Goal: Transaction & Acquisition: Purchase product/service

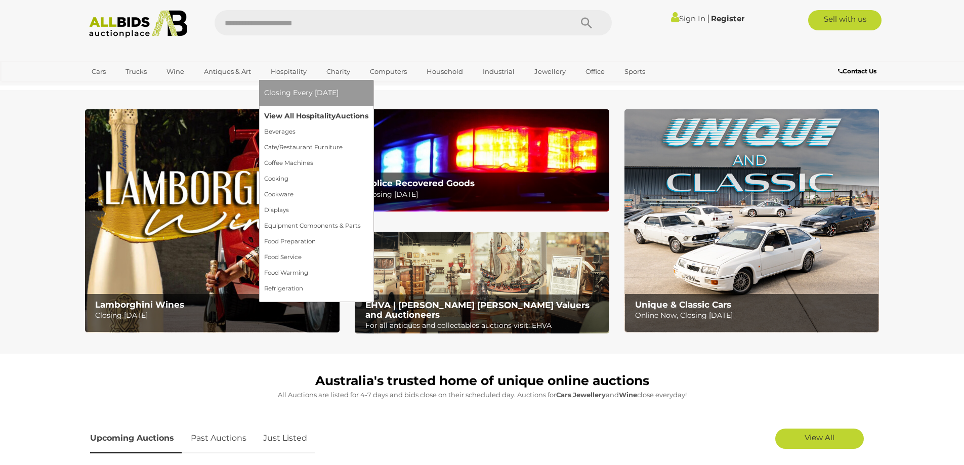
click at [302, 119] on link "View All Hospitality Auctions" at bounding box center [316, 116] width 104 height 16
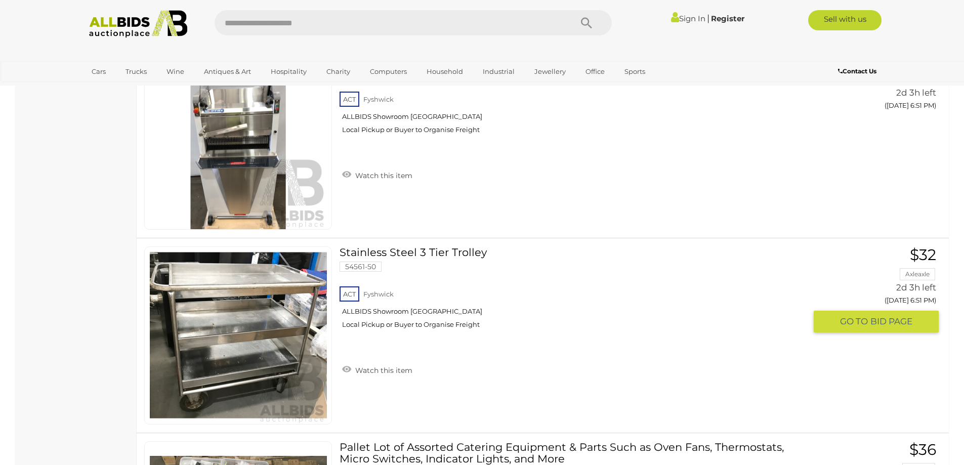
scroll to position [911, 0]
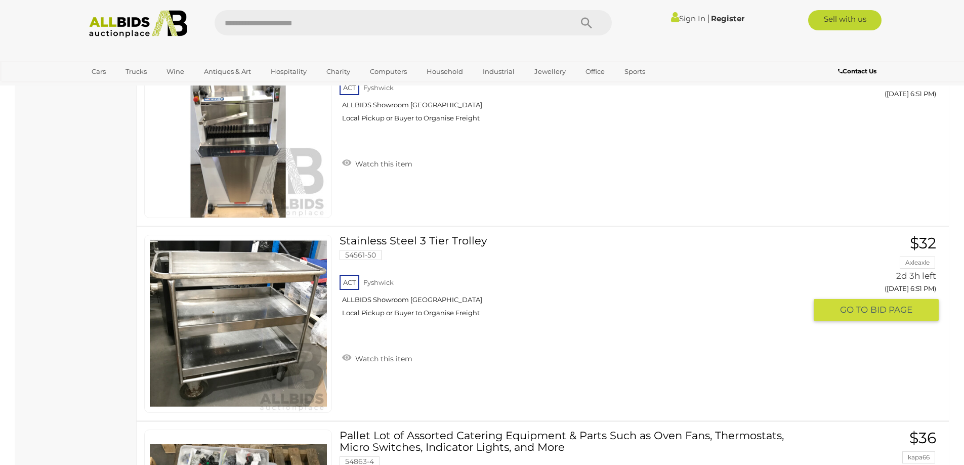
click at [231, 289] on link at bounding box center [238, 324] width 188 height 178
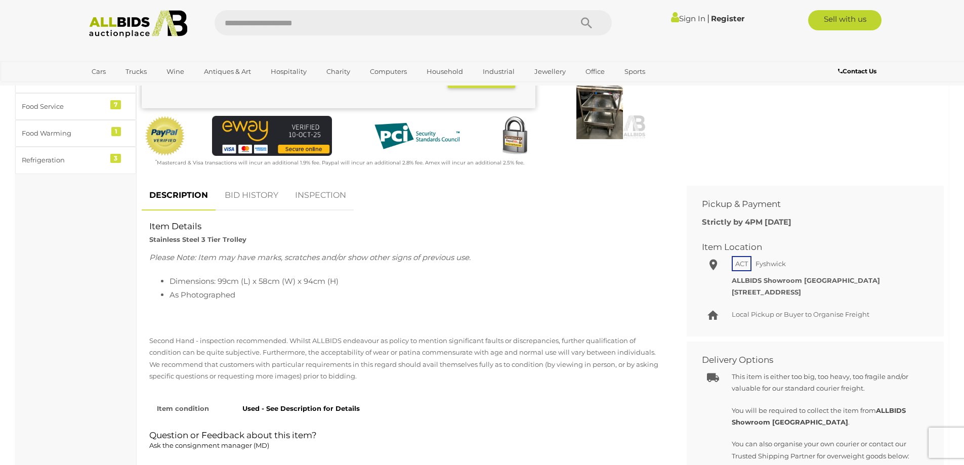
scroll to position [101, 0]
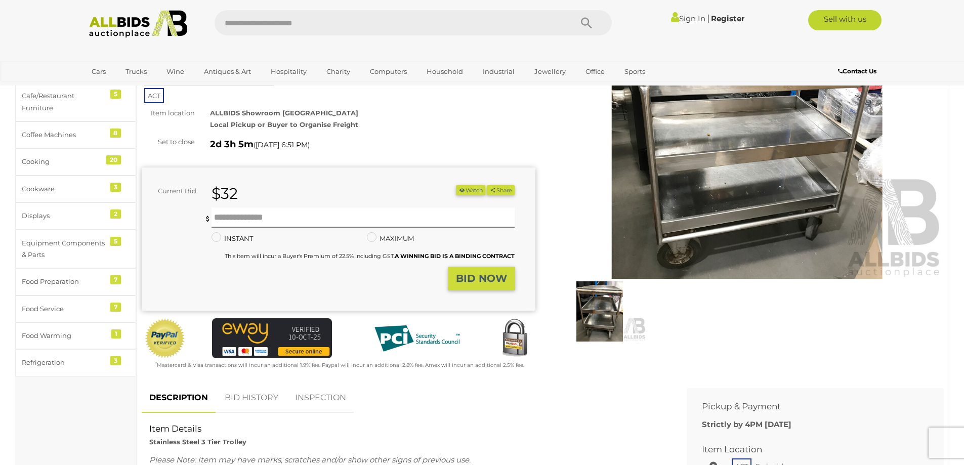
click at [590, 319] on img at bounding box center [599, 311] width 93 height 60
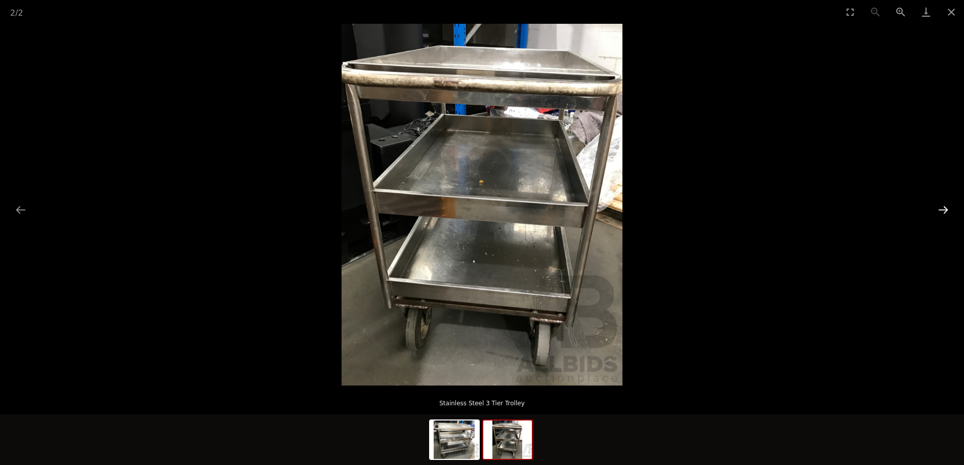
click at [941, 209] on button "Next slide" at bounding box center [943, 210] width 21 height 20
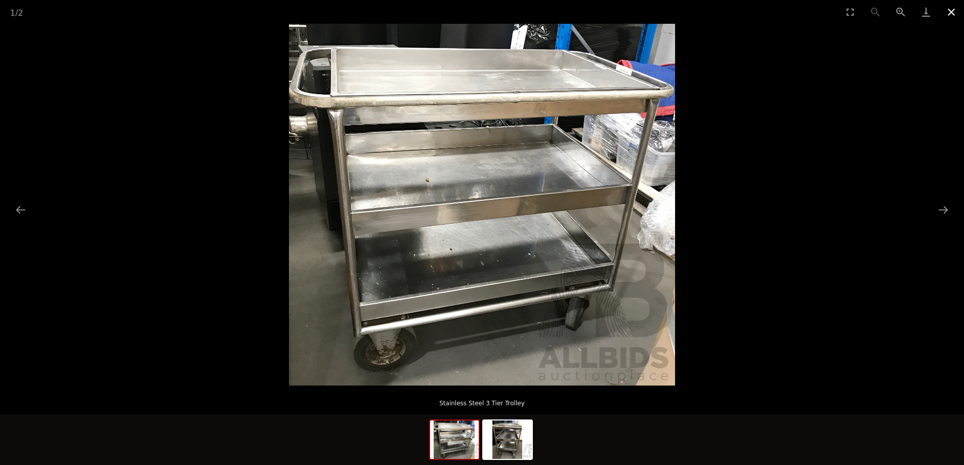
click at [950, 14] on button "Close gallery" at bounding box center [951, 12] width 25 height 24
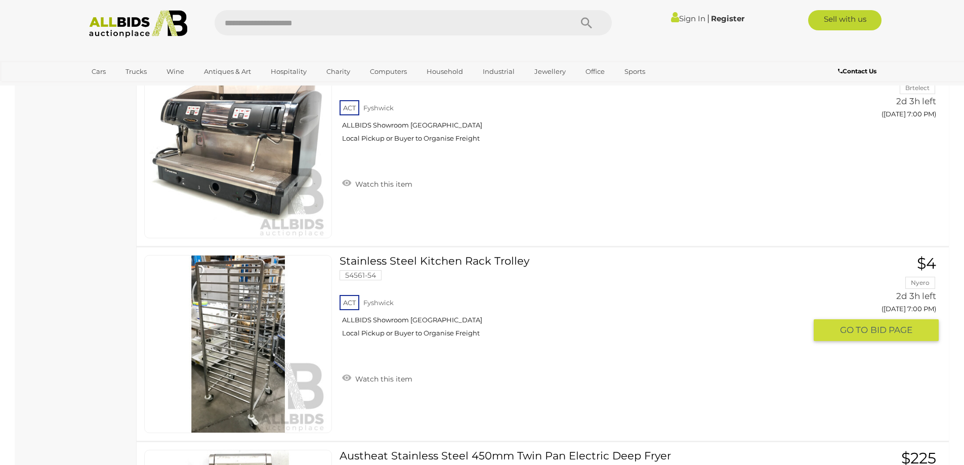
scroll to position [2098, 0]
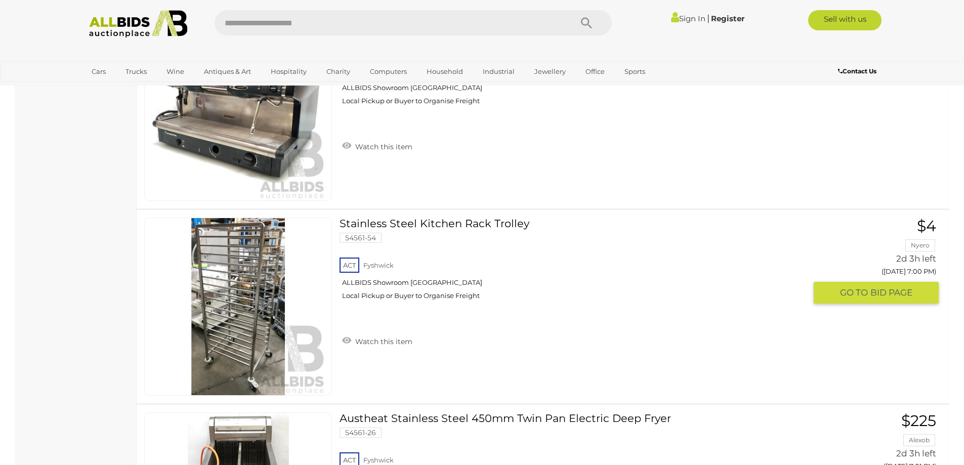
click at [242, 280] on link at bounding box center [238, 307] width 188 height 178
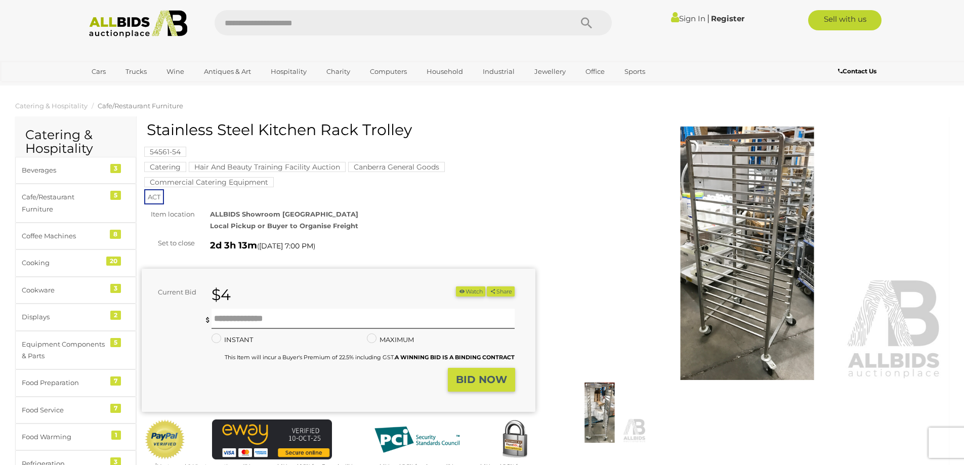
click at [600, 398] on img at bounding box center [599, 413] width 93 height 60
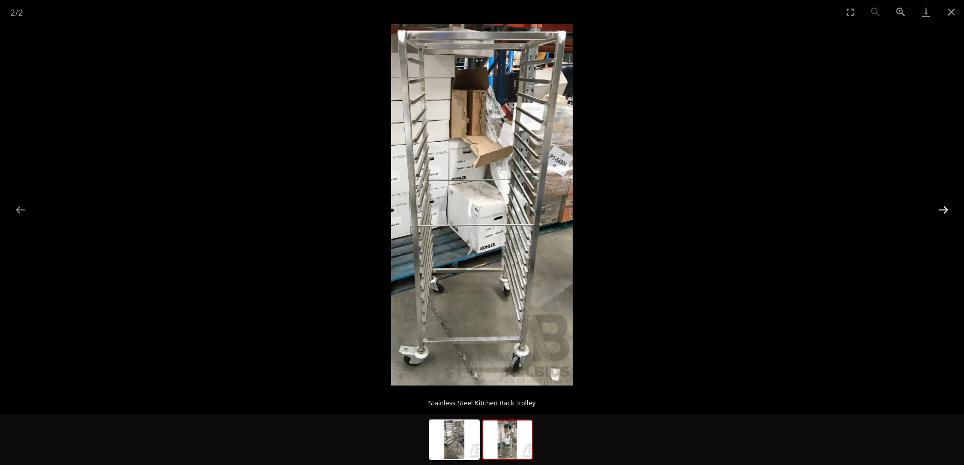
click at [941, 207] on button "Next slide" at bounding box center [943, 210] width 21 height 20
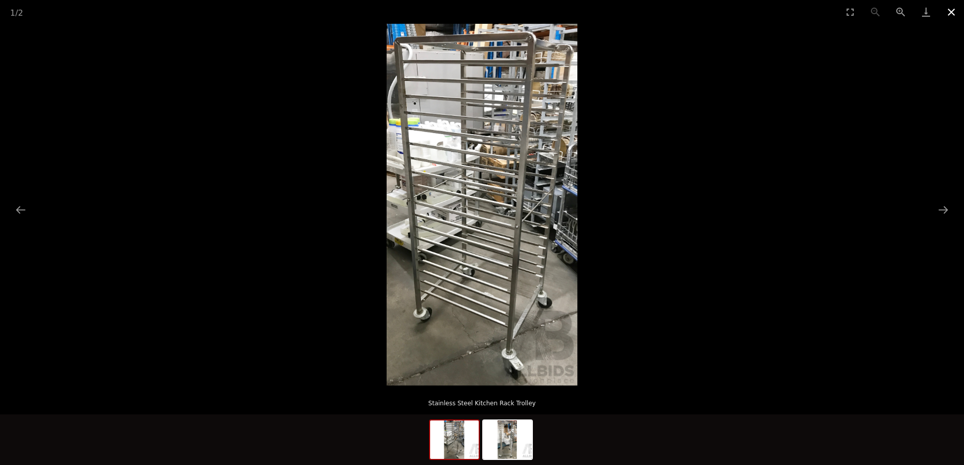
click at [951, 11] on button "Close gallery" at bounding box center [951, 12] width 25 height 24
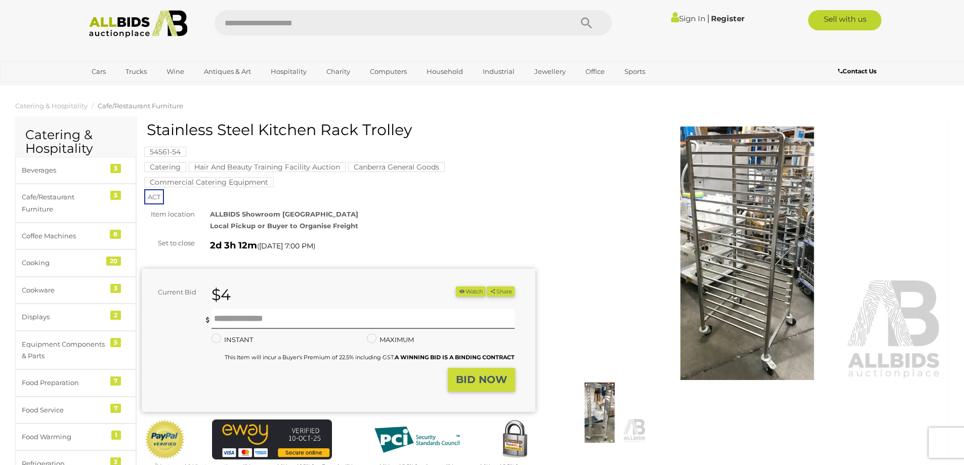
click at [776, 234] on img at bounding box center [748, 254] width 394 height 254
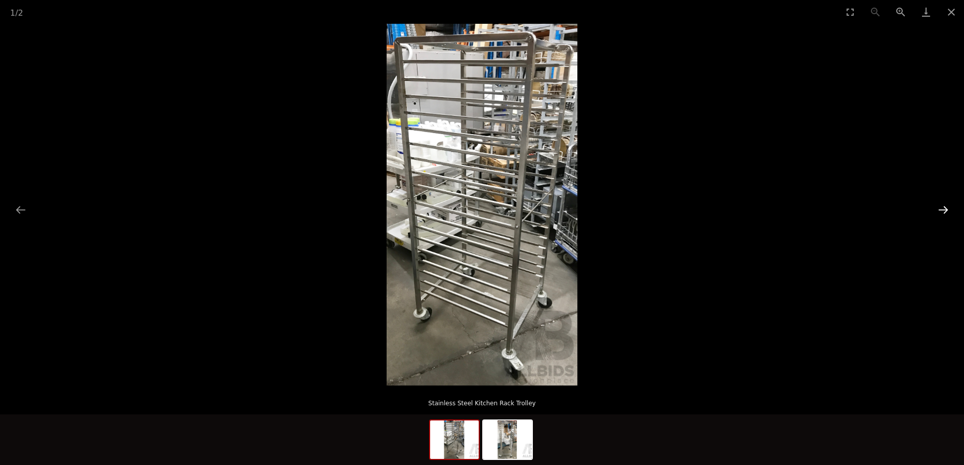
click at [938, 210] on button "Next slide" at bounding box center [943, 210] width 21 height 20
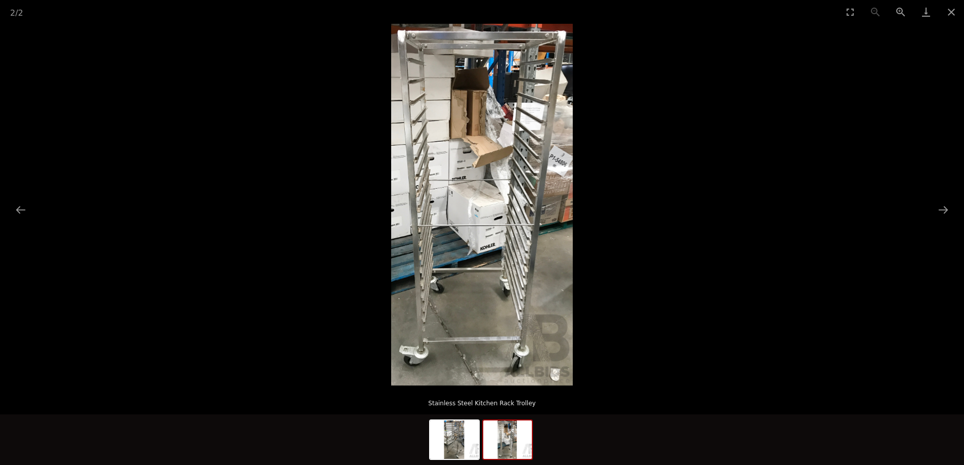
scroll to position [304, 0]
click at [899, 11] on button "Zoom in" at bounding box center [900, 12] width 25 height 24
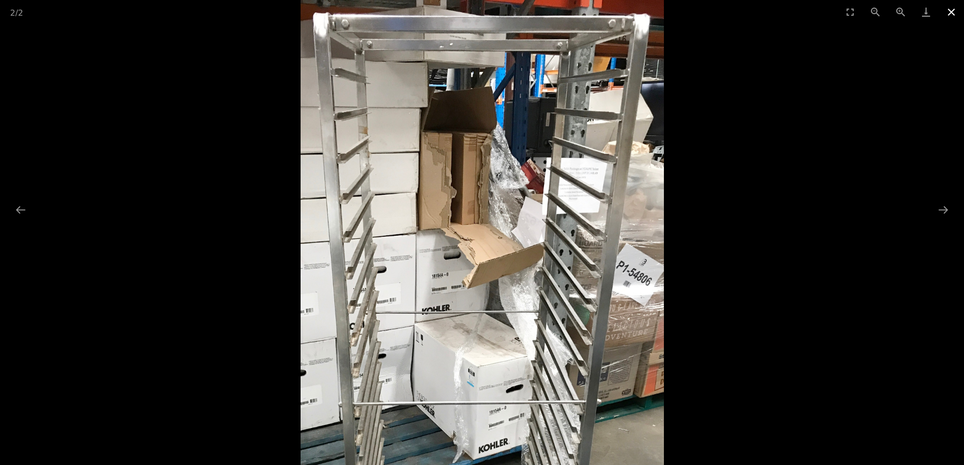
click at [954, 7] on button "Close gallery" at bounding box center [951, 12] width 25 height 24
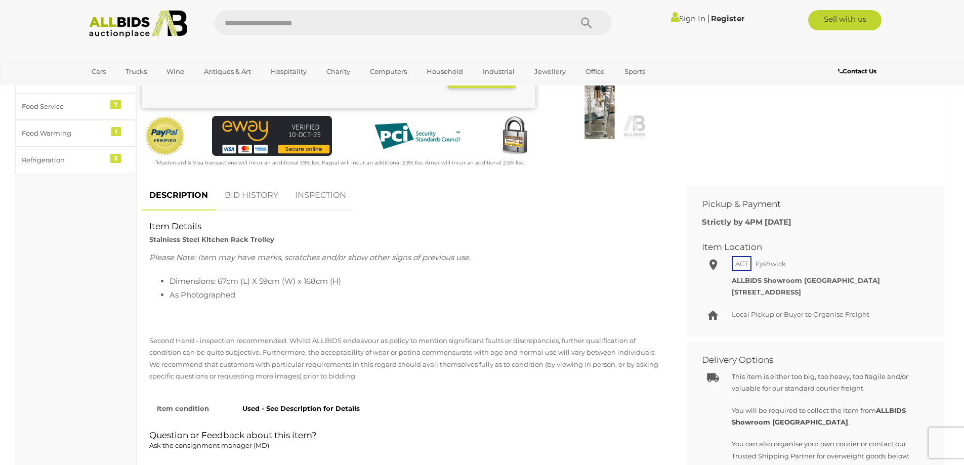
scroll to position [0, 0]
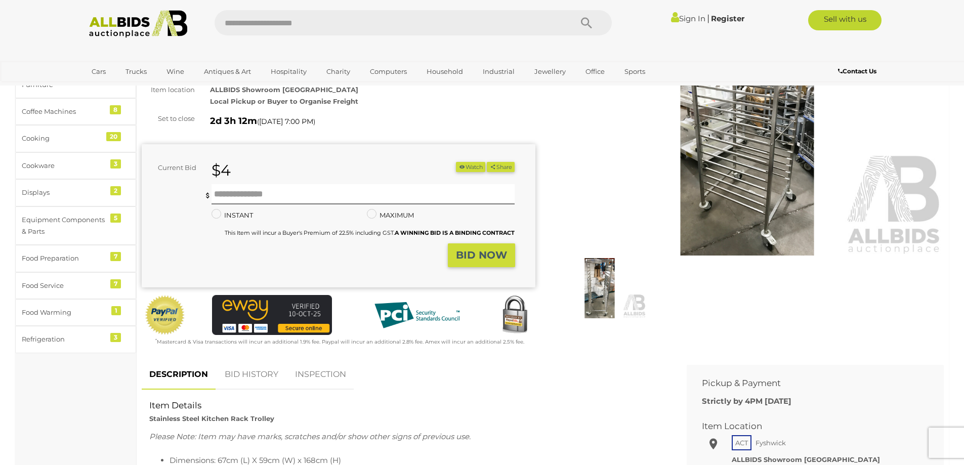
scroll to position [101, 0]
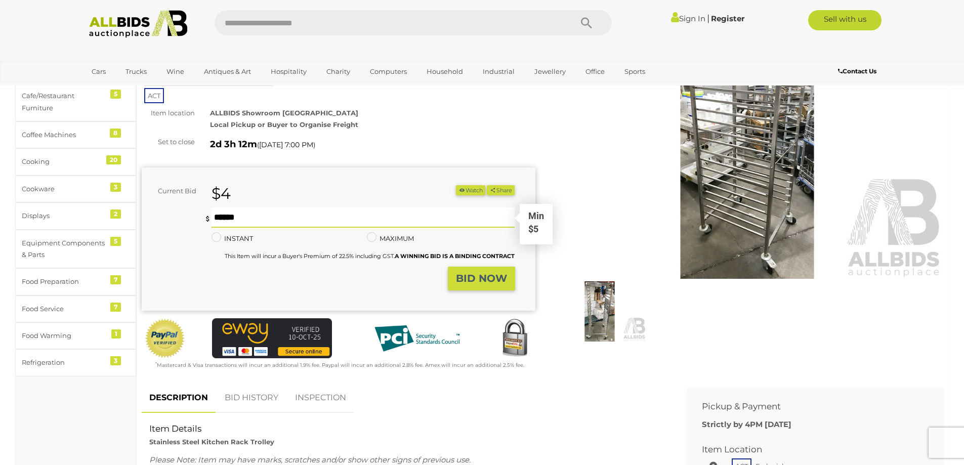
click at [240, 216] on input "text" at bounding box center [364, 218] width 304 height 20
type input "**"
click at [493, 278] on strong "BID NOW" at bounding box center [481, 278] width 51 height 12
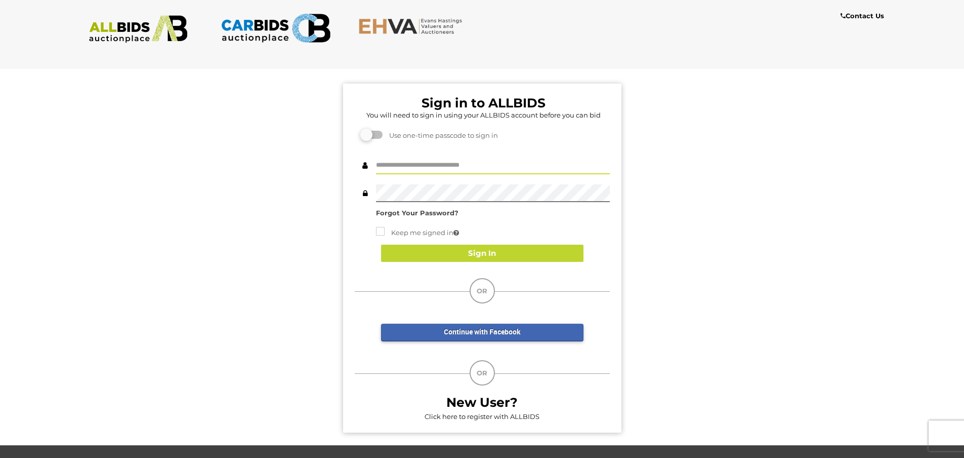
click at [454, 166] on input "text" at bounding box center [493, 165] width 234 height 18
type input "**********"
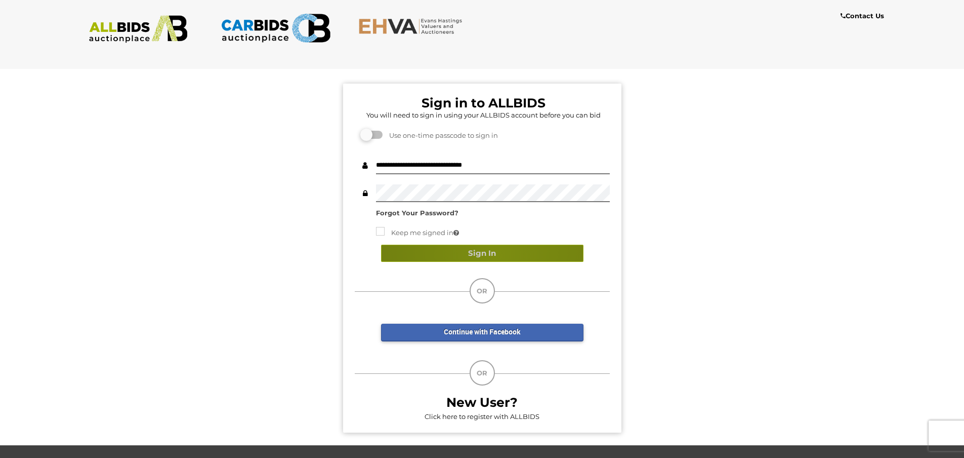
click at [496, 255] on button "Sign In" at bounding box center [482, 254] width 202 height 18
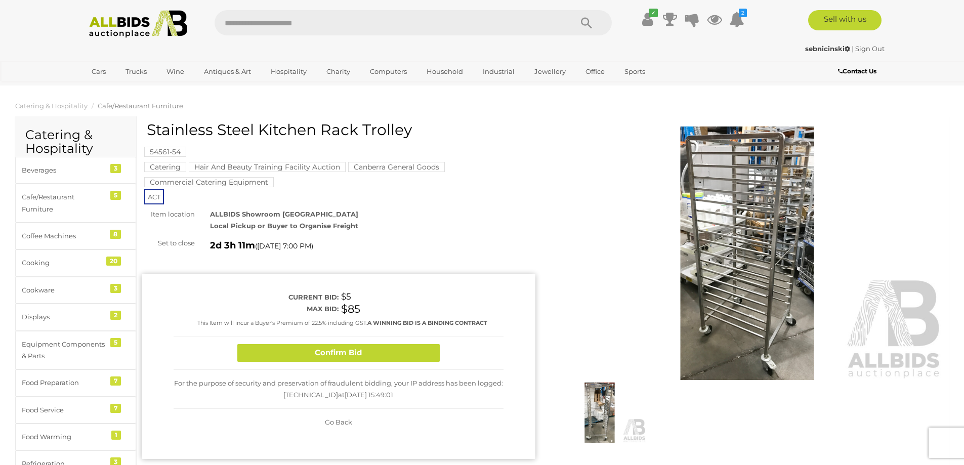
click at [754, 294] on img at bounding box center [748, 254] width 394 height 254
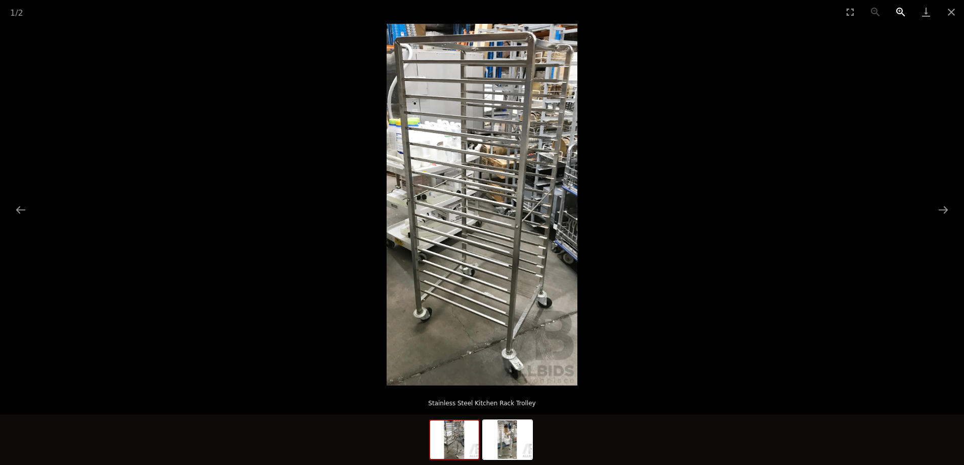
click at [899, 12] on button "Zoom in" at bounding box center [900, 12] width 25 height 24
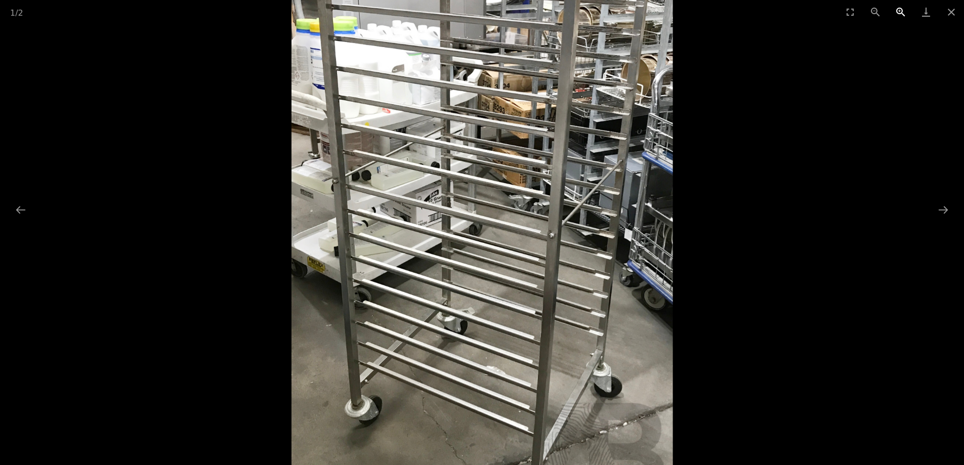
click at [899, 12] on button "Zoom in" at bounding box center [900, 12] width 25 height 24
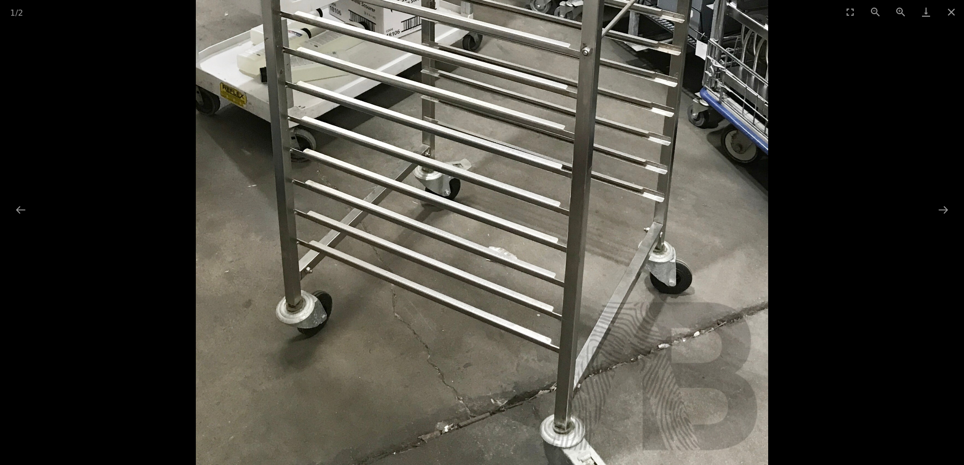
drag, startPoint x: 522, startPoint y: 348, endPoint x: 618, endPoint y: 69, distance: 294.9
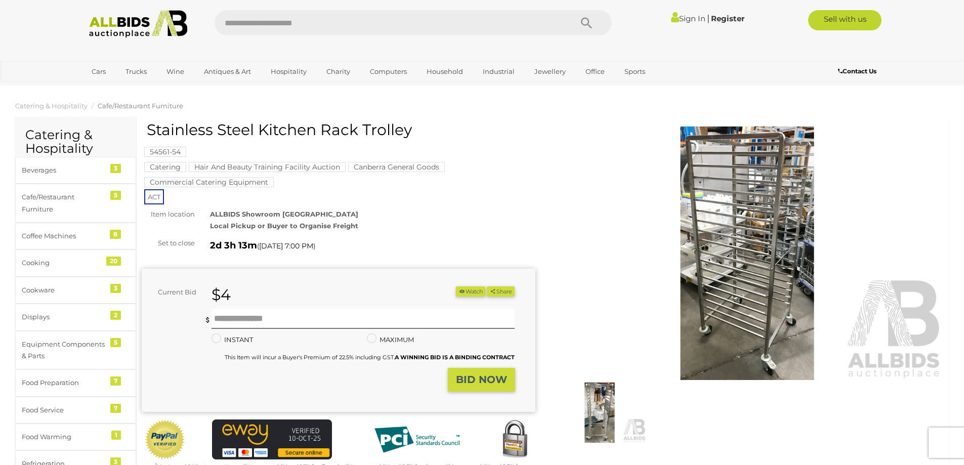
scroll to position [101, 0]
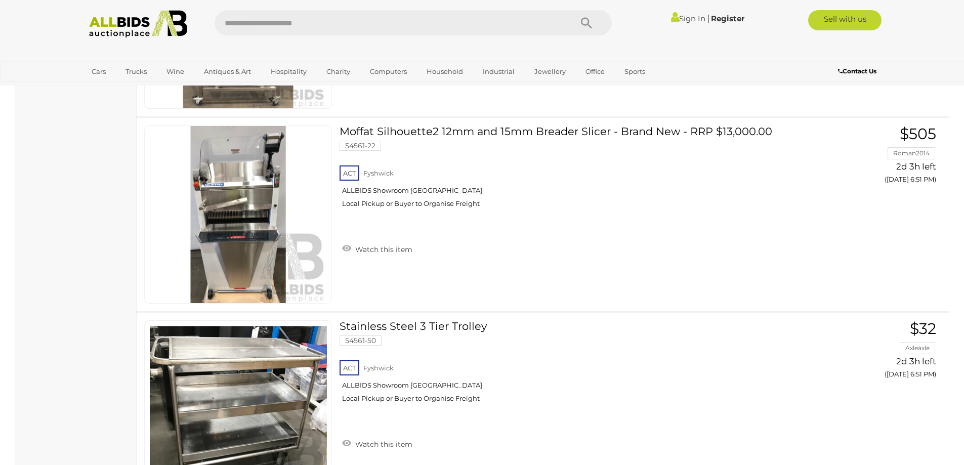
scroll to position [2255, 0]
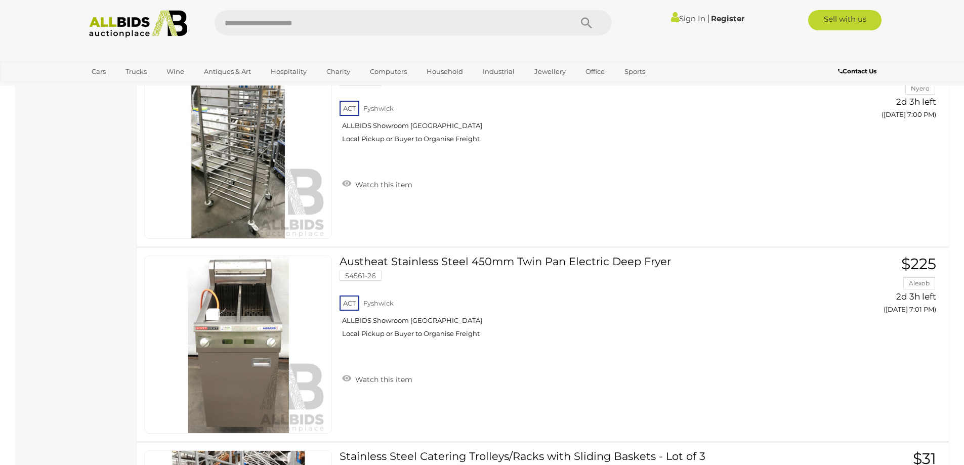
click at [677, 19] on link "Sign In" at bounding box center [688, 19] width 34 height 10
click at [745, 18] on ul "✔ Your account is up to date Transaction History Current Bids" at bounding box center [685, 19] width 130 height 18
click at [740, 18] on icon at bounding box center [736, 19] width 15 height 18
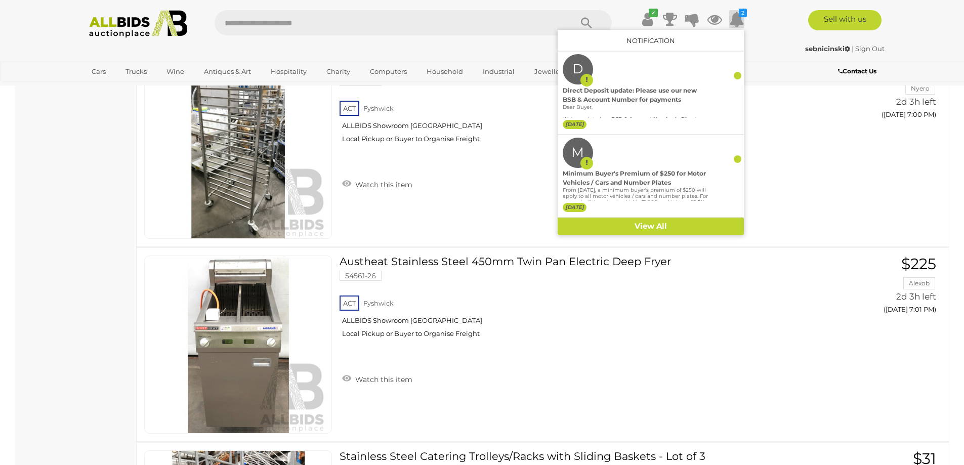
click at [740, 18] on icon at bounding box center [736, 19] width 15 height 18
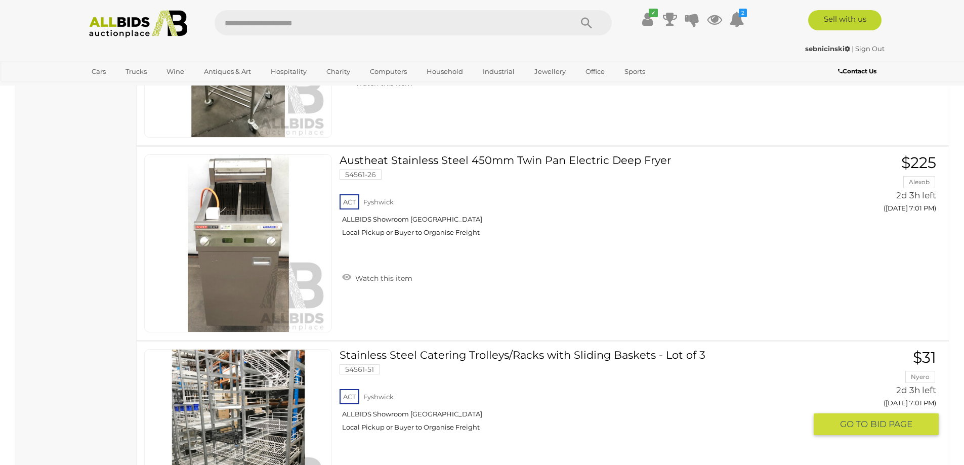
scroll to position [2457, 0]
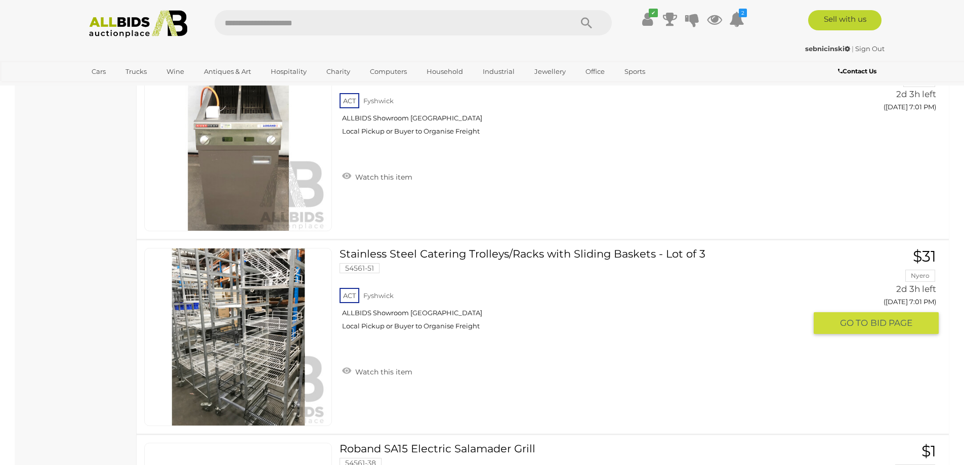
click at [240, 315] on link at bounding box center [238, 337] width 188 height 178
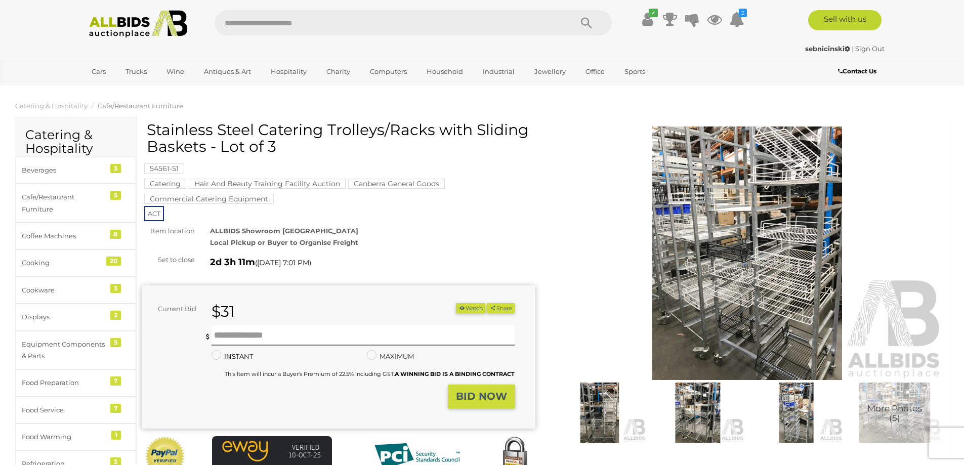
click at [758, 245] on img at bounding box center [748, 254] width 394 height 254
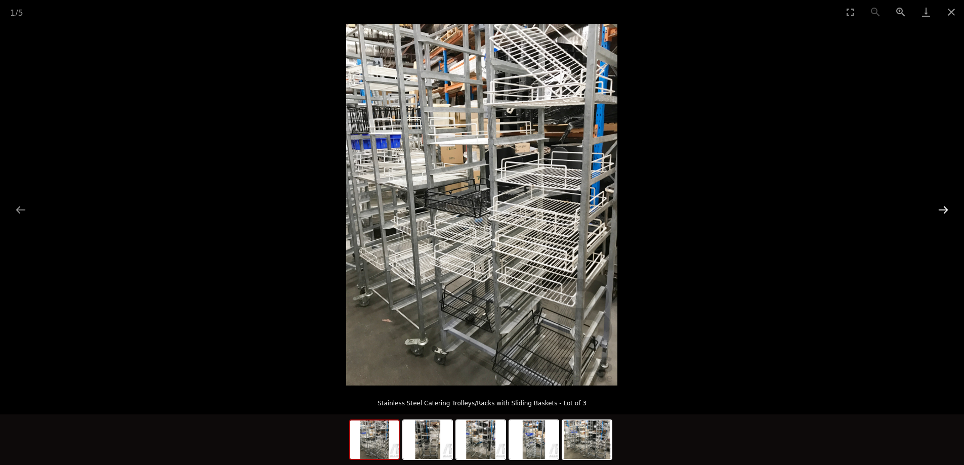
click at [940, 208] on button "Next slide" at bounding box center [943, 210] width 21 height 20
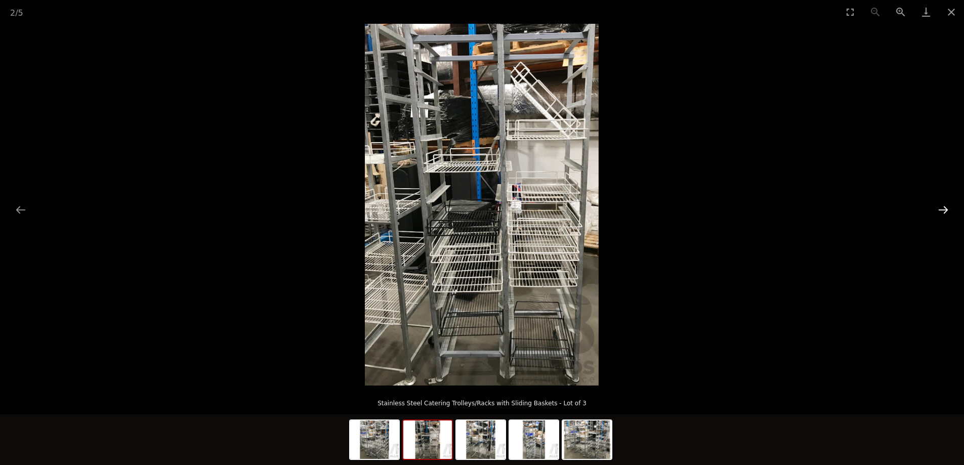
click at [939, 208] on button "Next slide" at bounding box center [943, 210] width 21 height 20
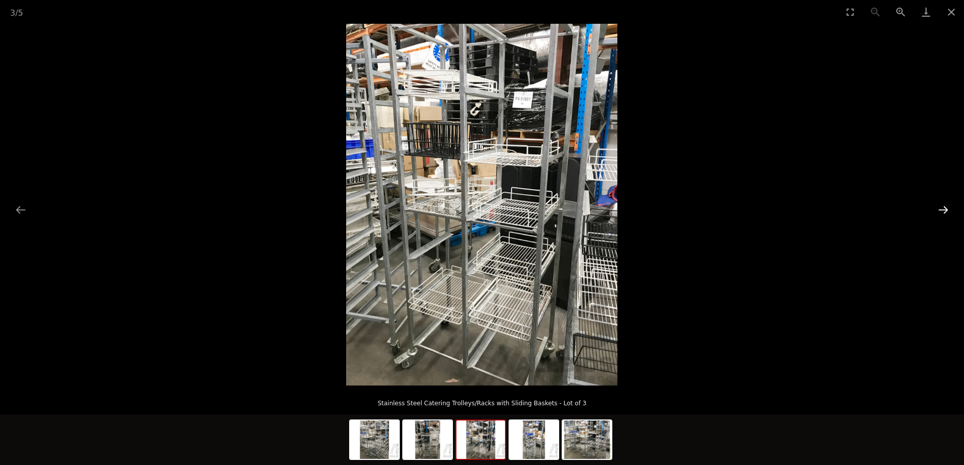
click at [939, 208] on button "Next slide" at bounding box center [943, 210] width 21 height 20
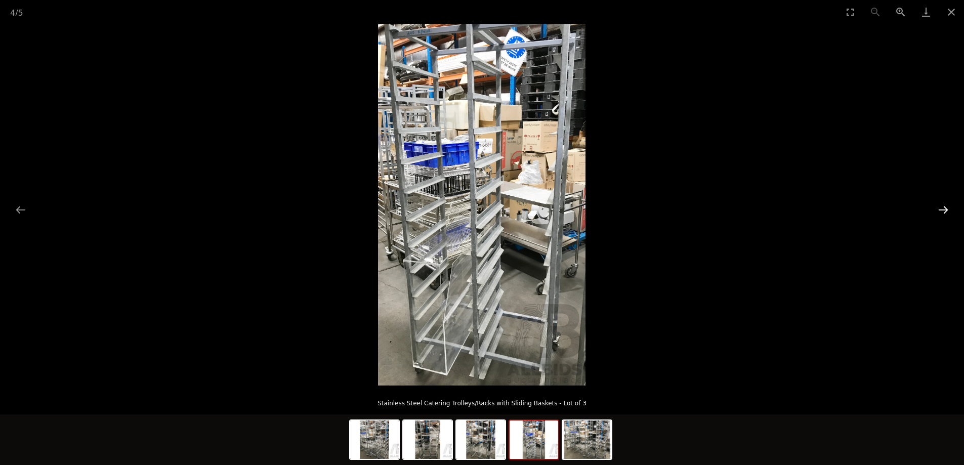
click at [938, 208] on button "Next slide" at bounding box center [943, 210] width 21 height 20
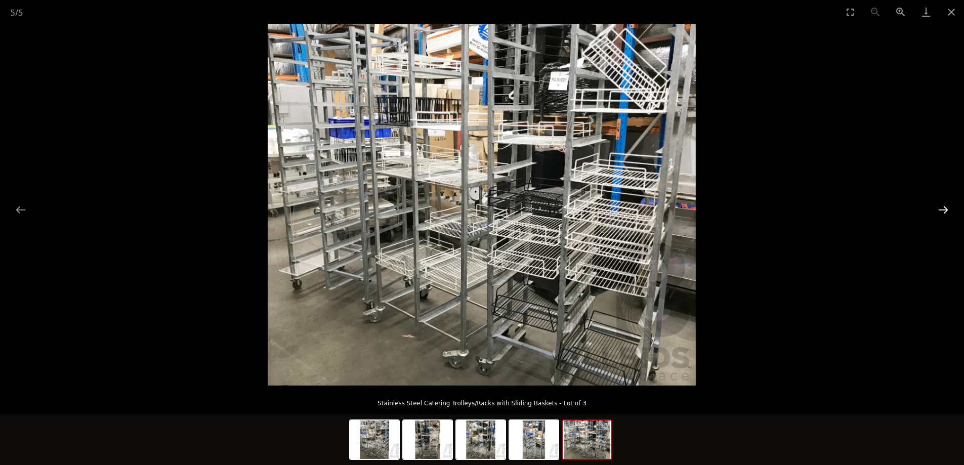
click at [938, 208] on button "Next slide" at bounding box center [943, 210] width 21 height 20
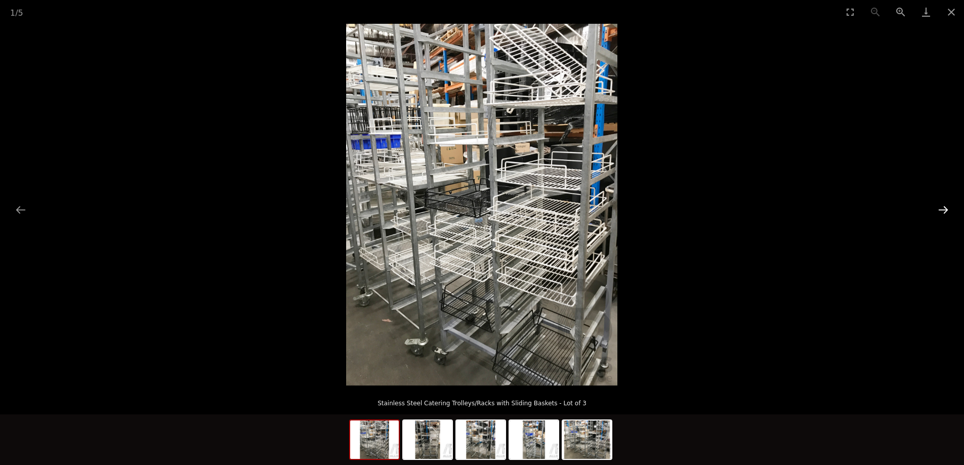
click at [938, 208] on button "Next slide" at bounding box center [943, 210] width 21 height 20
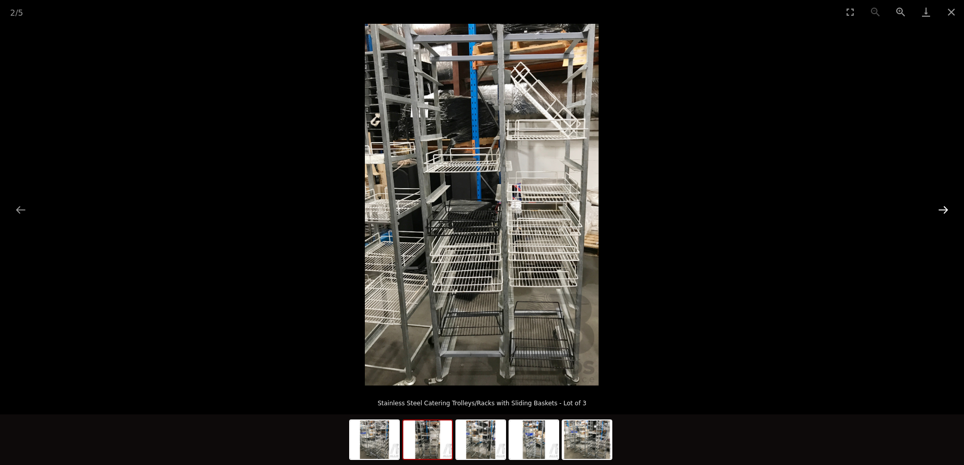
click at [938, 208] on button "Next slide" at bounding box center [943, 210] width 21 height 20
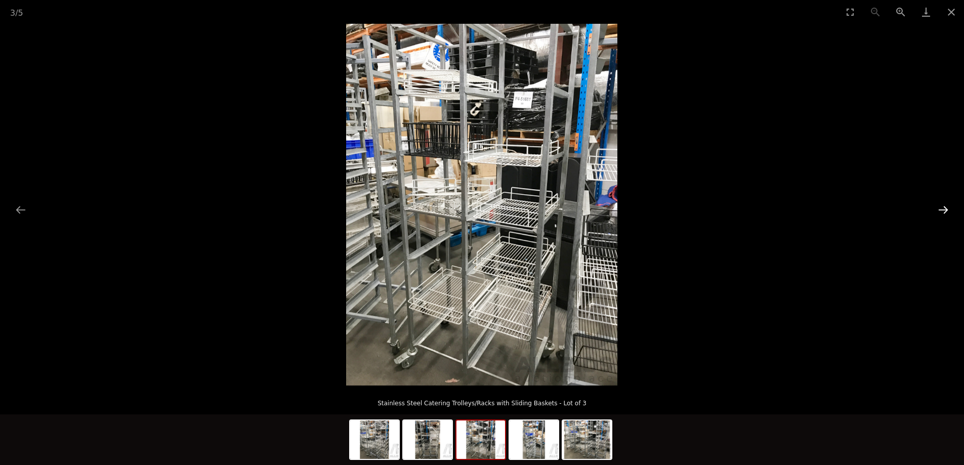
click at [938, 208] on button "Next slide" at bounding box center [943, 210] width 21 height 20
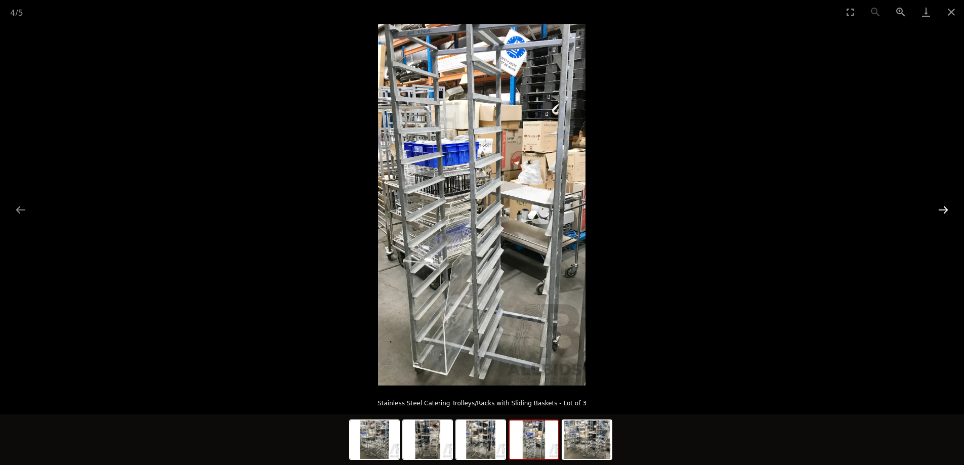
click at [938, 208] on button "Next slide" at bounding box center [943, 210] width 21 height 20
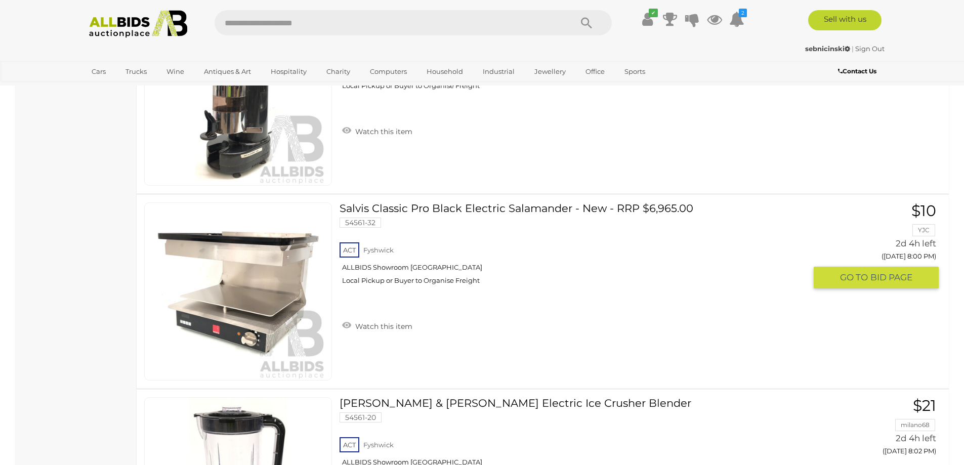
scroll to position [5885, 0]
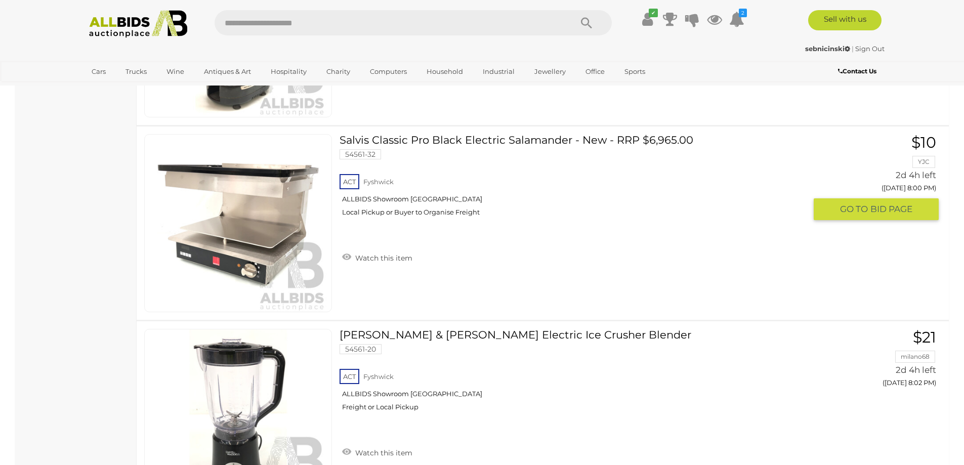
click at [407, 190] on div "ACT Fyshwick ALLBIDS Showroom Fyshwick Local Pickup or Buyer to Organise Freight" at bounding box center [573, 198] width 466 height 52
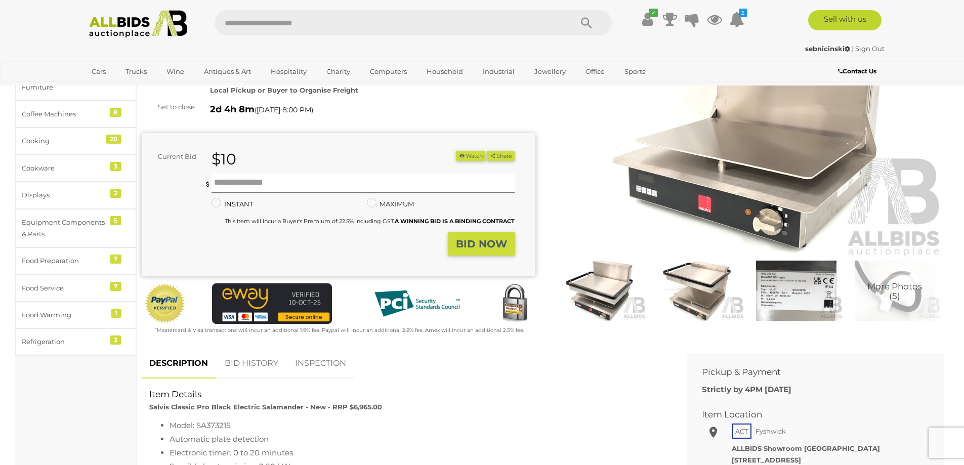
scroll to position [101, 0]
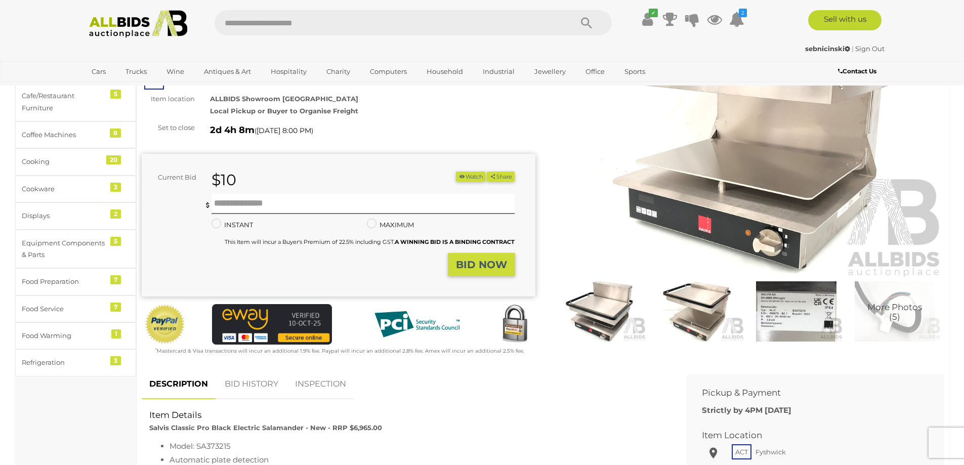
click at [804, 143] on img at bounding box center [748, 152] width 394 height 254
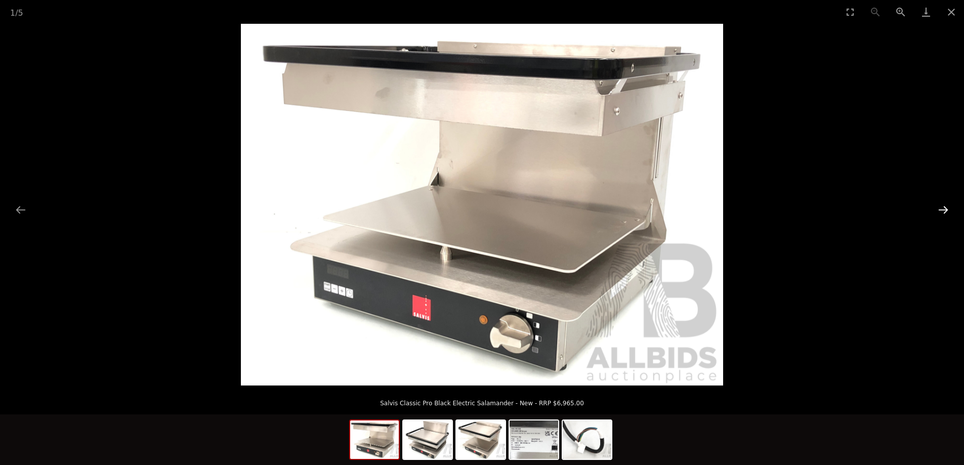
click at [941, 211] on button "Next slide" at bounding box center [943, 210] width 21 height 20
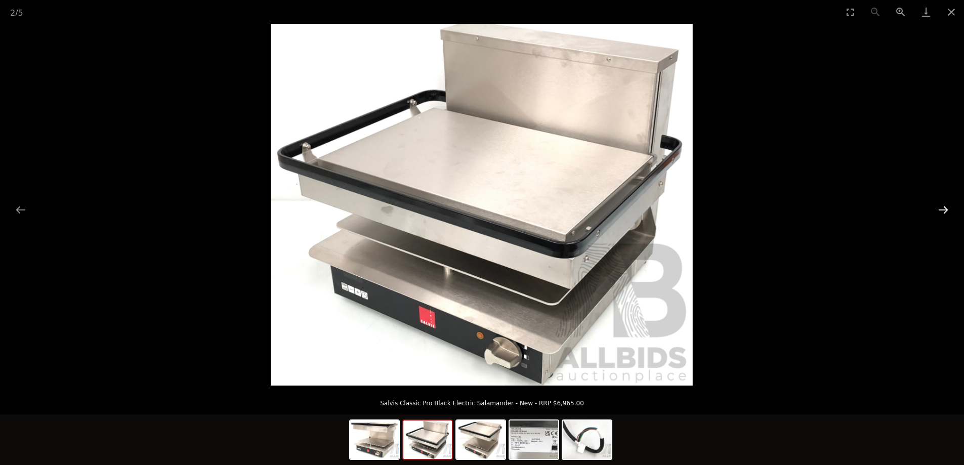
click at [941, 211] on button "Next slide" at bounding box center [943, 210] width 21 height 20
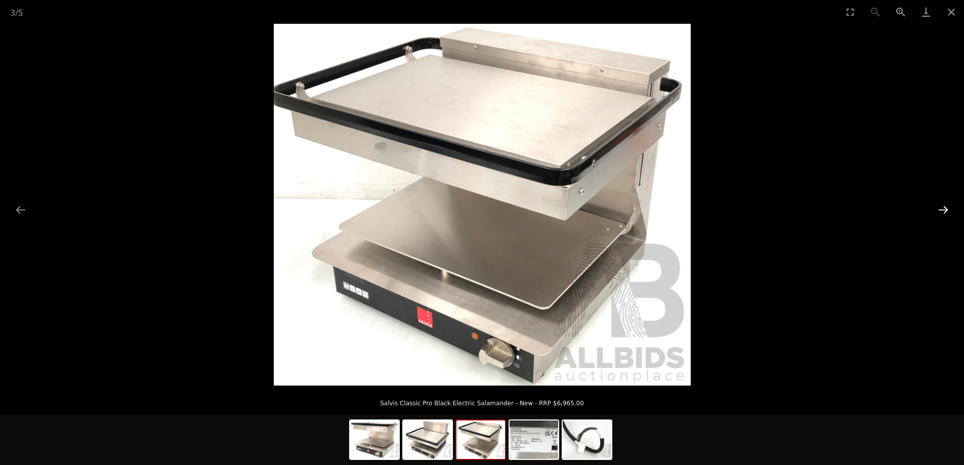
click at [940, 211] on button "Next slide" at bounding box center [943, 210] width 21 height 20
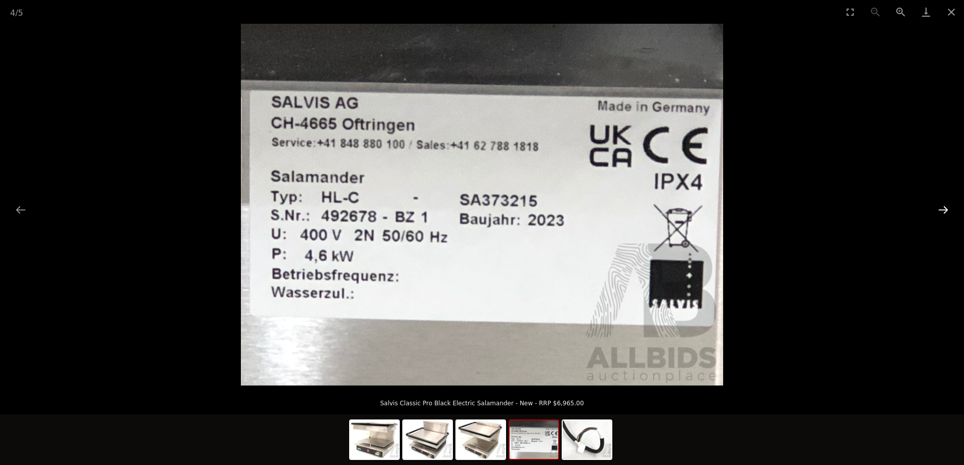
click at [940, 211] on button "Next slide" at bounding box center [943, 210] width 21 height 20
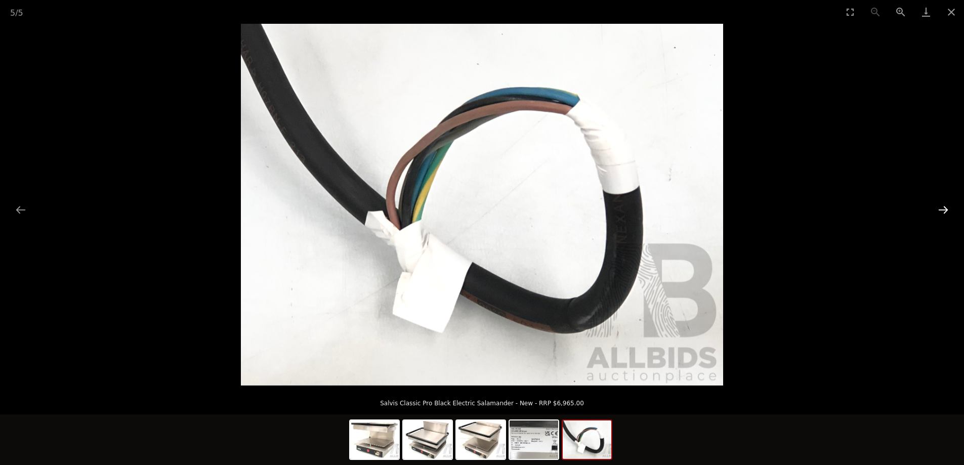
click at [940, 211] on button "Next slide" at bounding box center [943, 210] width 21 height 20
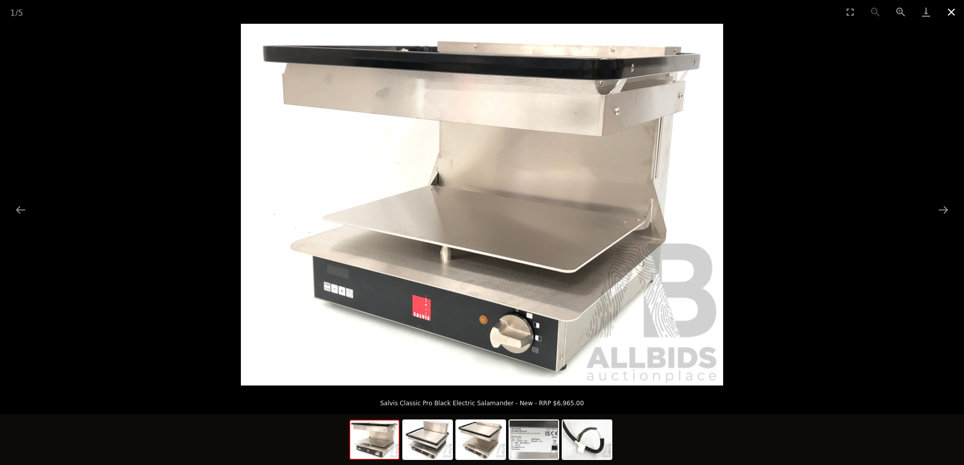
click at [951, 12] on button "Close gallery" at bounding box center [951, 12] width 25 height 24
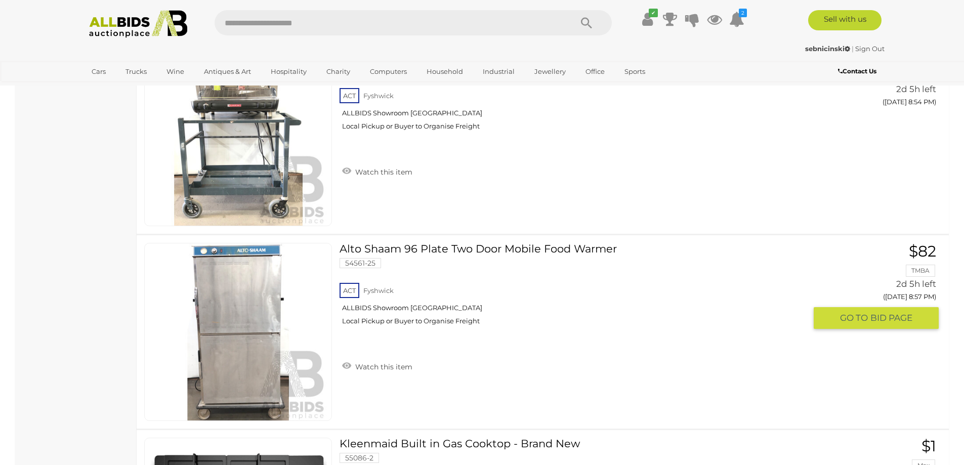
scroll to position [8995, 0]
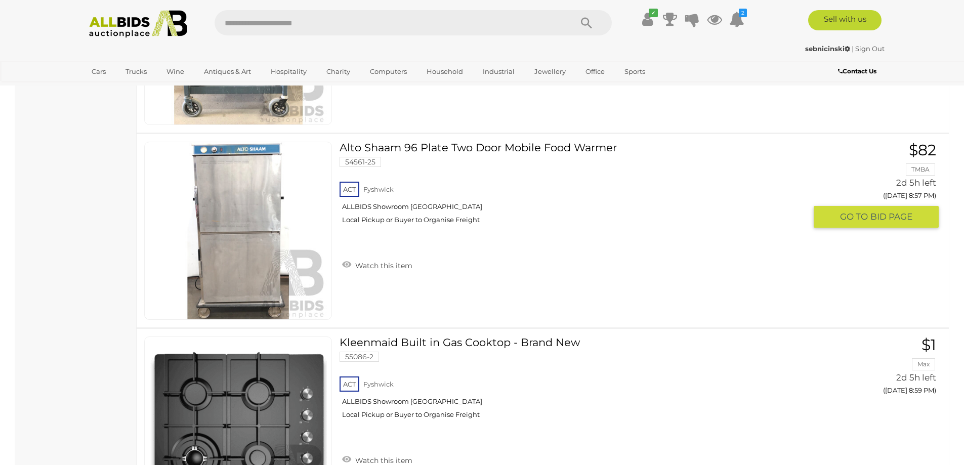
click at [404, 232] on div "ACT [GEOGRAPHIC_DATA] ALLBIDS Showroom [GEOGRAPHIC_DATA] Local Pickup or Buyer …" at bounding box center [573, 206] width 466 height 52
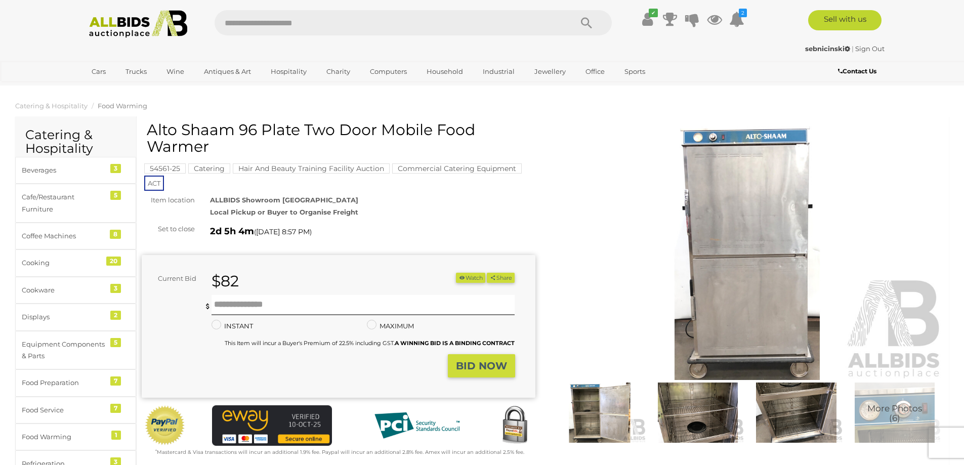
click at [727, 234] on img at bounding box center [748, 254] width 394 height 254
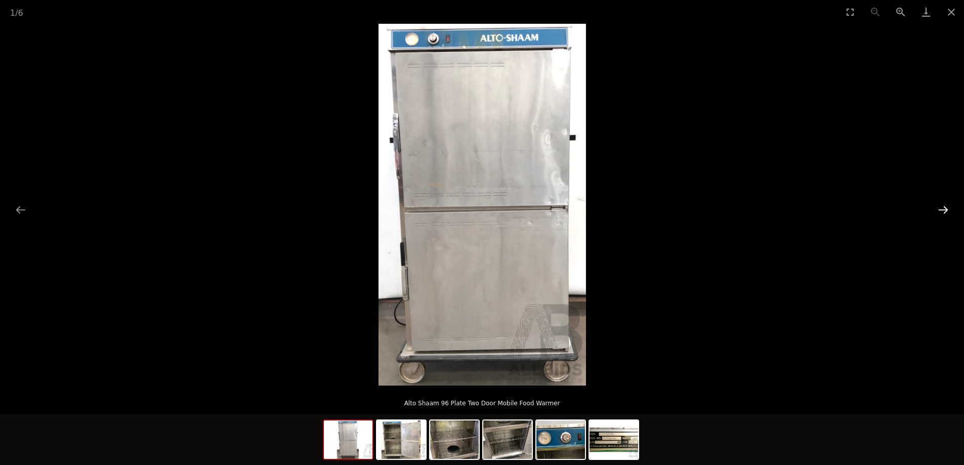
click at [947, 208] on button "Next slide" at bounding box center [943, 210] width 21 height 20
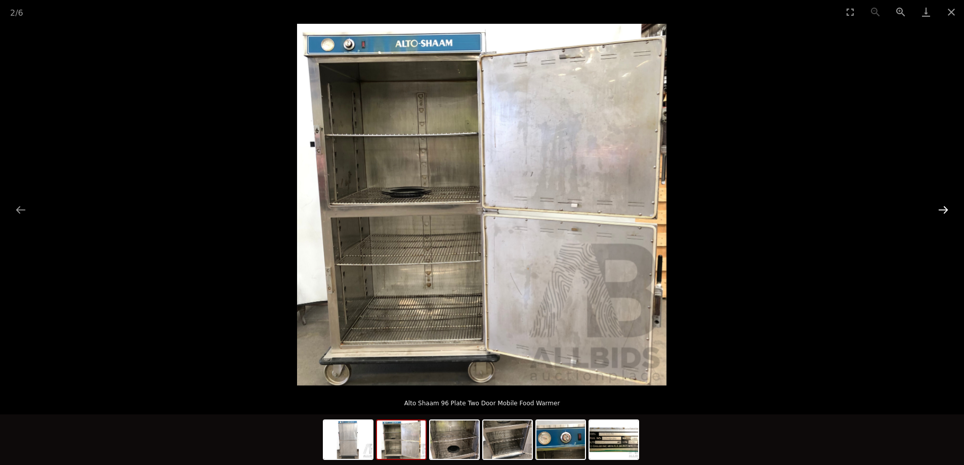
click at [944, 212] on button "Next slide" at bounding box center [943, 210] width 21 height 20
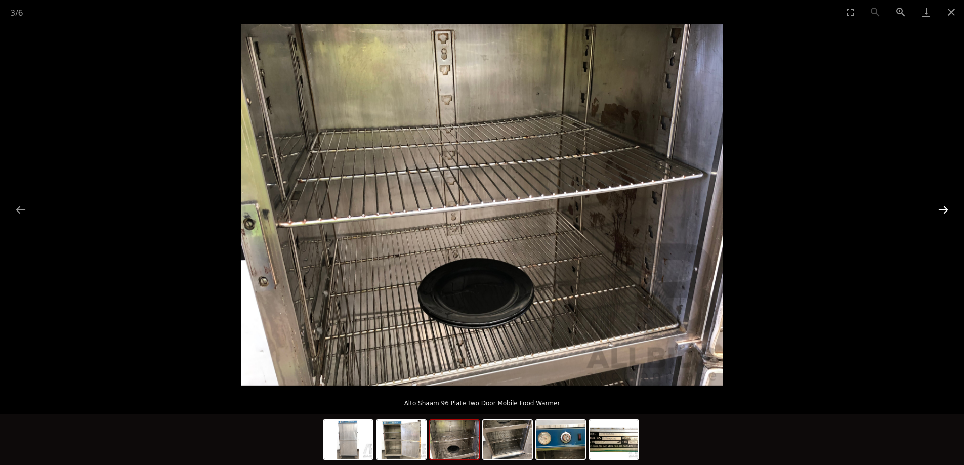
click at [943, 212] on button "Next slide" at bounding box center [943, 210] width 21 height 20
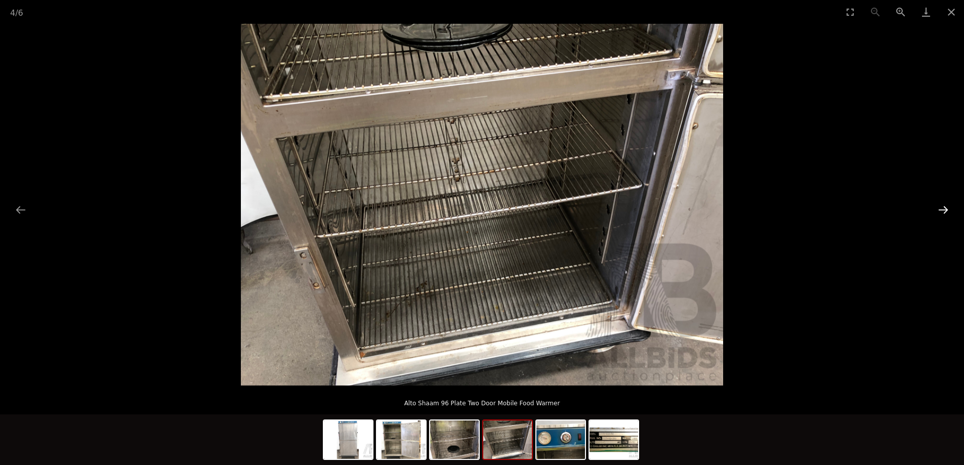
click at [943, 212] on button "Next slide" at bounding box center [943, 210] width 21 height 20
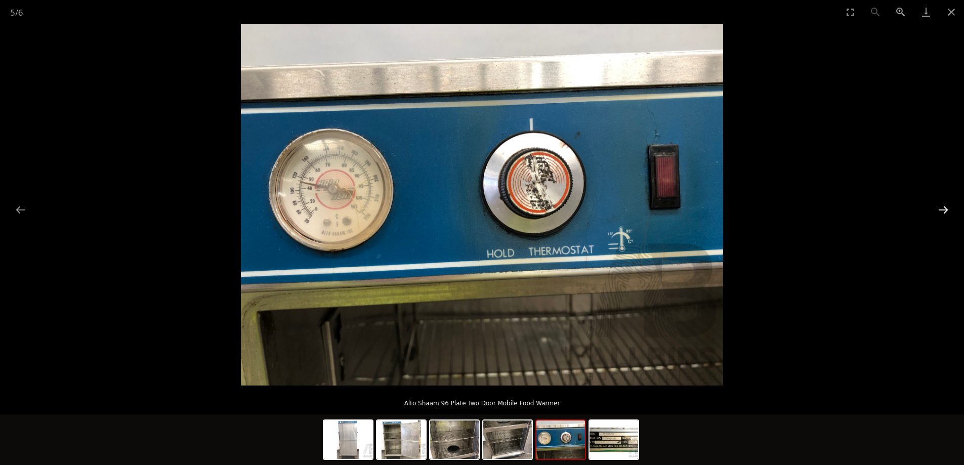
click at [943, 212] on button "Next slide" at bounding box center [943, 210] width 21 height 20
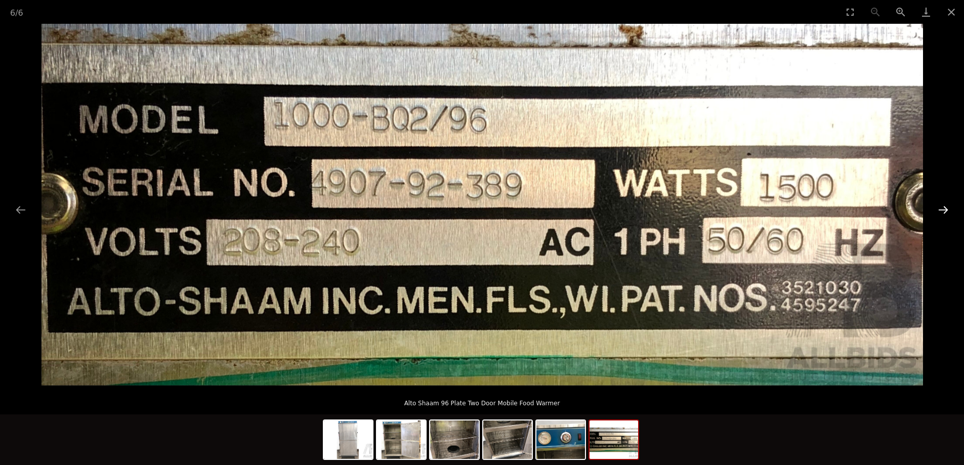
click at [941, 211] on button "Next slide" at bounding box center [943, 210] width 21 height 20
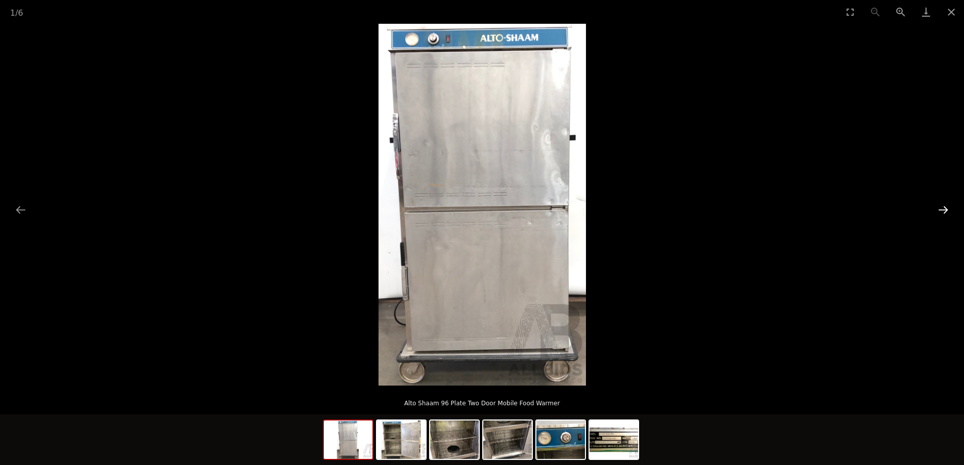
click at [941, 211] on button "Next slide" at bounding box center [943, 210] width 21 height 20
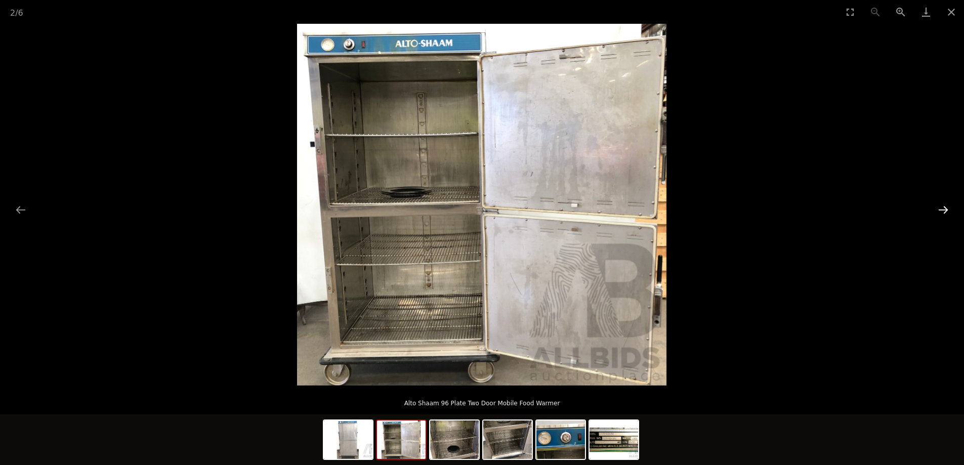
click at [941, 211] on button "Next slide" at bounding box center [943, 210] width 21 height 20
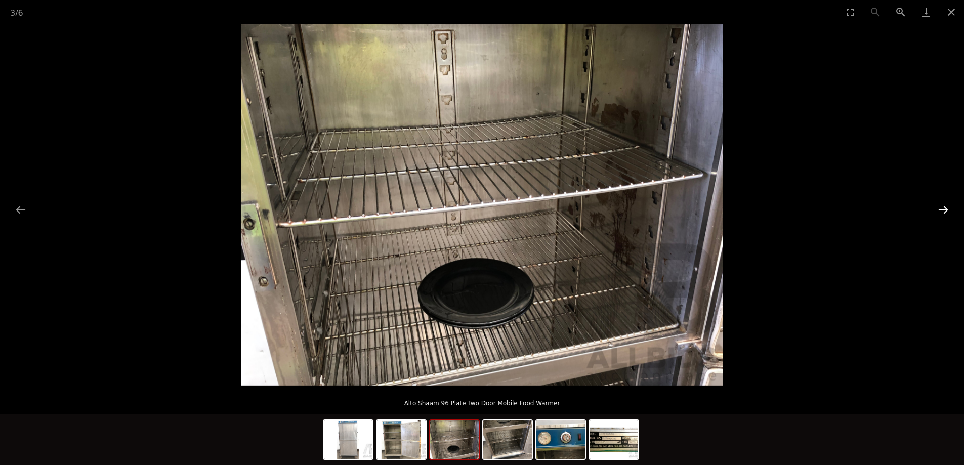
click at [941, 211] on button "Next slide" at bounding box center [943, 210] width 21 height 20
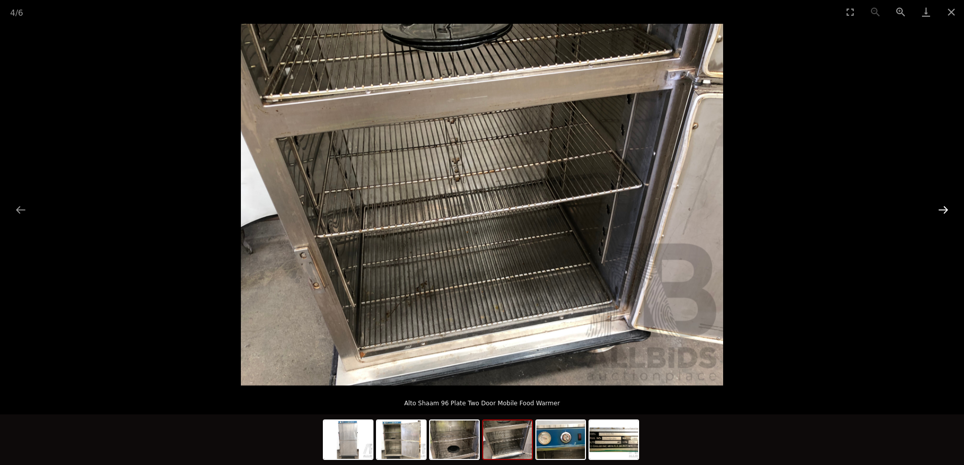
click at [941, 211] on button "Next slide" at bounding box center [943, 210] width 21 height 20
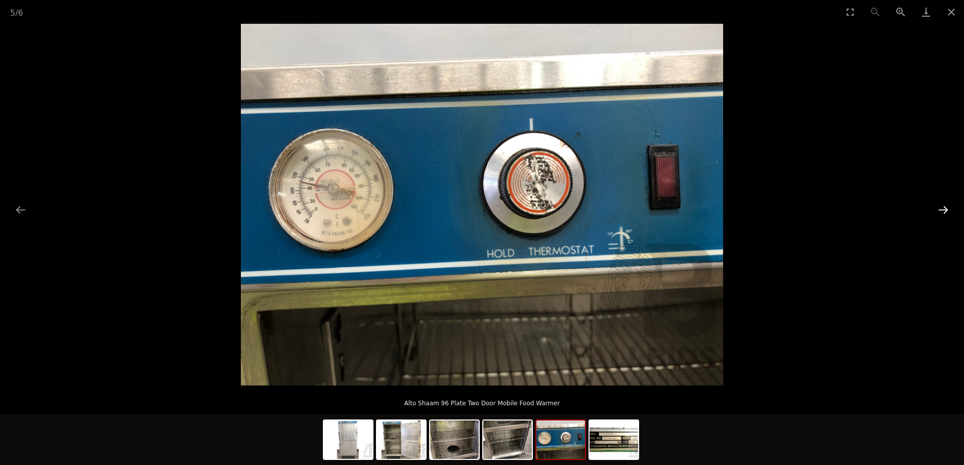
click at [941, 211] on button "Next slide" at bounding box center [943, 210] width 21 height 20
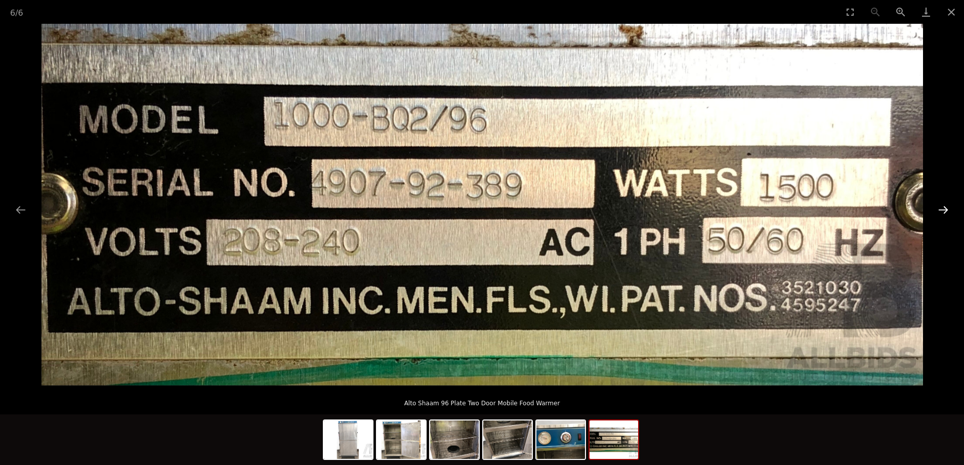
click at [941, 211] on button "Next slide" at bounding box center [943, 210] width 21 height 20
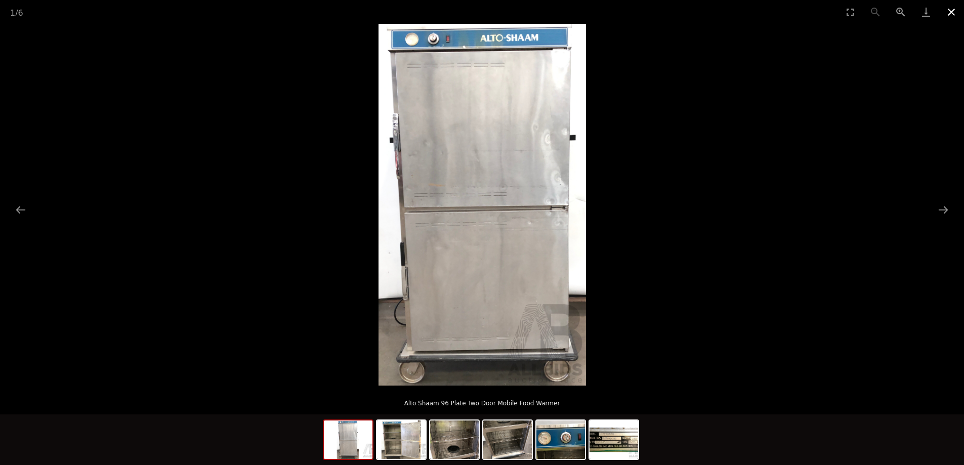
click at [953, 5] on button "Close gallery" at bounding box center [951, 12] width 25 height 24
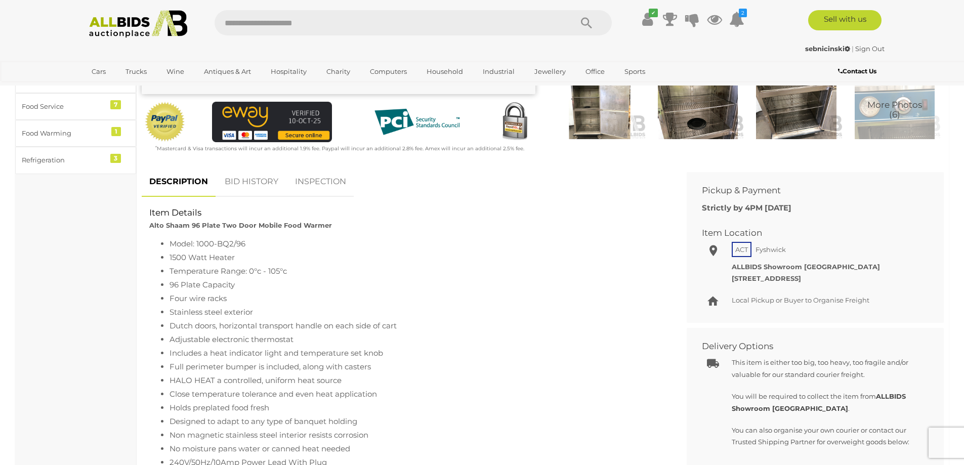
scroll to position [202, 0]
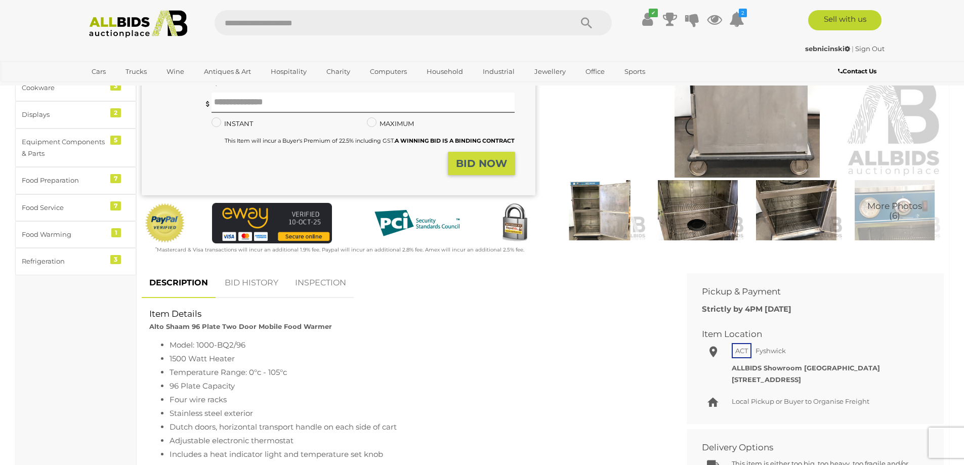
click at [765, 137] on img at bounding box center [748, 51] width 394 height 254
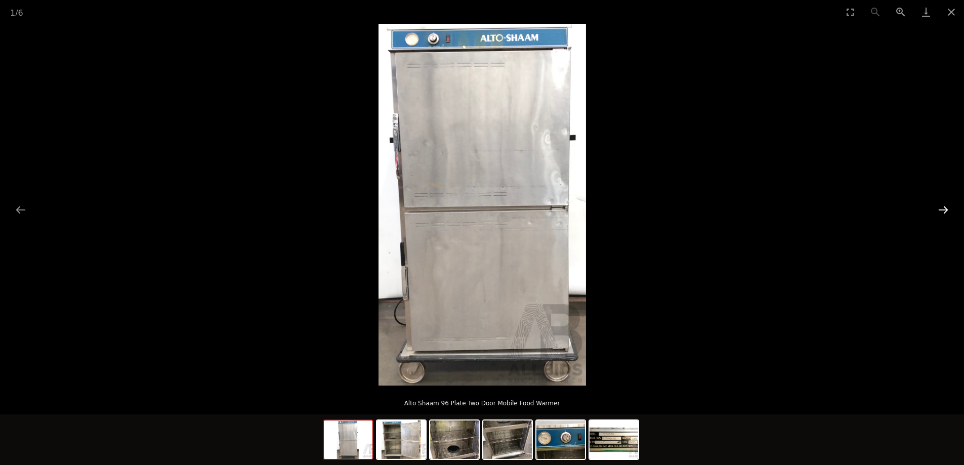
click at [943, 209] on button "Next slide" at bounding box center [943, 210] width 21 height 20
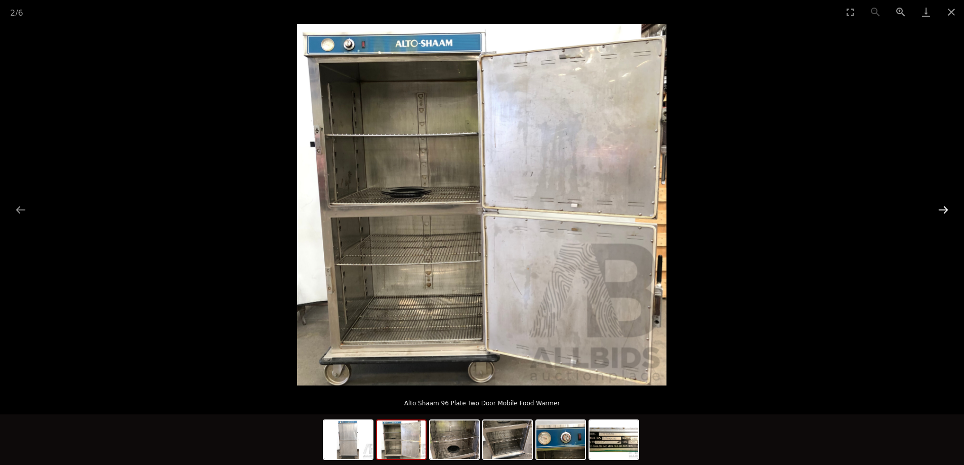
click at [942, 210] on button "Next slide" at bounding box center [943, 210] width 21 height 20
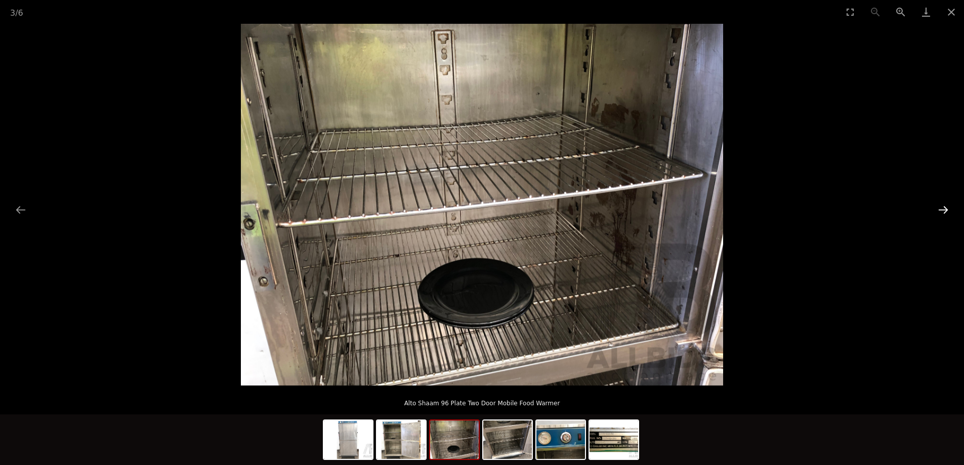
click at [942, 210] on button "Next slide" at bounding box center [943, 210] width 21 height 20
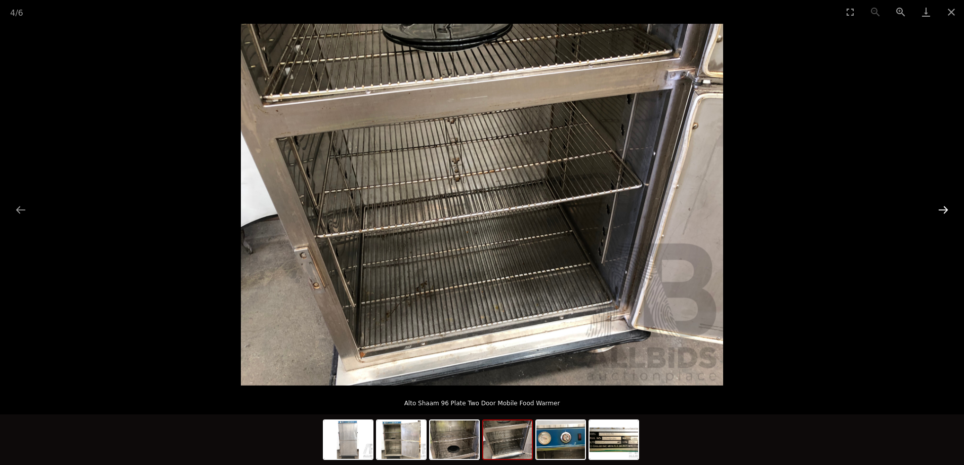
click at [946, 212] on button "Next slide" at bounding box center [943, 210] width 21 height 20
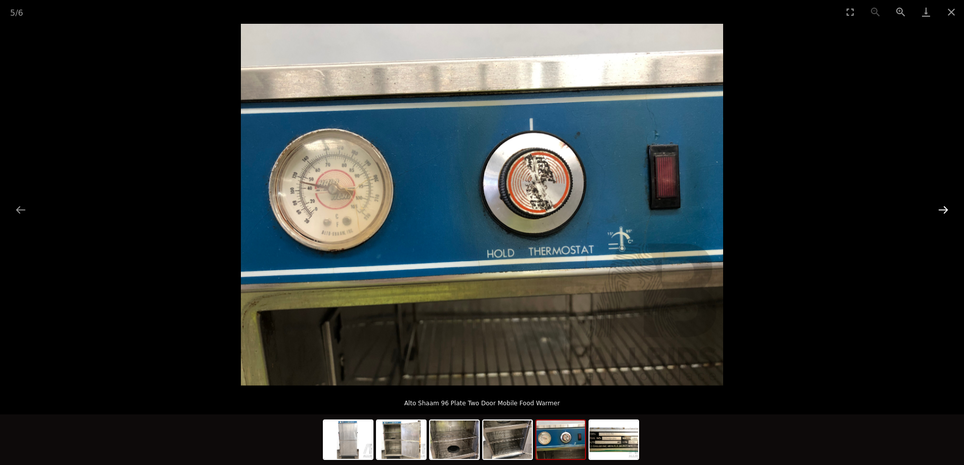
click at [946, 212] on button "Next slide" at bounding box center [943, 210] width 21 height 20
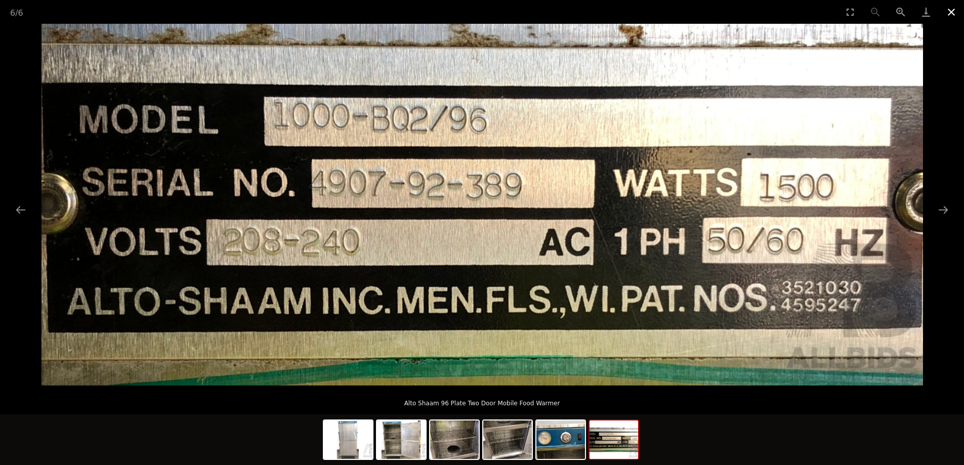
click at [950, 15] on button "Close gallery" at bounding box center [951, 12] width 25 height 24
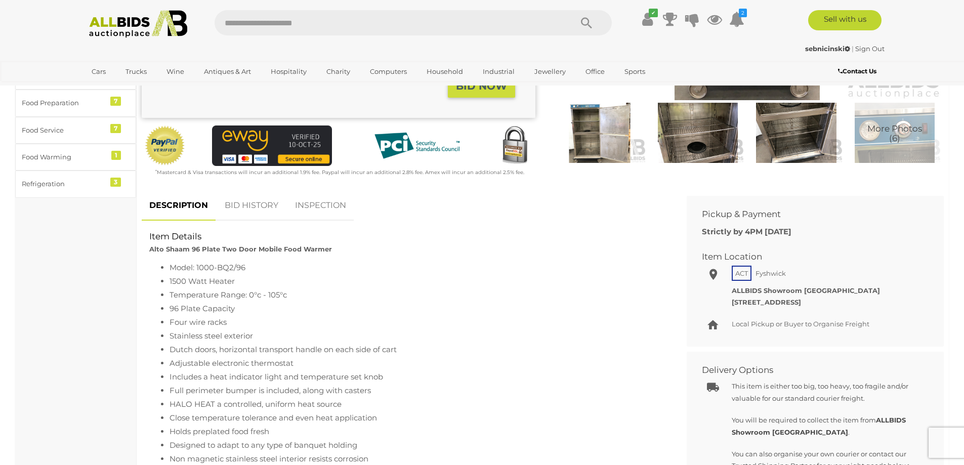
scroll to position [304, 0]
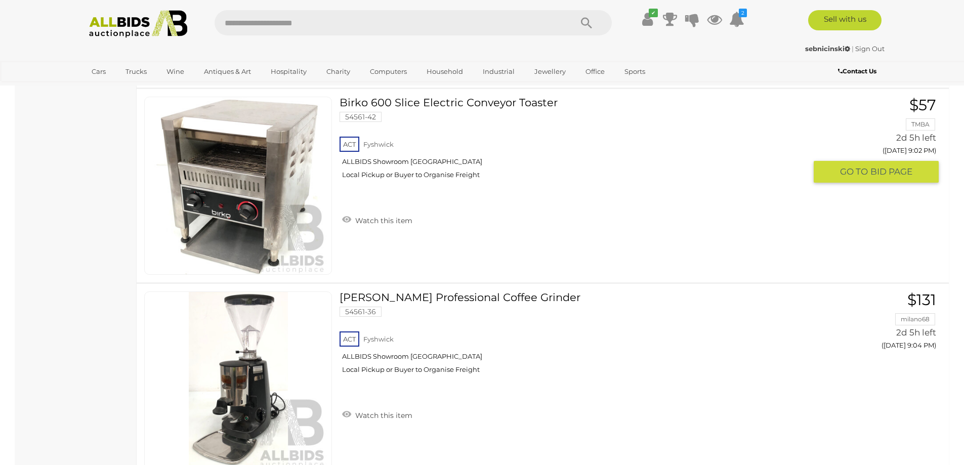
scroll to position [9684, 0]
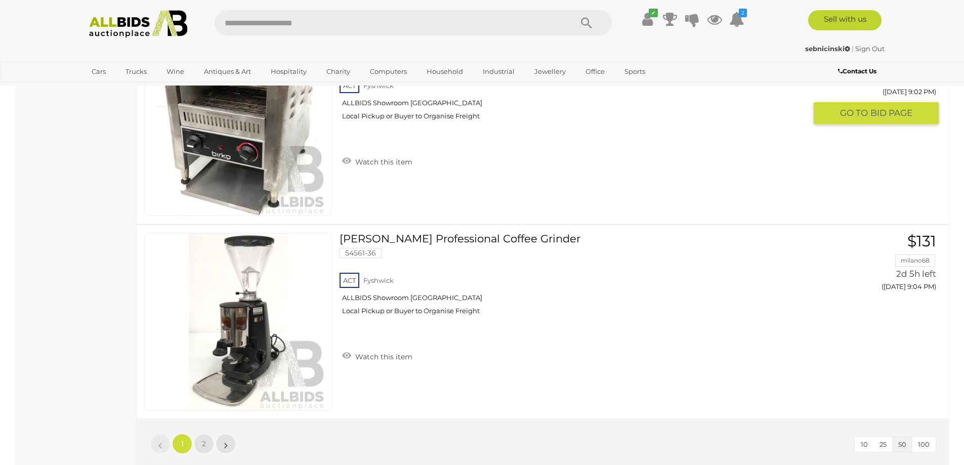
click at [485, 128] on div "ACT Fyshwick ALLBIDS Showroom Fyshwick Local Pickup or Buyer to Organise Freight" at bounding box center [573, 102] width 466 height 52
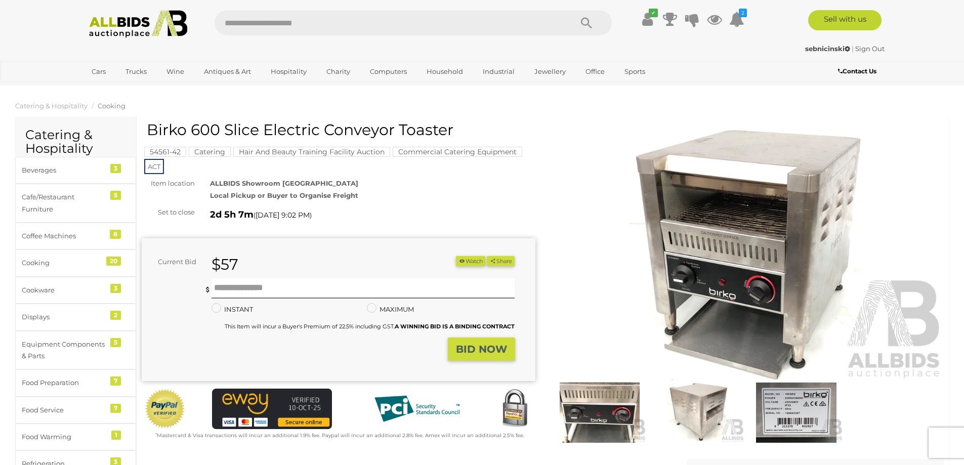
click at [700, 260] on img at bounding box center [748, 254] width 394 height 254
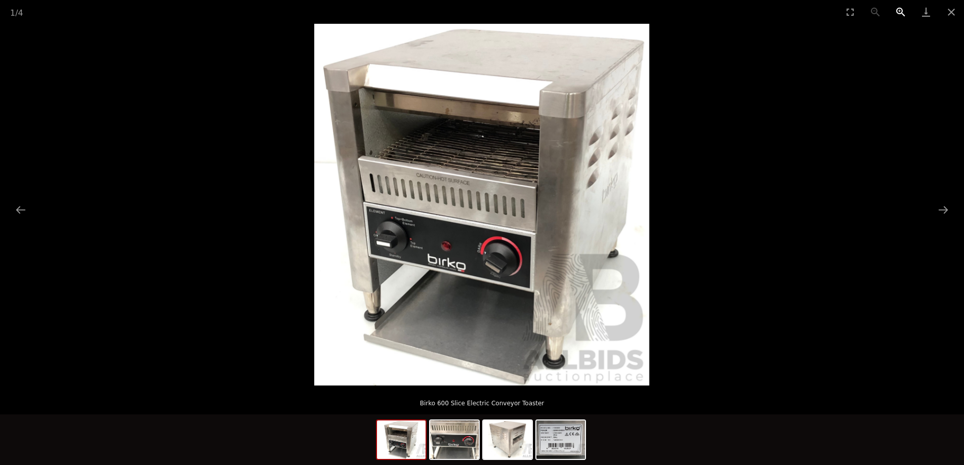
click at [904, 13] on button "Zoom in" at bounding box center [900, 12] width 25 height 24
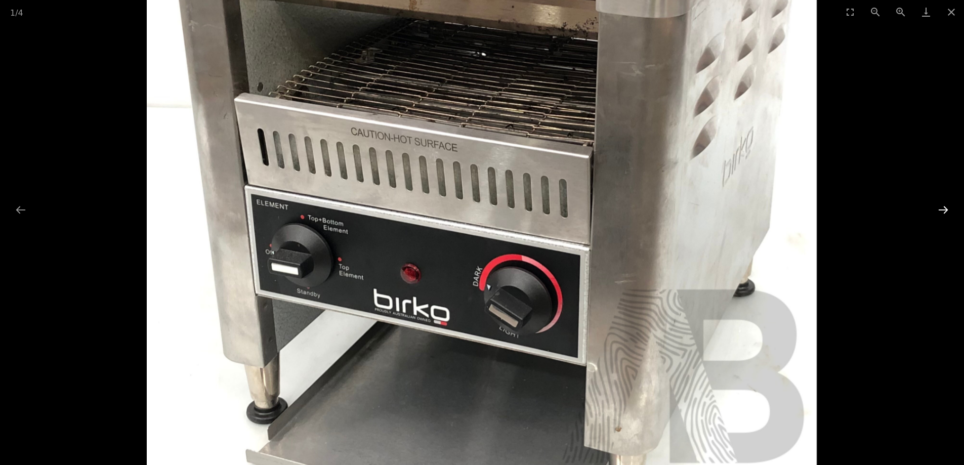
click at [944, 208] on button "Next slide" at bounding box center [943, 210] width 21 height 20
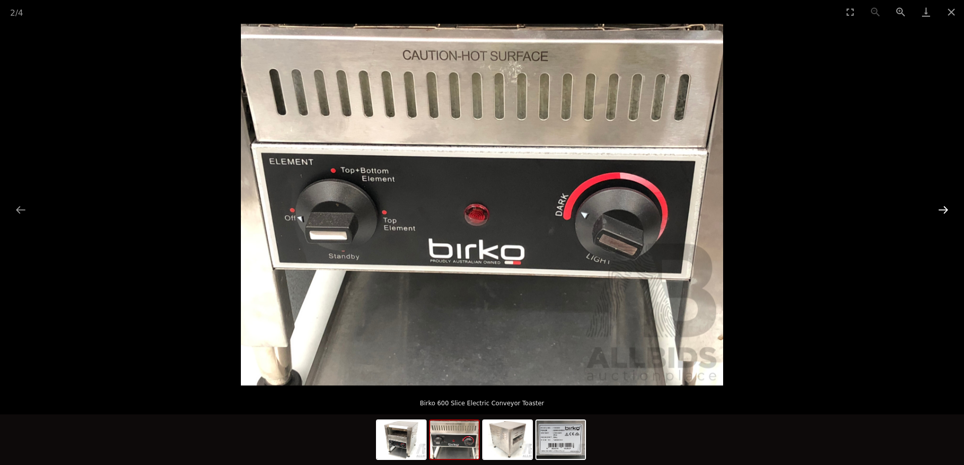
click at [944, 208] on button "Next slide" at bounding box center [943, 210] width 21 height 20
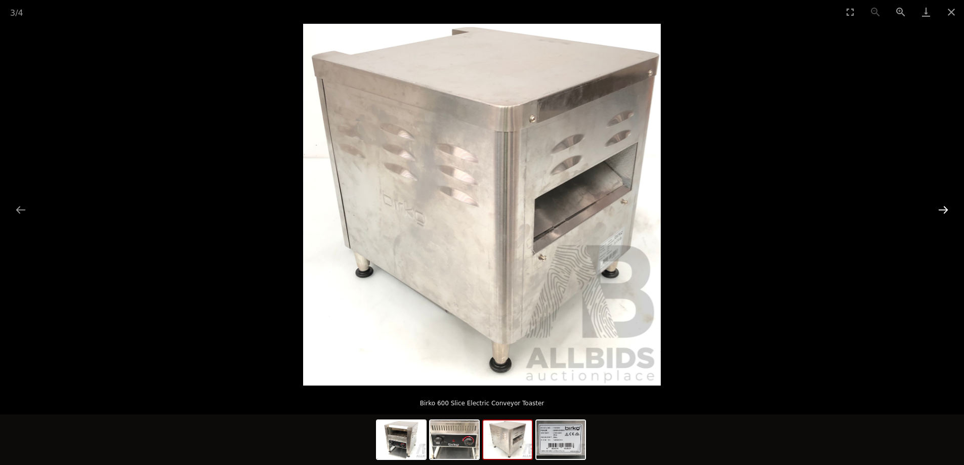
click at [944, 208] on button "Next slide" at bounding box center [943, 210] width 21 height 20
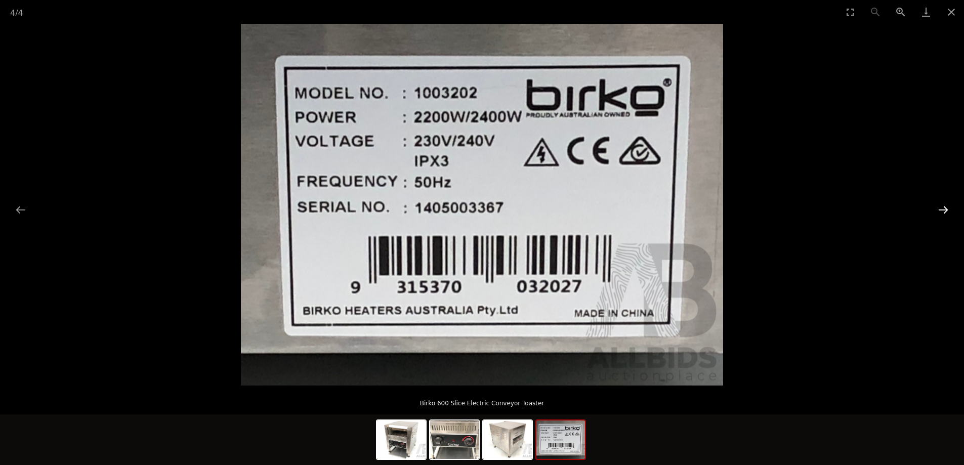
click at [944, 208] on button "Next slide" at bounding box center [943, 210] width 21 height 20
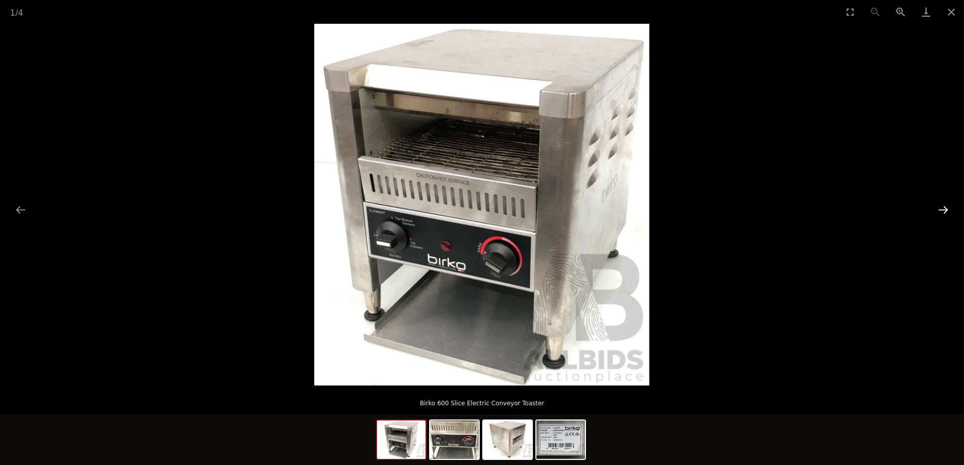
click at [944, 208] on button "Next slide" at bounding box center [943, 210] width 21 height 20
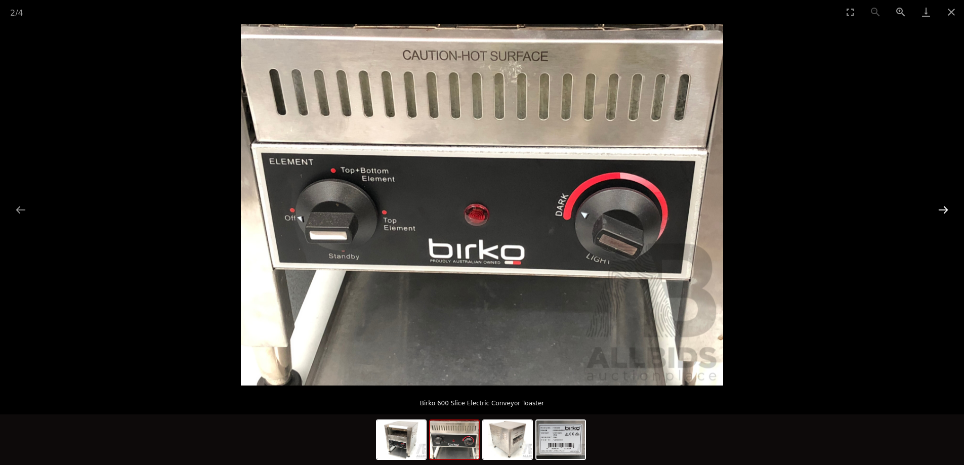
click at [944, 208] on button "Next slide" at bounding box center [943, 210] width 21 height 20
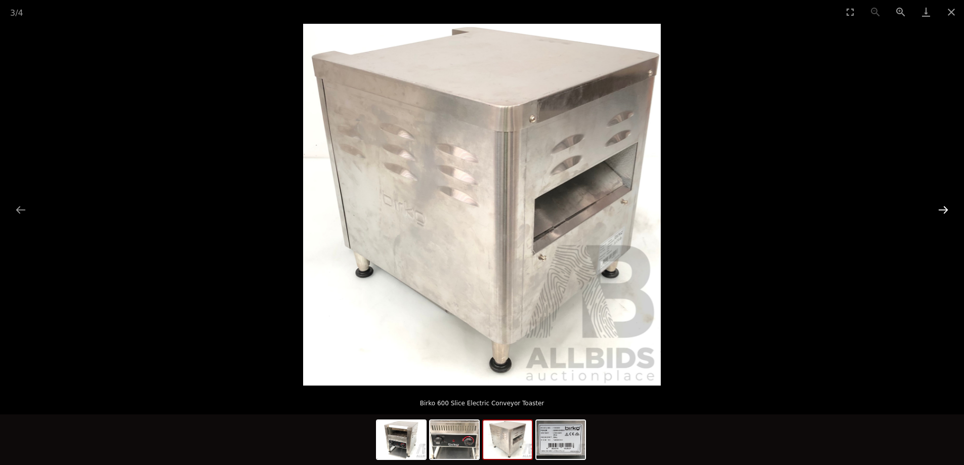
click at [944, 208] on button "Next slide" at bounding box center [943, 210] width 21 height 20
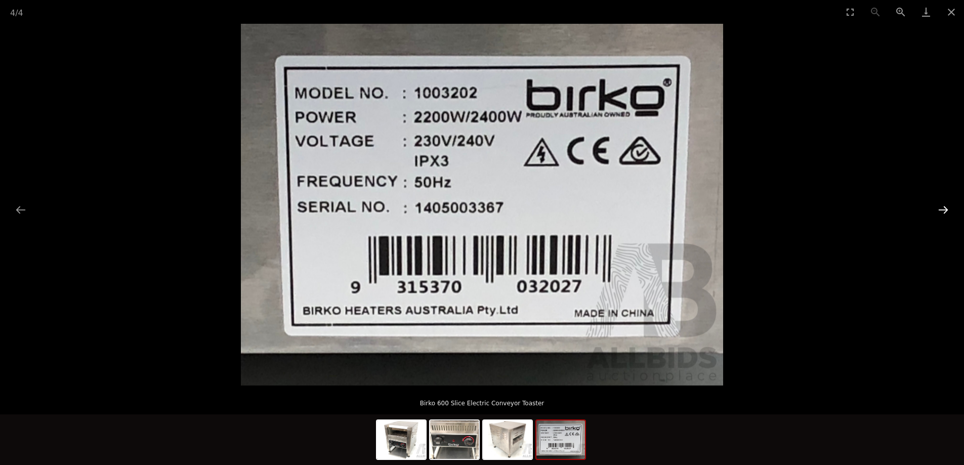
click at [944, 209] on button "Next slide" at bounding box center [943, 210] width 21 height 20
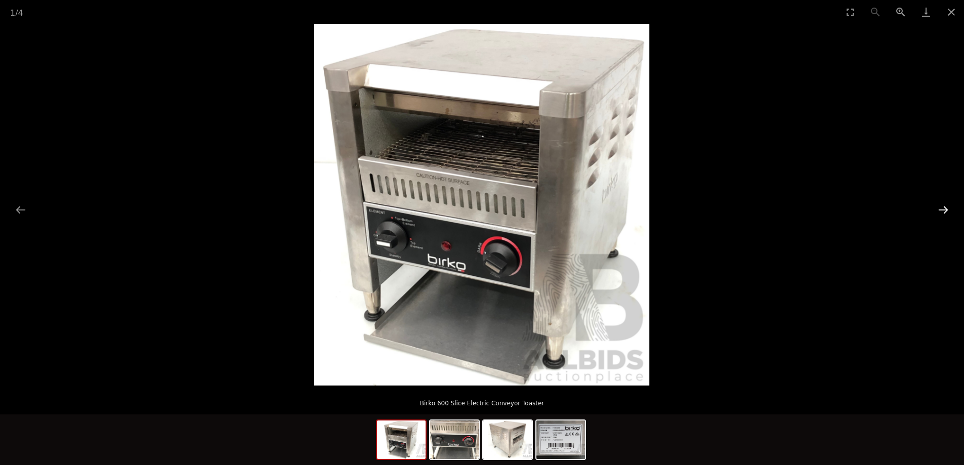
click at [944, 209] on button "Next slide" at bounding box center [943, 210] width 21 height 20
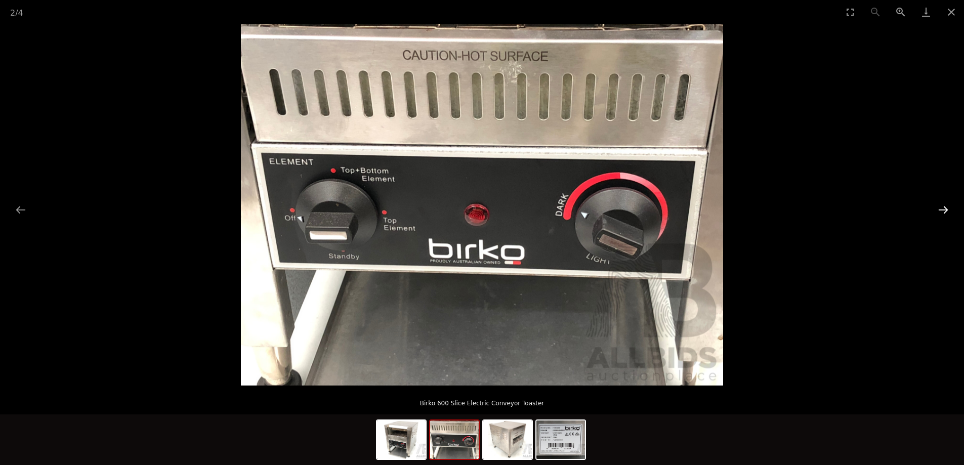
click at [944, 209] on button "Next slide" at bounding box center [943, 210] width 21 height 20
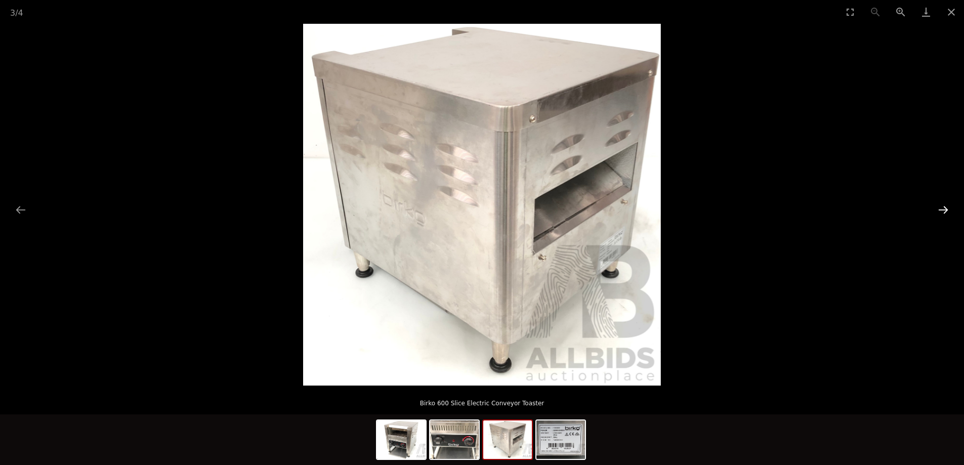
click at [944, 209] on button "Next slide" at bounding box center [943, 210] width 21 height 20
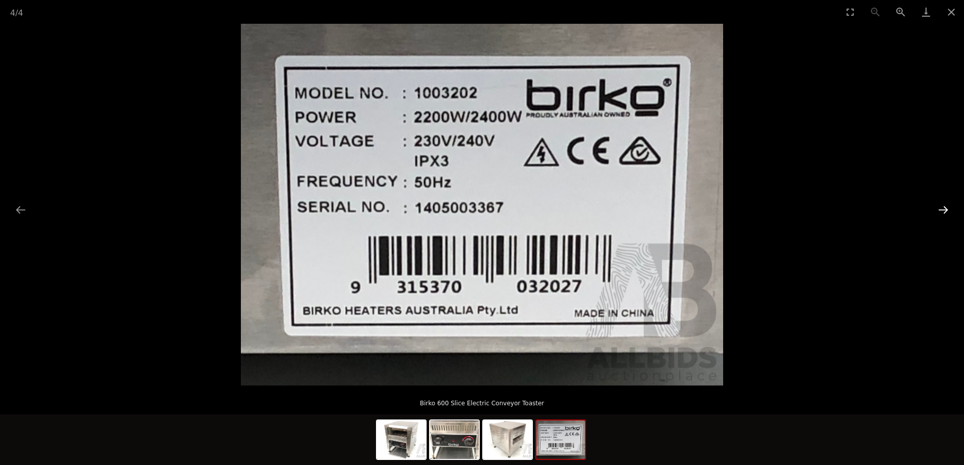
click at [944, 209] on button "Next slide" at bounding box center [943, 210] width 21 height 20
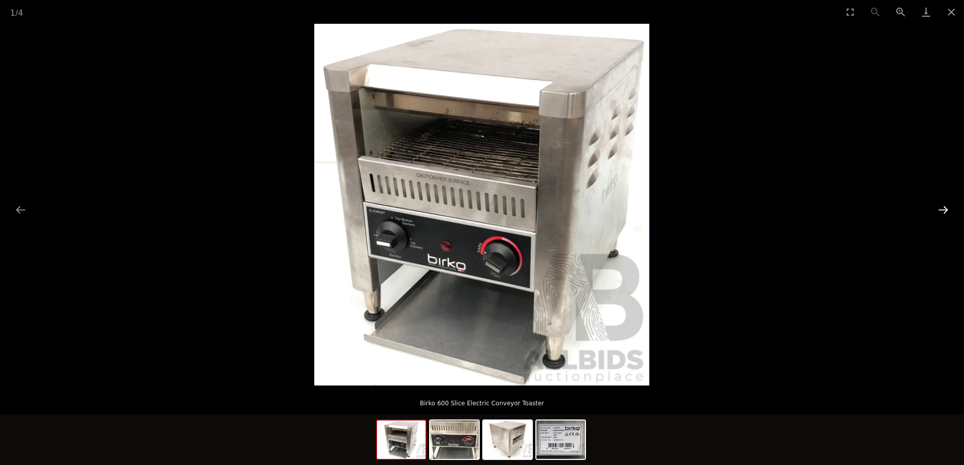
click at [944, 209] on button "Next slide" at bounding box center [943, 210] width 21 height 20
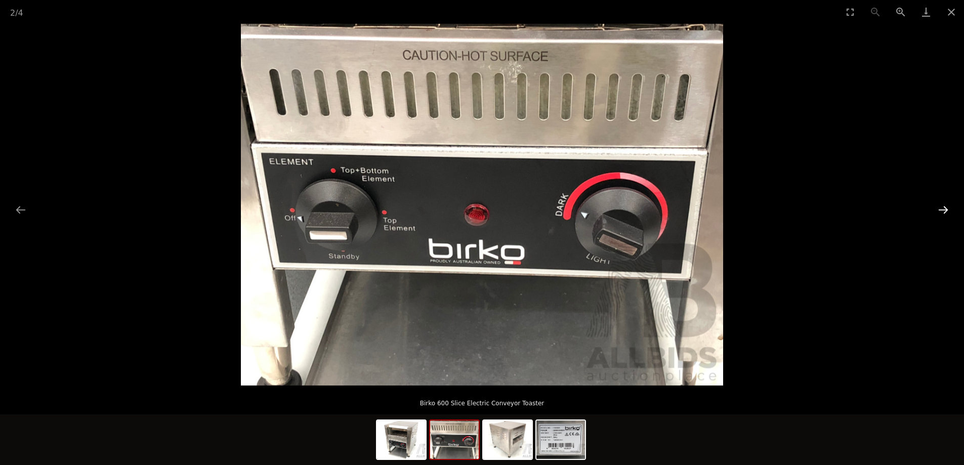
click at [944, 209] on button "Next slide" at bounding box center [943, 210] width 21 height 20
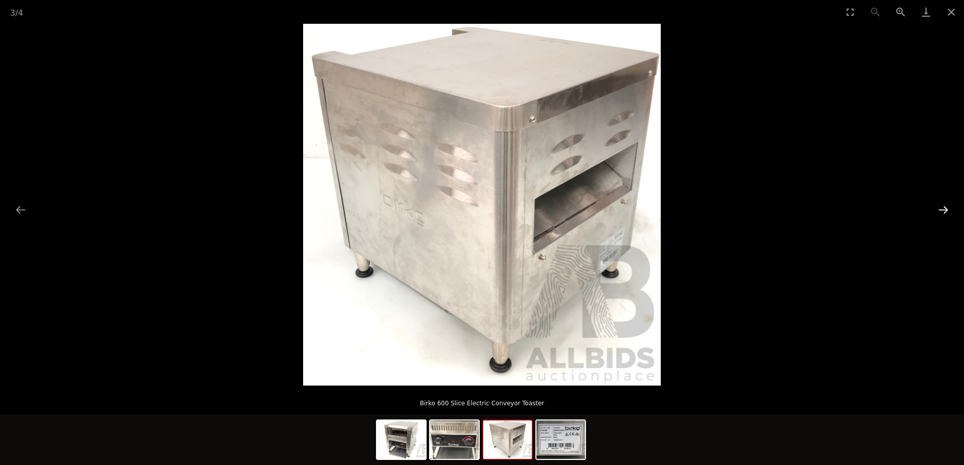
click at [944, 209] on button "Next slide" at bounding box center [943, 210] width 21 height 20
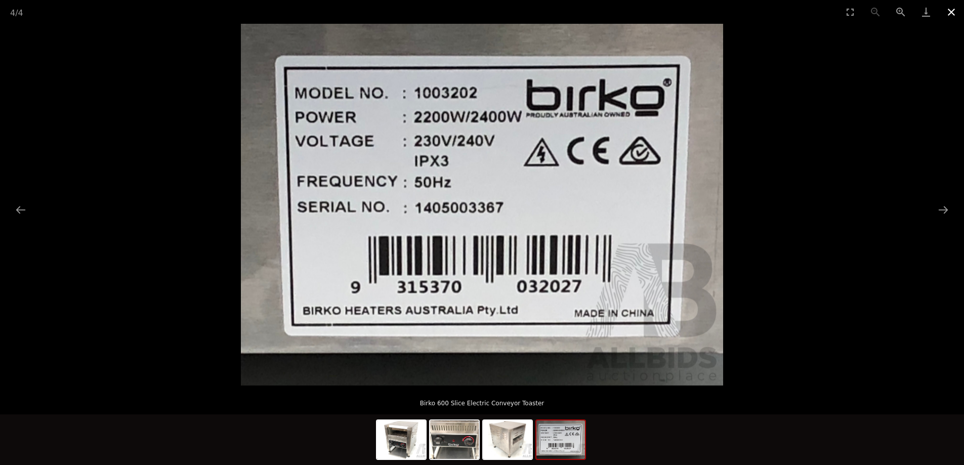
click at [950, 11] on button "Close gallery" at bounding box center [951, 12] width 25 height 24
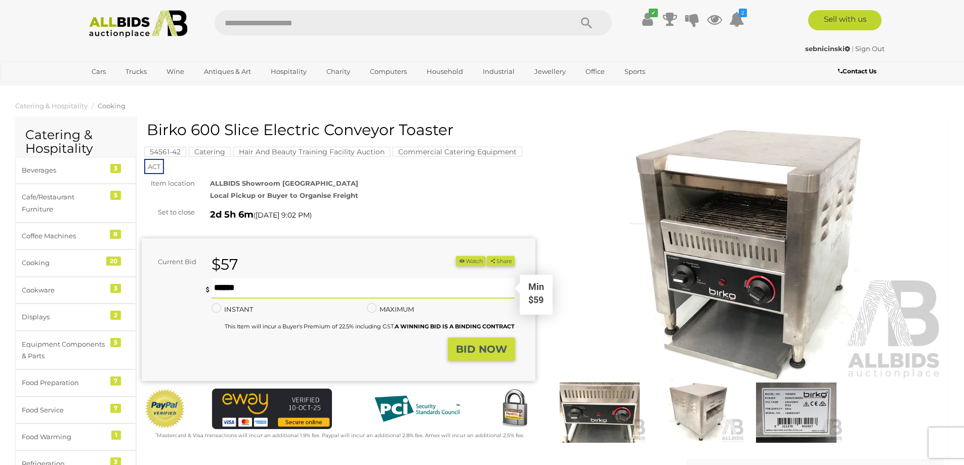
click at [292, 285] on input "text" at bounding box center [364, 288] width 304 height 20
type input "***"
click at [489, 345] on strong "BID NOW" at bounding box center [481, 349] width 51 height 12
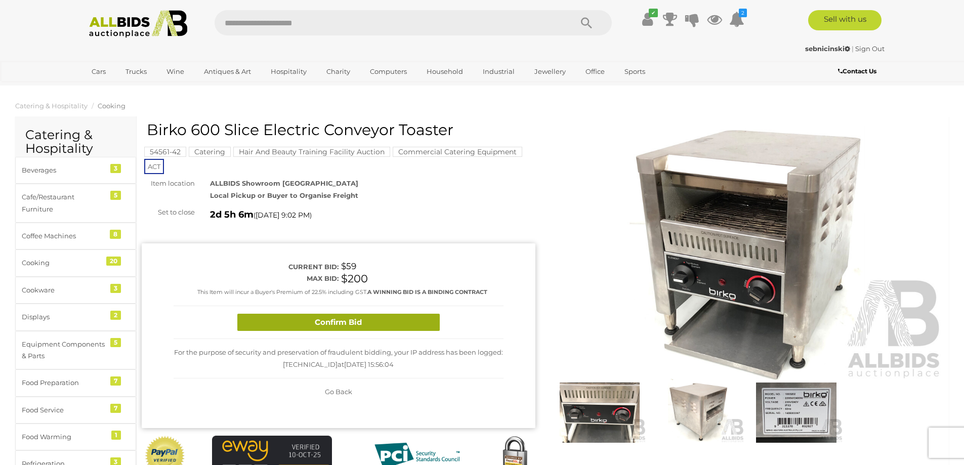
click at [358, 323] on button "Confirm Bid" at bounding box center [338, 323] width 202 height 18
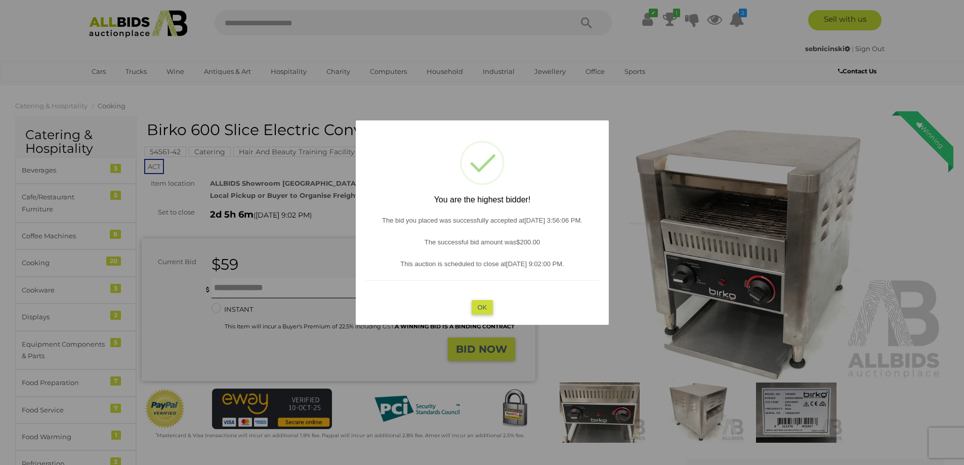
click at [482, 309] on button "OK" at bounding box center [482, 307] width 22 height 15
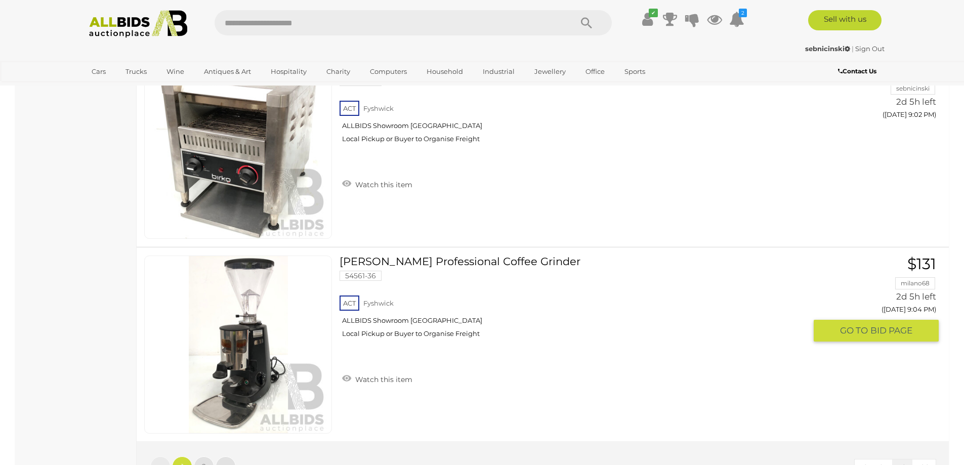
scroll to position [9762, 0]
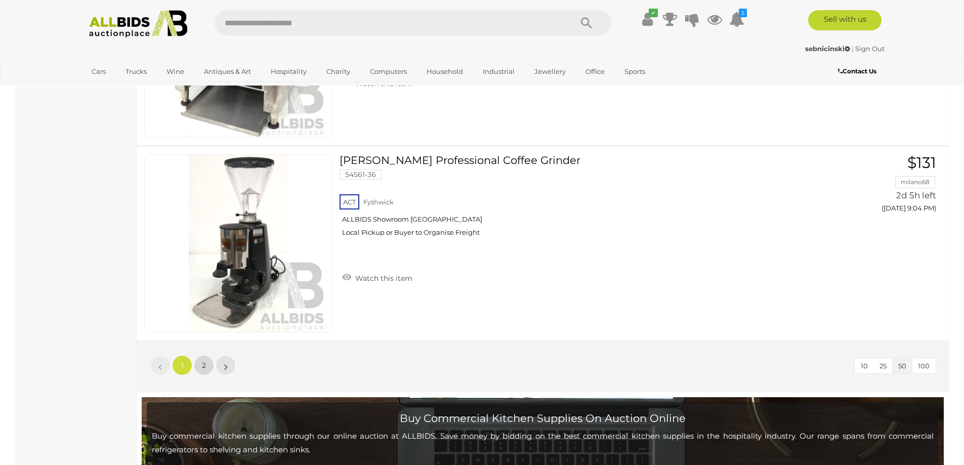
click at [205, 368] on span "2" at bounding box center [204, 365] width 4 height 9
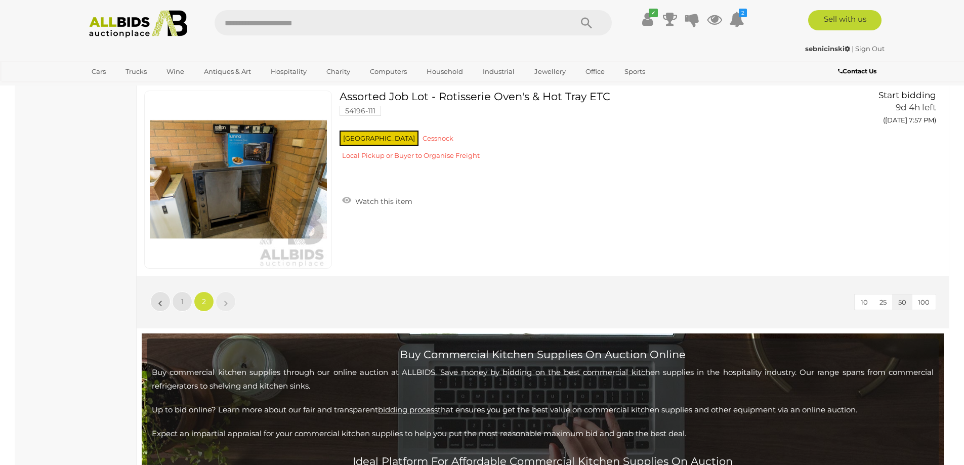
scroll to position [1167, 0]
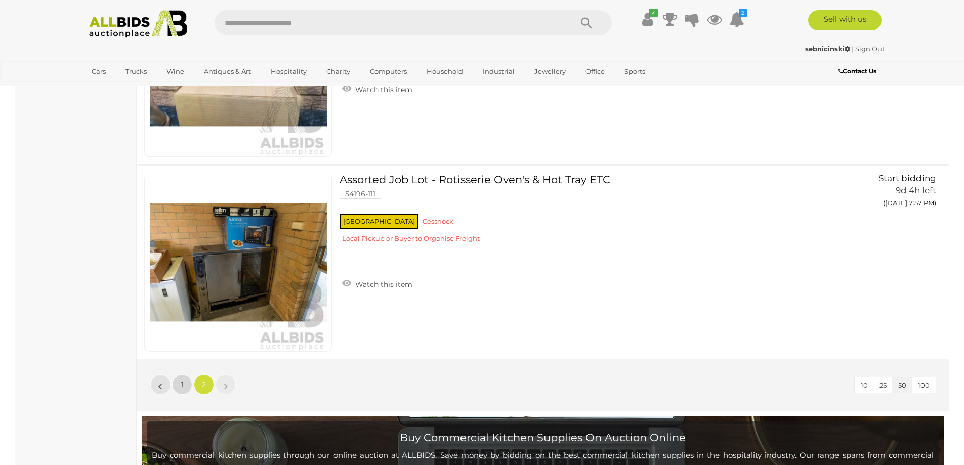
click at [184, 386] on link "1" at bounding box center [182, 385] width 20 height 20
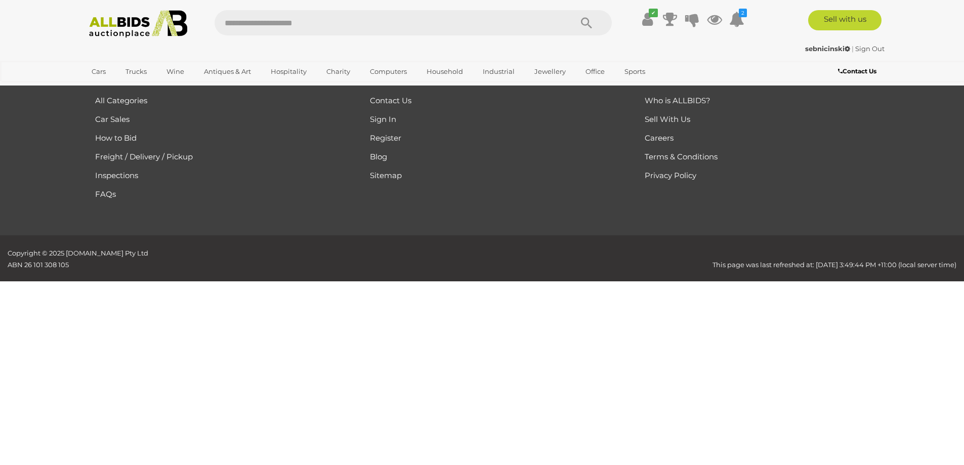
scroll to position [256, 0]
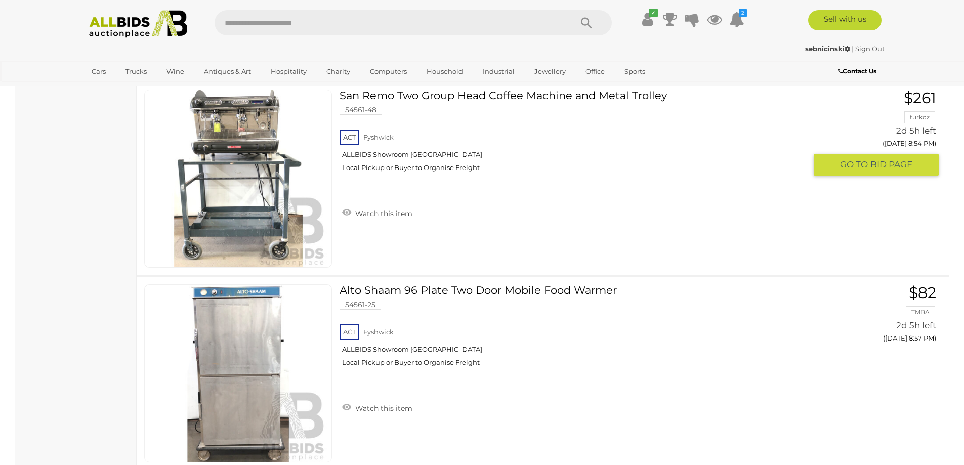
scroll to position [8851, 0]
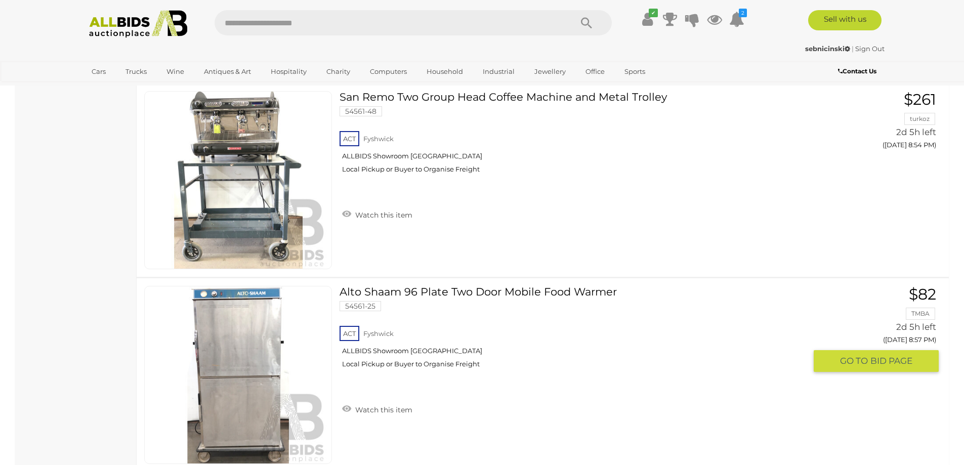
click at [232, 348] on link at bounding box center [238, 375] width 188 height 178
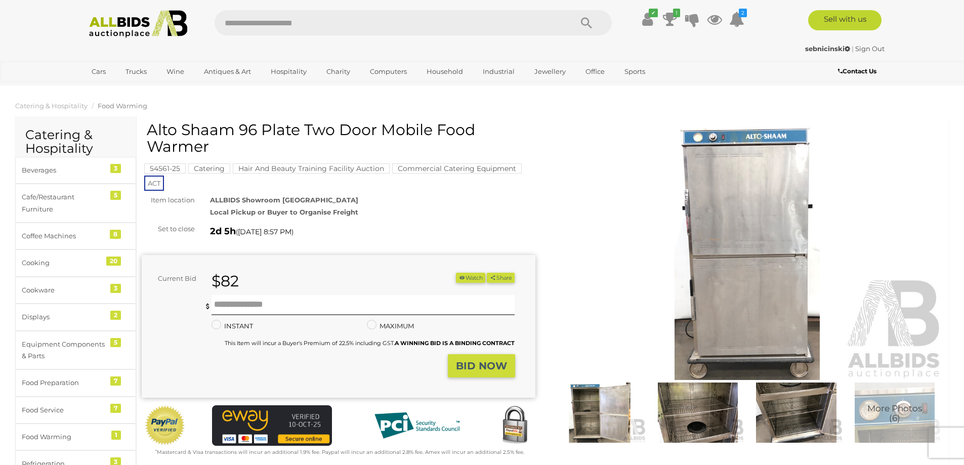
click at [699, 422] on img at bounding box center [698, 413] width 93 height 60
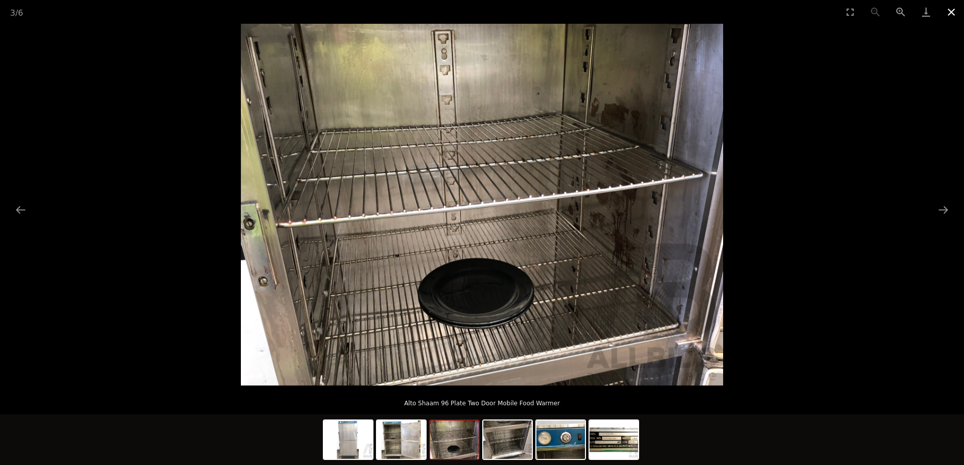
click at [953, 12] on button "Close gallery" at bounding box center [951, 12] width 25 height 24
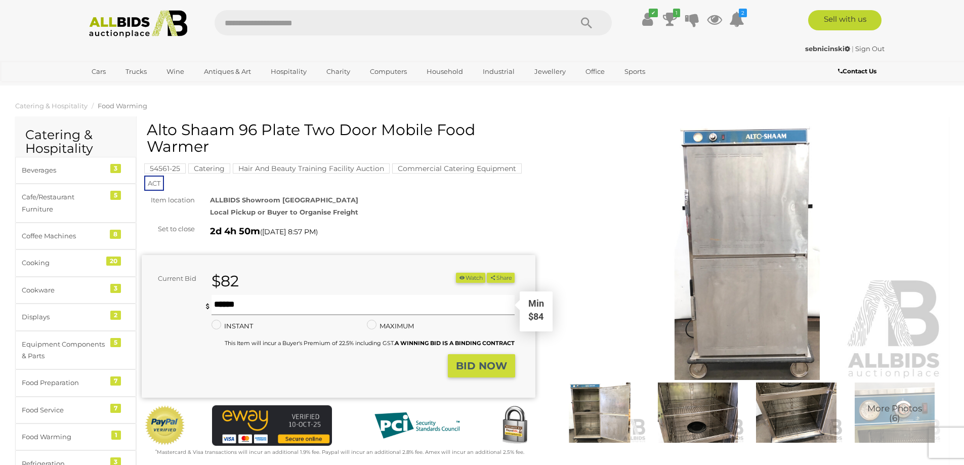
click at [281, 306] on input "text" at bounding box center [364, 305] width 304 height 20
type input "***"
click at [475, 369] on strong "BID NOW" at bounding box center [481, 366] width 51 height 12
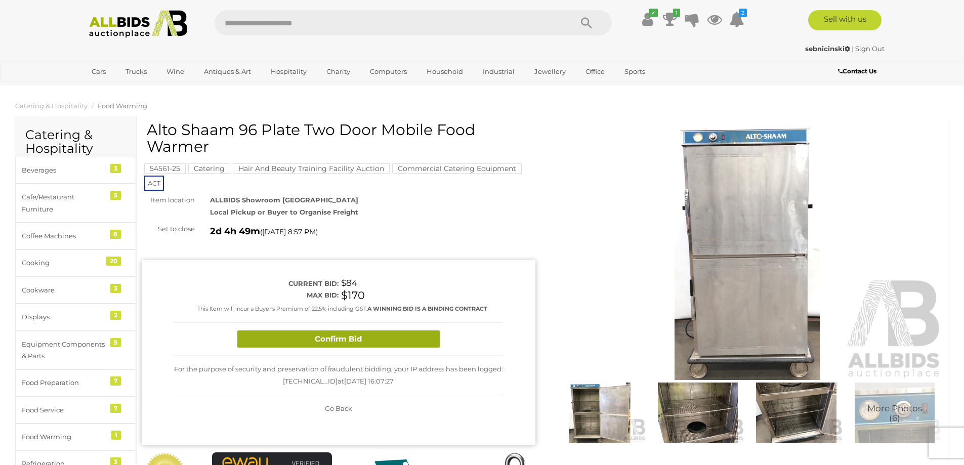
click at [349, 338] on button "Confirm Bid" at bounding box center [338, 340] width 202 height 18
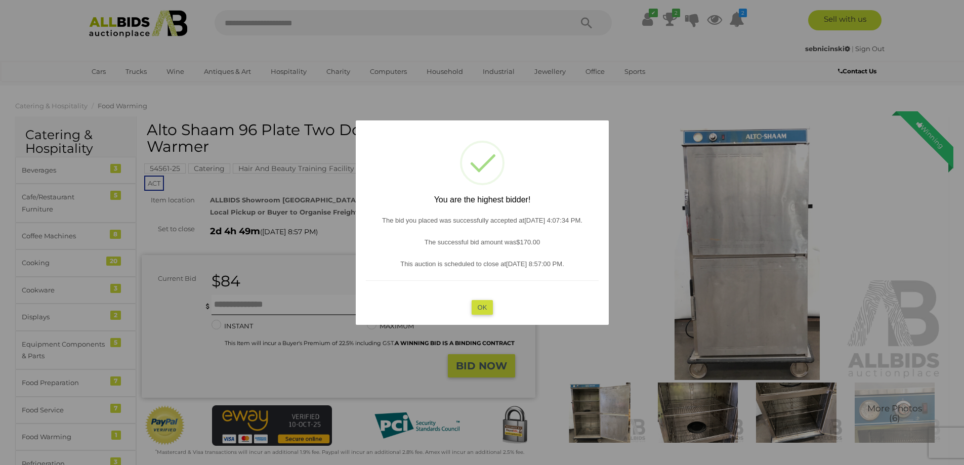
click at [484, 304] on button "OK" at bounding box center [482, 307] width 22 height 15
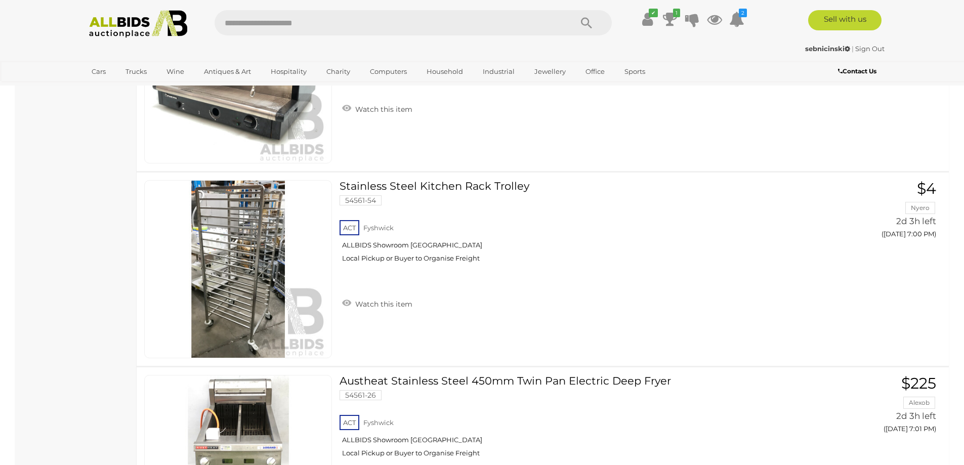
scroll to position [2169, 0]
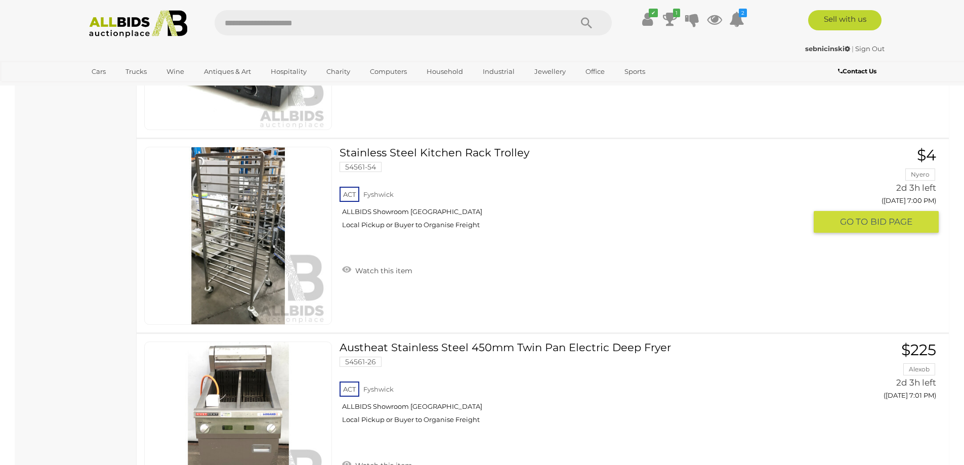
click at [423, 156] on link "Stainless Steel Kitchen Rack Trolley 54561-54 ACT Fyshwick ALLBIDS Showroom Fys…" at bounding box center [576, 192] width 459 height 90
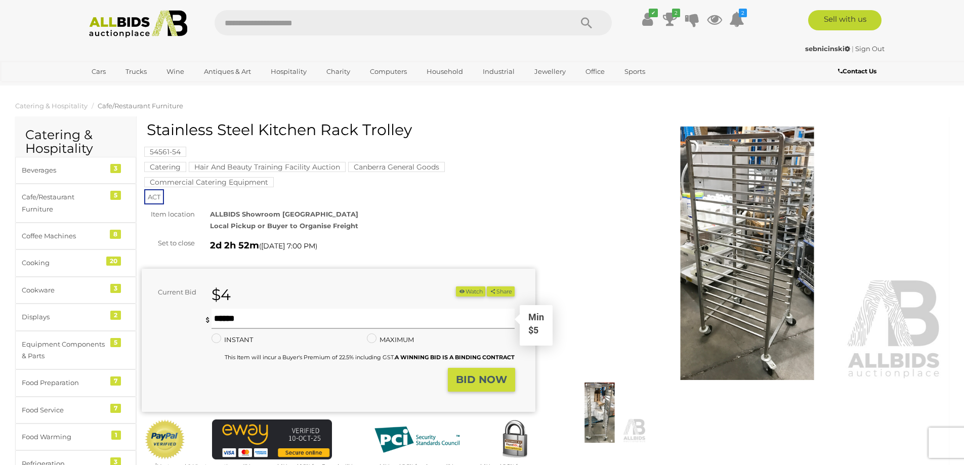
click at [260, 318] on input "text" at bounding box center [364, 319] width 304 height 20
type input "**"
click at [473, 380] on strong "BID NOW" at bounding box center [481, 380] width 51 height 12
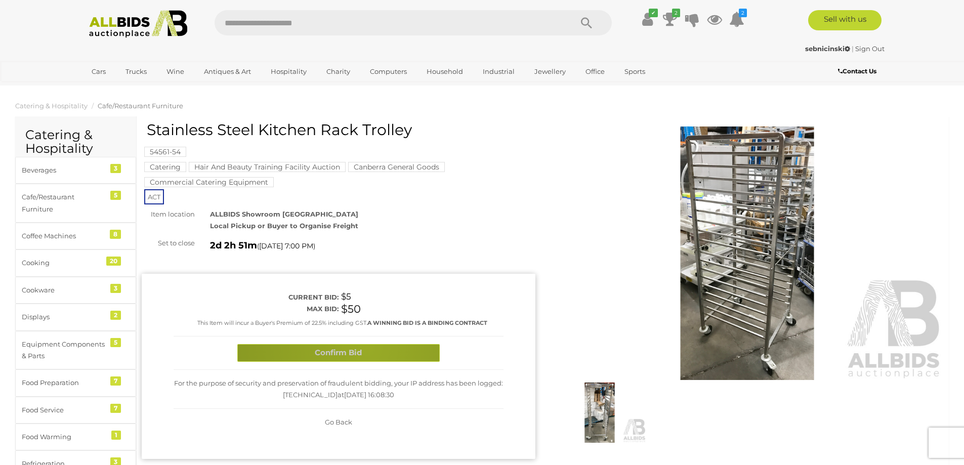
click at [367, 348] on button "Confirm Bid" at bounding box center [338, 353] width 202 height 18
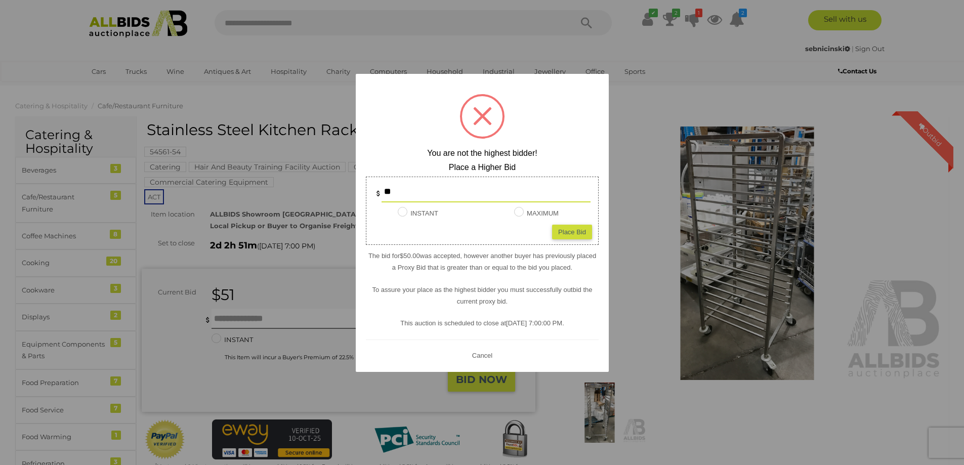
drag, startPoint x: 395, startPoint y: 189, endPoint x: 345, endPoint y: 184, distance: 50.4
type input "**"
click at [572, 234] on div "Place Bid" at bounding box center [572, 231] width 40 height 15
type input "**"
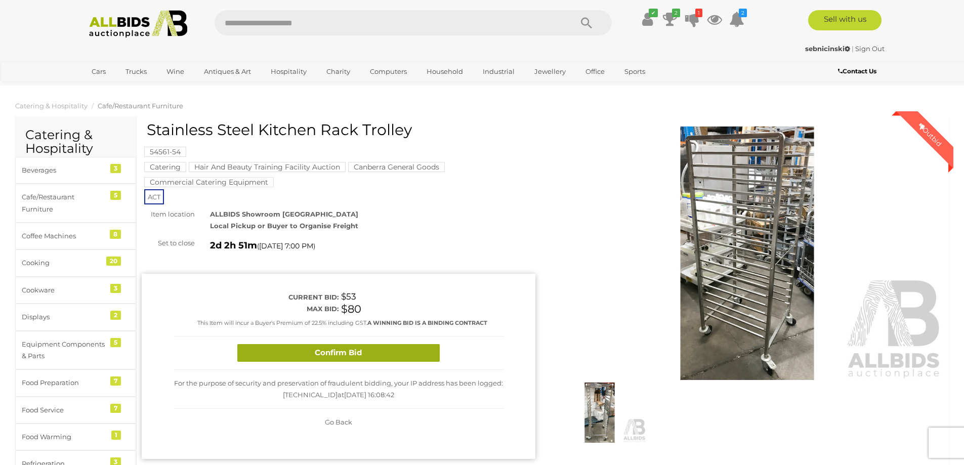
click at [313, 352] on button "Confirm Bid" at bounding box center [338, 353] width 202 height 18
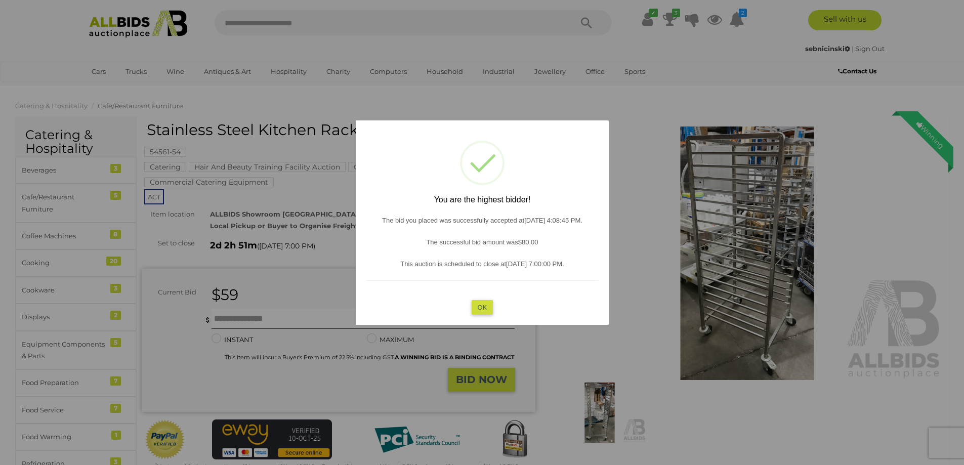
click at [487, 308] on button "OK" at bounding box center [482, 307] width 22 height 15
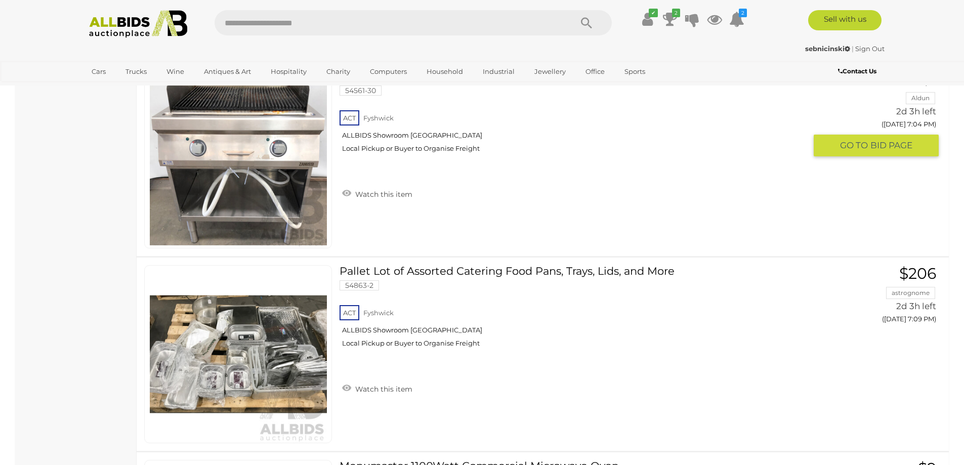
scroll to position [3341, 0]
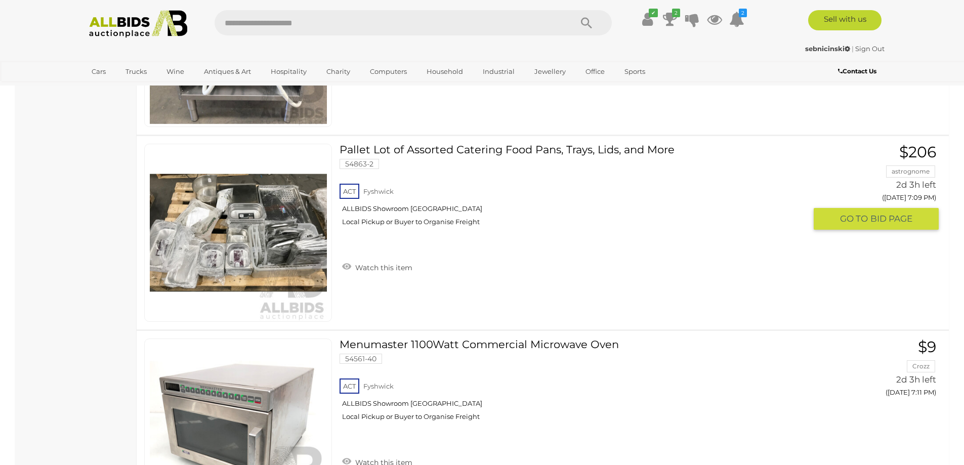
click at [262, 231] on img at bounding box center [238, 232] width 177 height 177
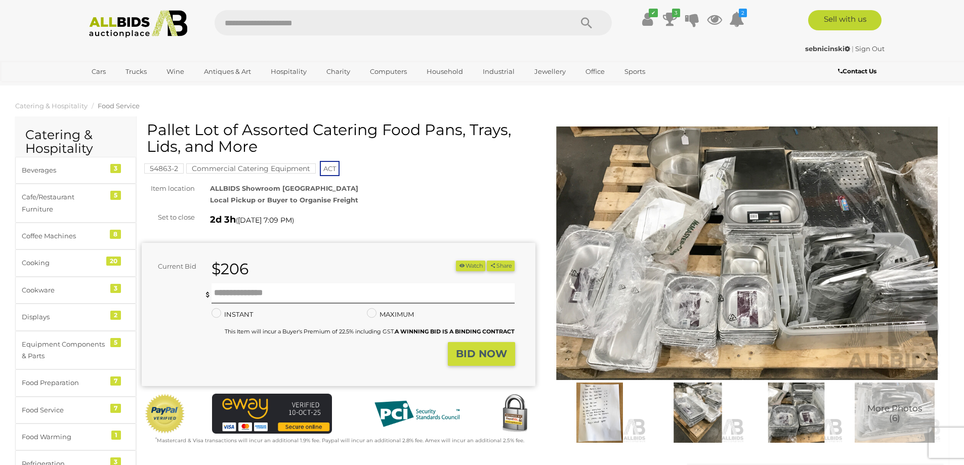
click at [886, 208] on img at bounding box center [748, 254] width 394 height 254
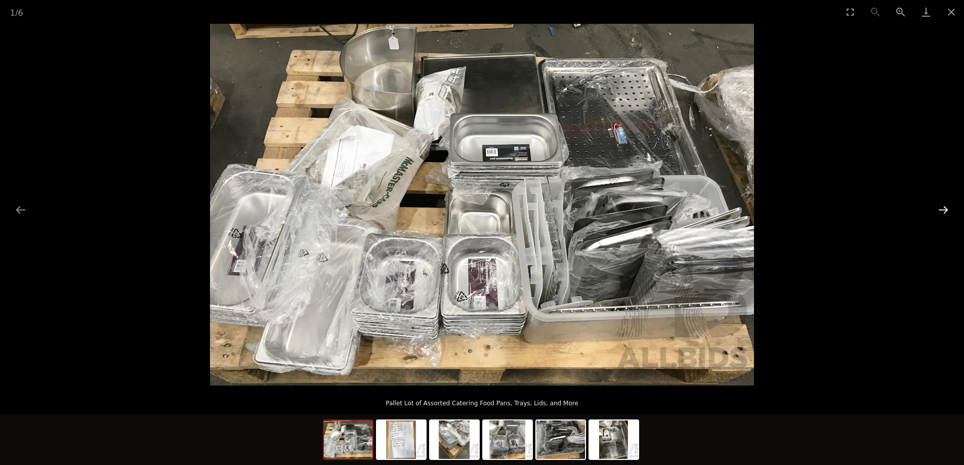
click at [937, 211] on button "Next slide" at bounding box center [943, 210] width 21 height 20
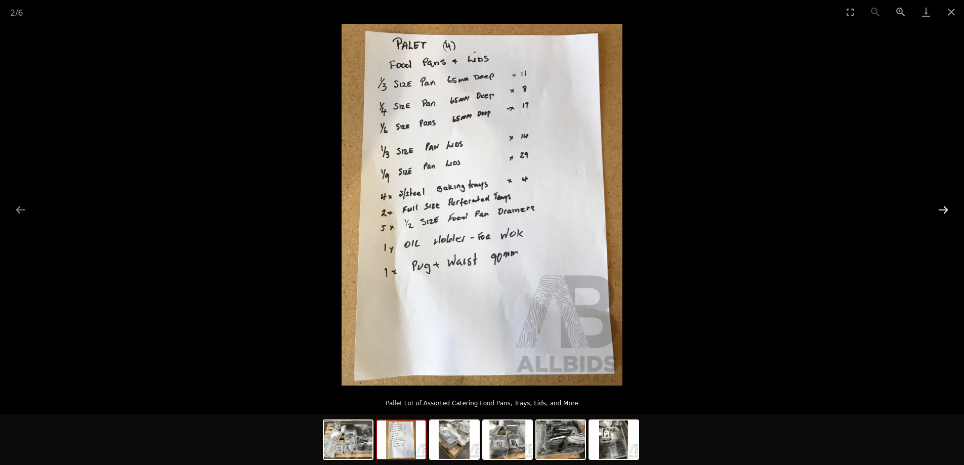
click at [939, 211] on button "Next slide" at bounding box center [943, 210] width 21 height 20
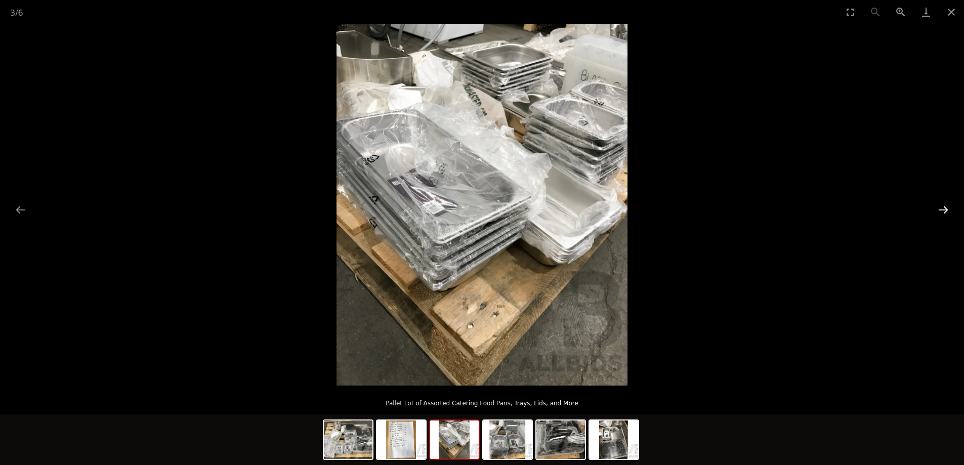
click at [939, 211] on button "Next slide" at bounding box center [943, 210] width 21 height 20
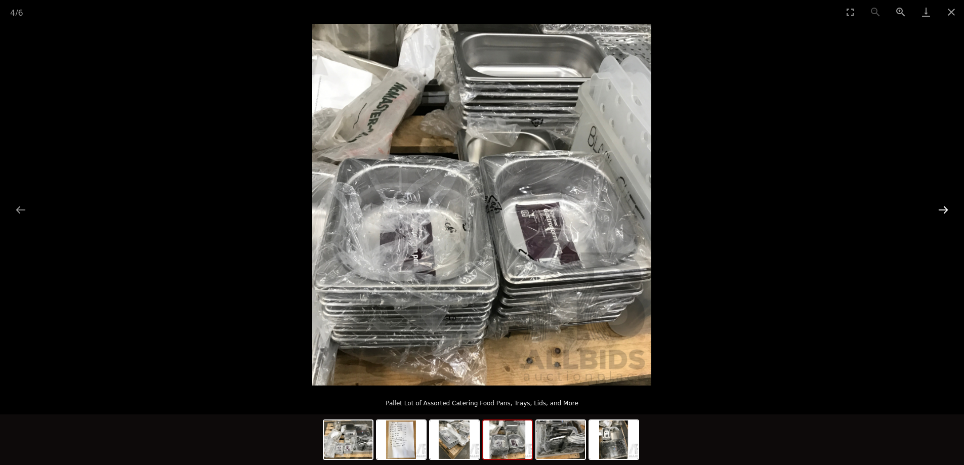
click at [939, 211] on button "Next slide" at bounding box center [943, 210] width 21 height 20
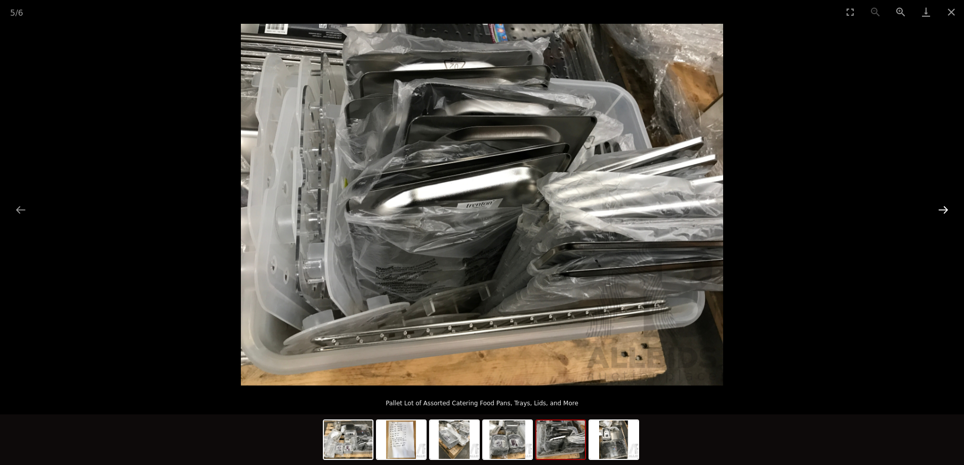
click at [939, 211] on button "Next slide" at bounding box center [943, 210] width 21 height 20
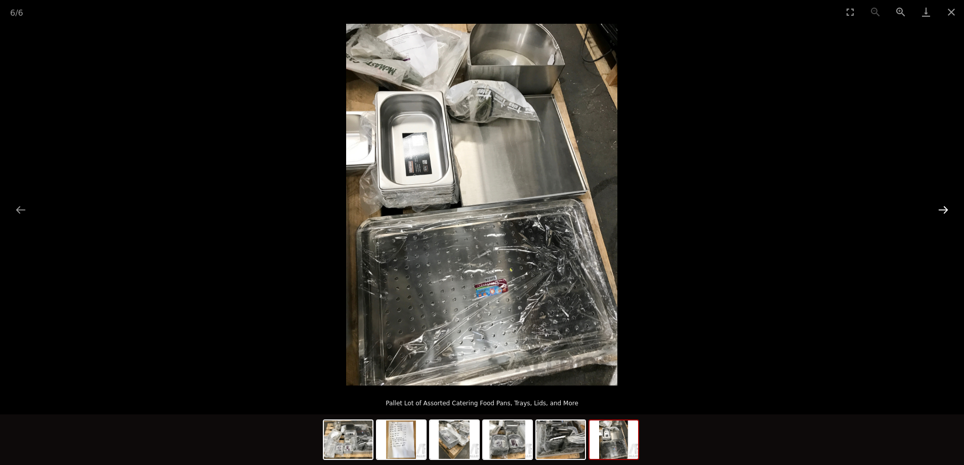
click at [939, 211] on button "Next slide" at bounding box center [943, 210] width 21 height 20
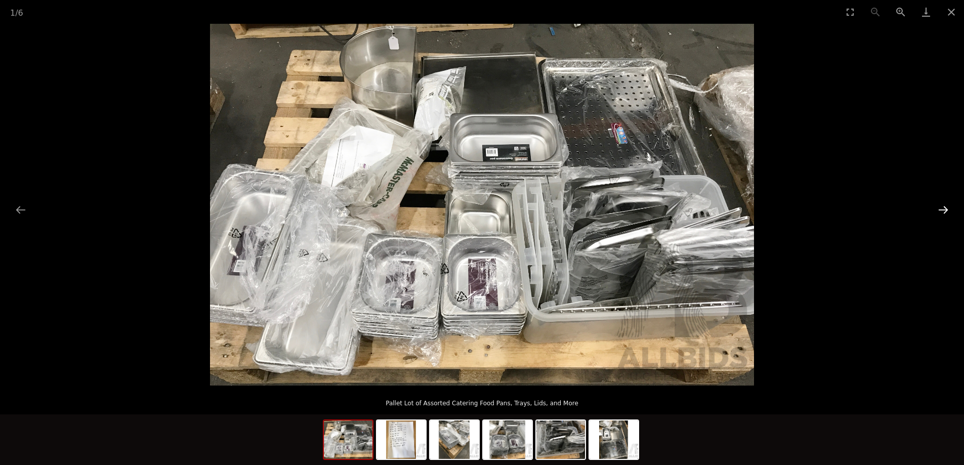
click at [939, 211] on button "Next slide" at bounding box center [943, 210] width 21 height 20
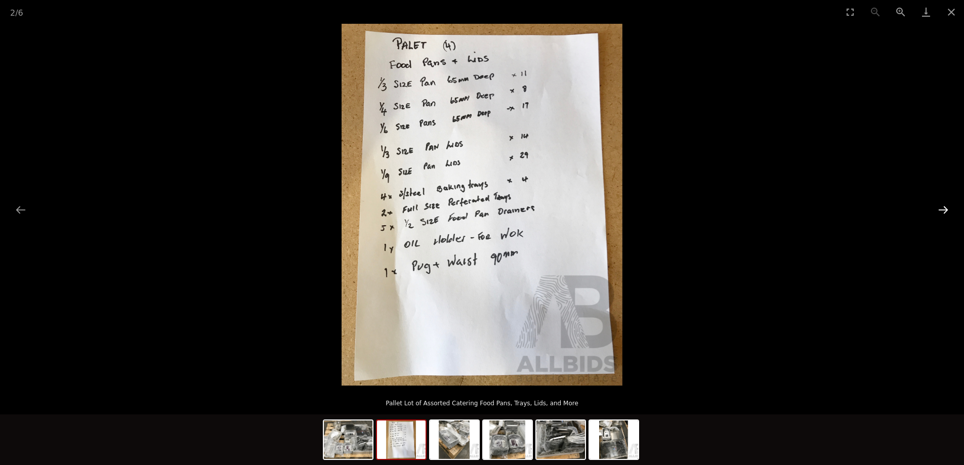
click at [938, 211] on button "Next slide" at bounding box center [943, 210] width 21 height 20
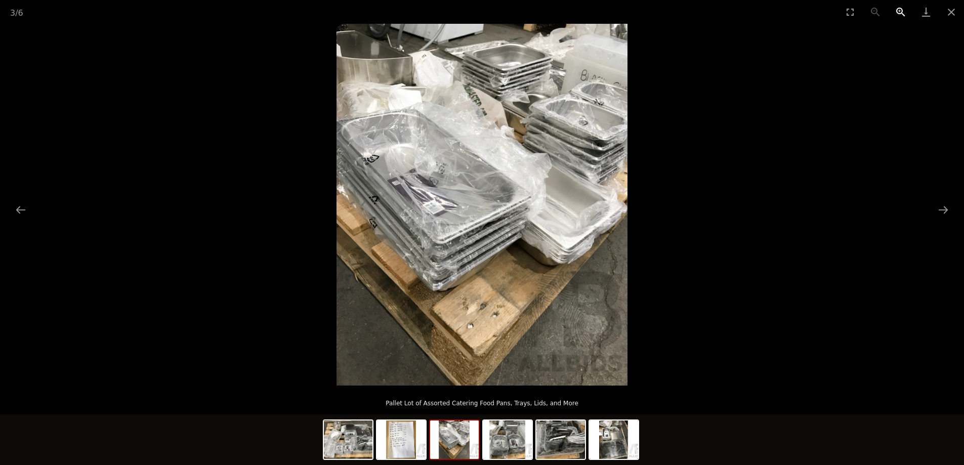
click at [898, 13] on button "Zoom in" at bounding box center [900, 12] width 25 height 24
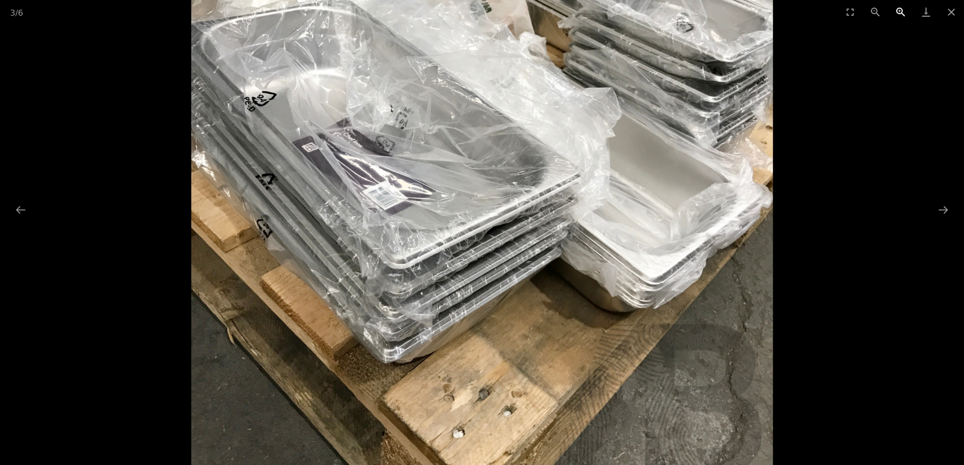
click at [897, 13] on button "Zoom in" at bounding box center [900, 12] width 25 height 24
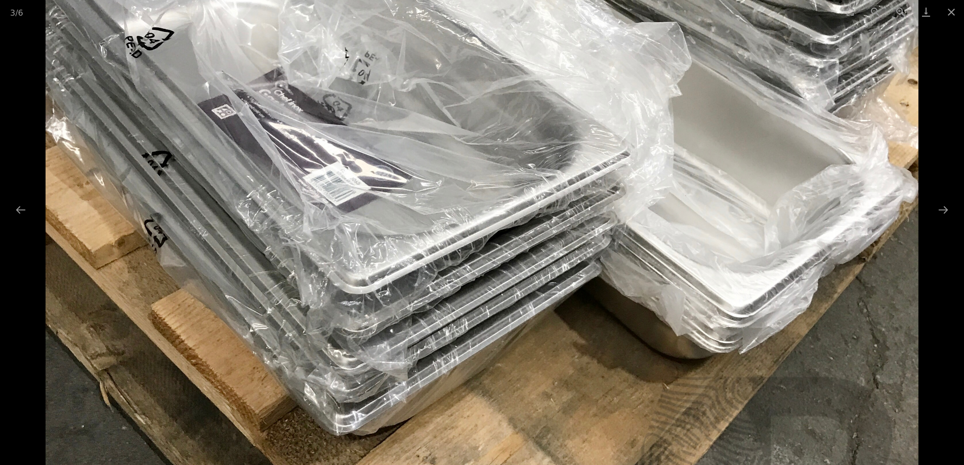
scroll to position [101, 0]
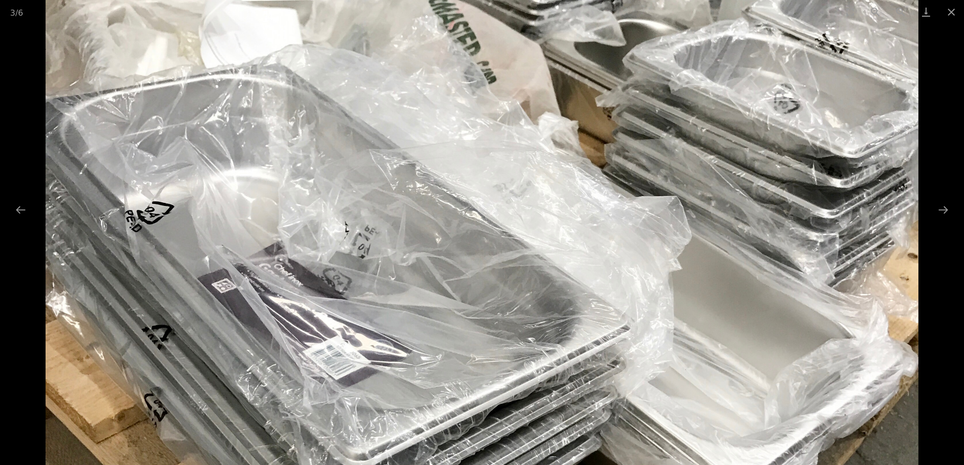
drag, startPoint x: 381, startPoint y: 108, endPoint x: 513, endPoint y: 277, distance: 214.6
click at [614, 278] on img at bounding box center [482, 351] width 873 height 1086
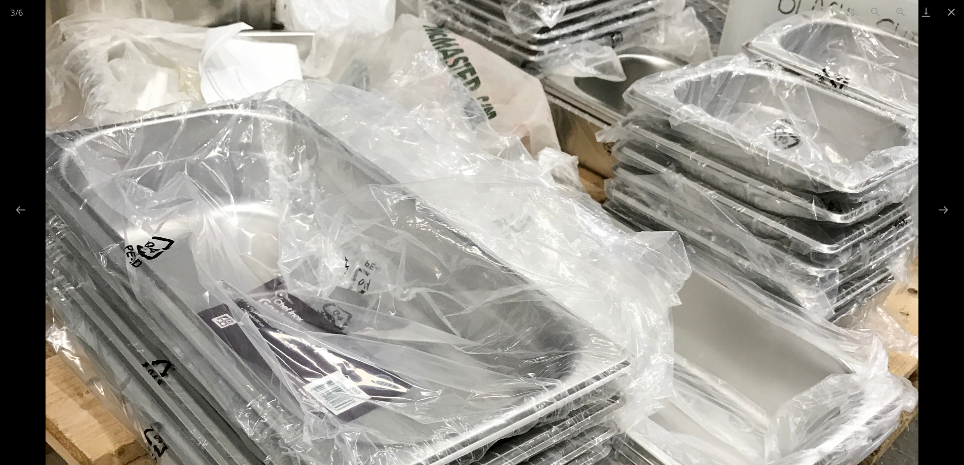
drag, startPoint x: 172, startPoint y: 273, endPoint x: 363, endPoint y: 259, distance: 192.4
click at [354, 265] on img at bounding box center [482, 387] width 873 height 1086
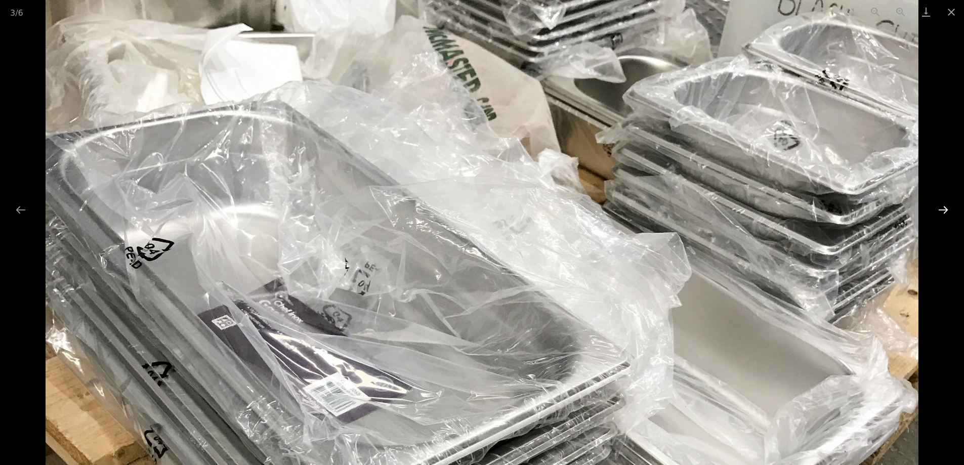
click at [939, 212] on button "Next slide" at bounding box center [943, 210] width 21 height 20
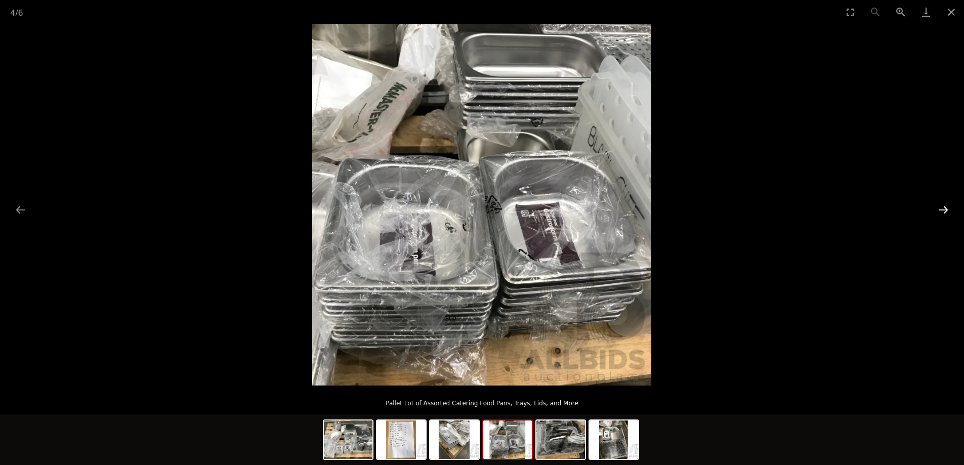
click at [939, 212] on button "Next slide" at bounding box center [943, 210] width 21 height 20
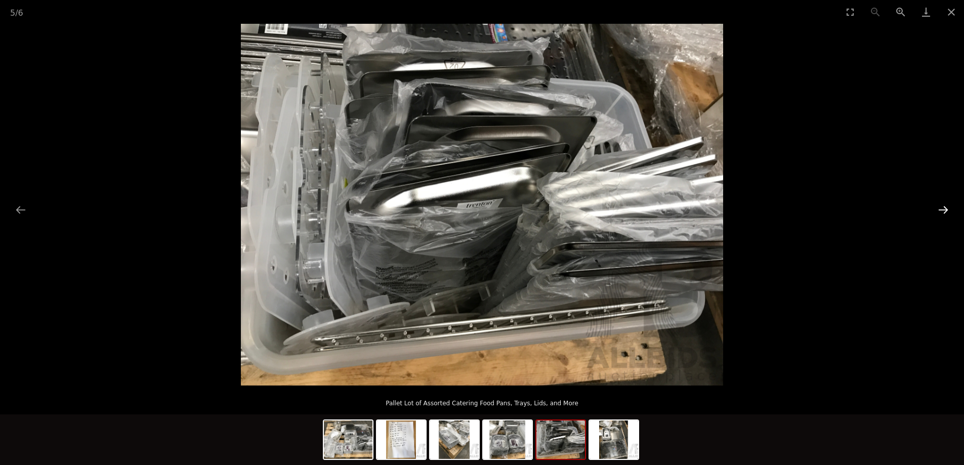
click at [939, 212] on button "Next slide" at bounding box center [943, 210] width 21 height 20
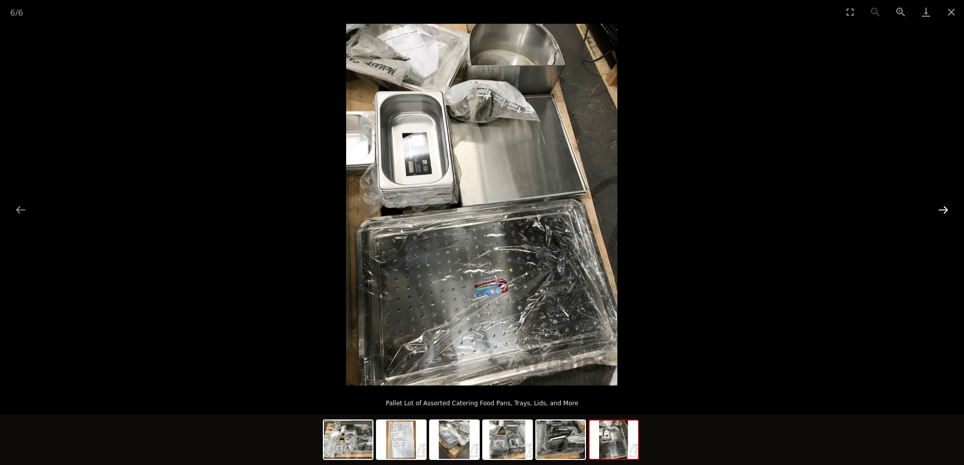
click at [939, 212] on button "Next slide" at bounding box center [943, 210] width 21 height 20
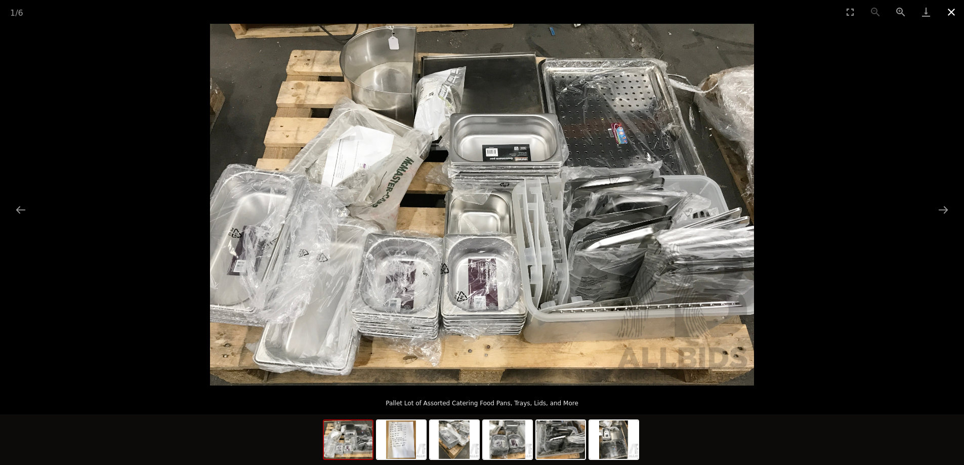
click at [952, 12] on button "Close gallery" at bounding box center [951, 12] width 25 height 24
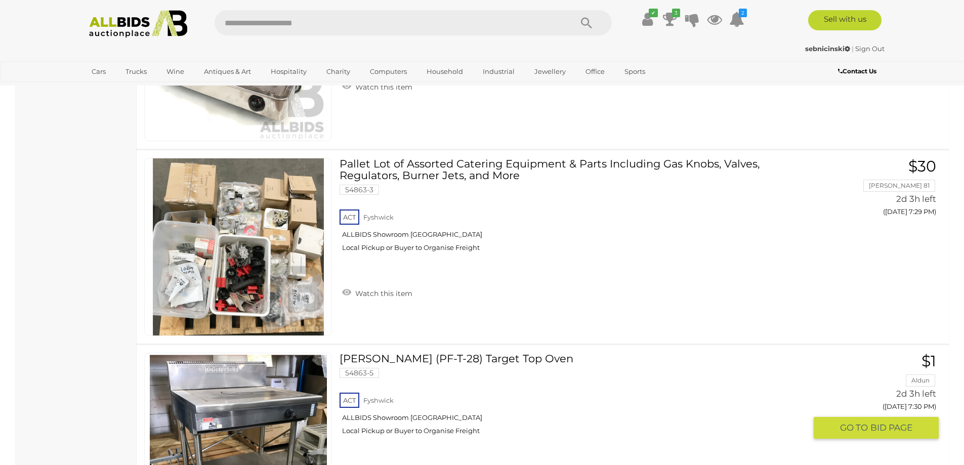
scroll to position [4437, 0]
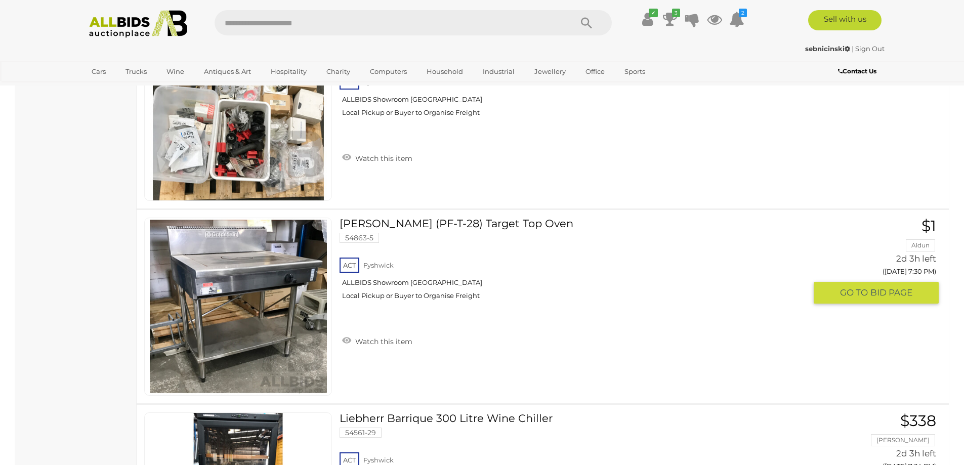
click at [223, 292] on link at bounding box center [238, 307] width 188 height 178
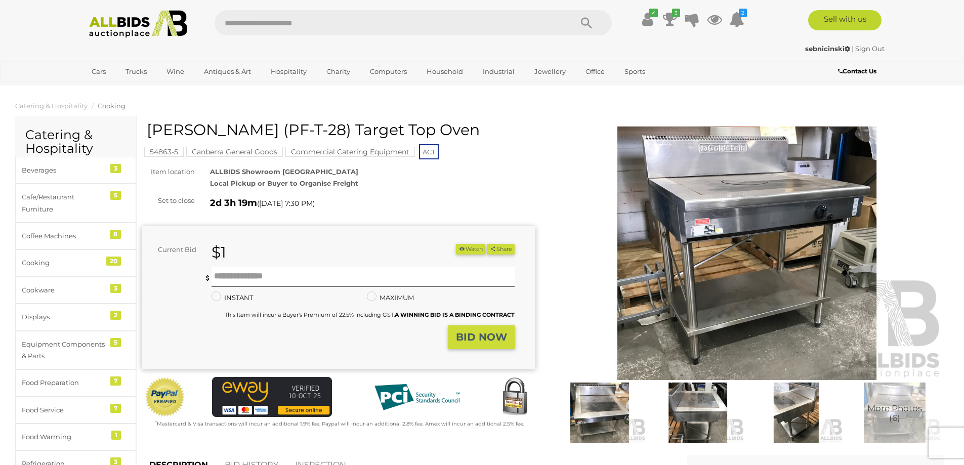
click at [705, 402] on img at bounding box center [698, 413] width 93 height 60
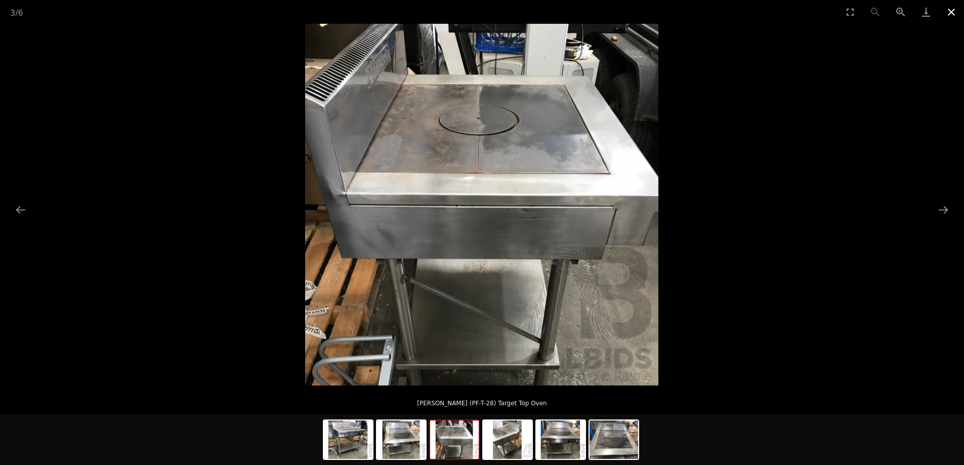
click at [956, 7] on button "Close gallery" at bounding box center [951, 12] width 25 height 24
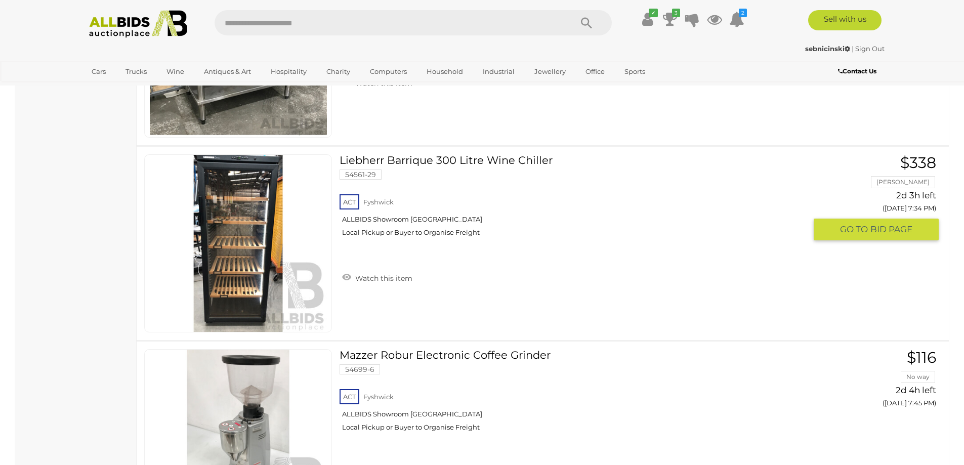
scroll to position [4594, 0]
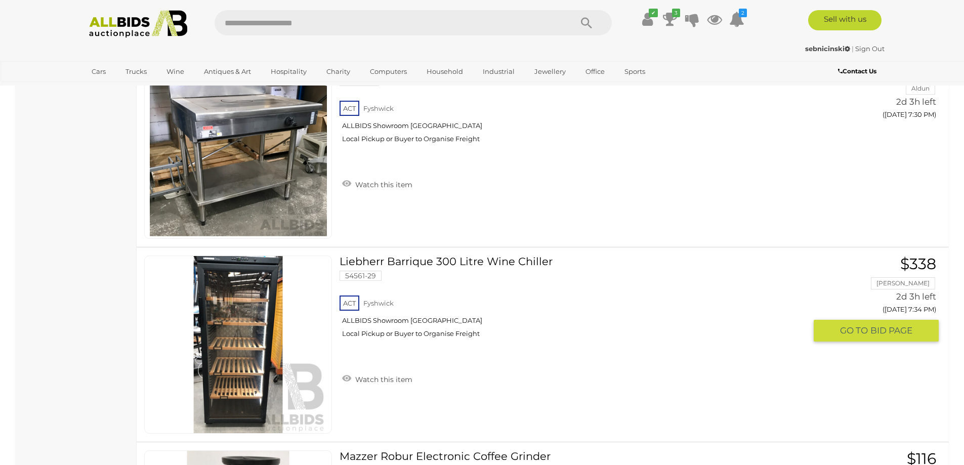
click at [233, 358] on img at bounding box center [238, 344] width 177 height 177
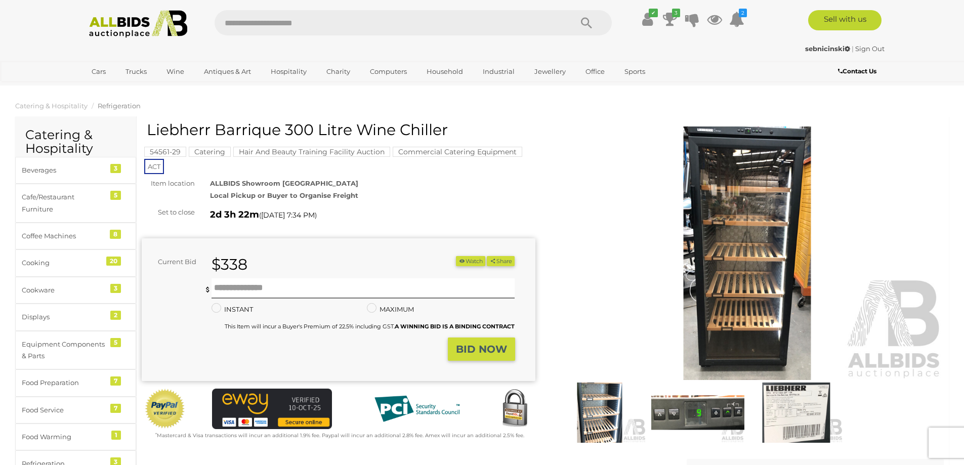
click at [612, 402] on img at bounding box center [599, 413] width 93 height 60
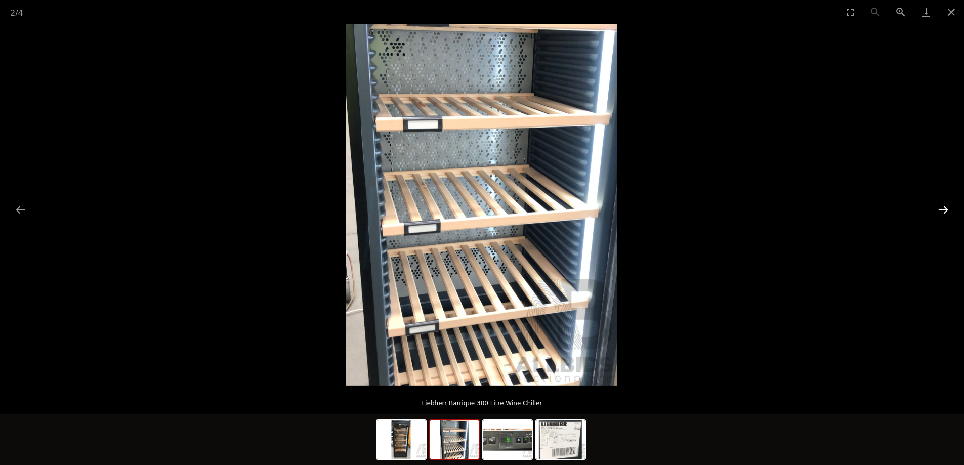
click at [942, 210] on button "Next slide" at bounding box center [943, 210] width 21 height 20
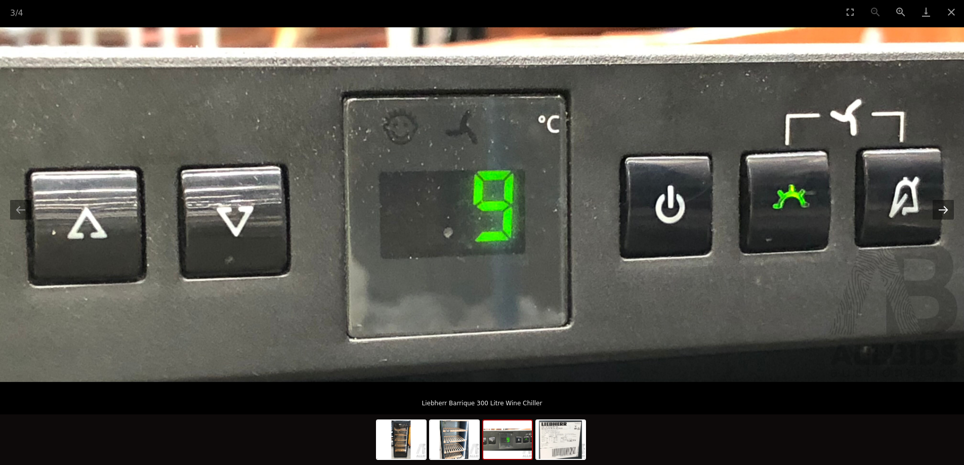
click at [942, 210] on button "Next slide" at bounding box center [943, 210] width 21 height 20
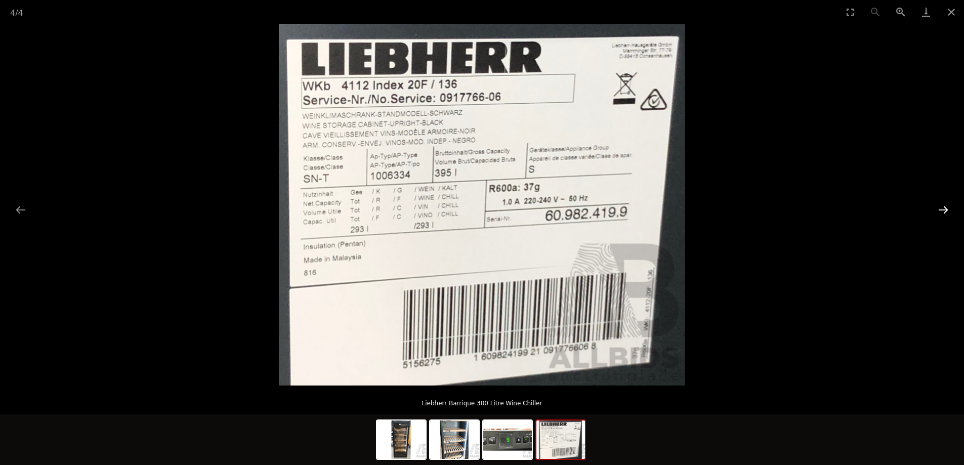
click at [942, 210] on button "Next slide" at bounding box center [943, 210] width 21 height 20
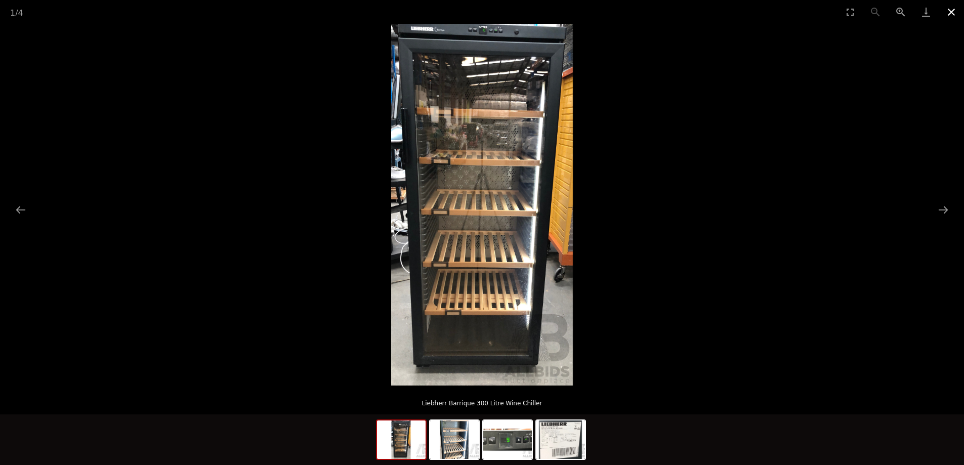
click at [950, 11] on button "Close gallery" at bounding box center [951, 12] width 25 height 24
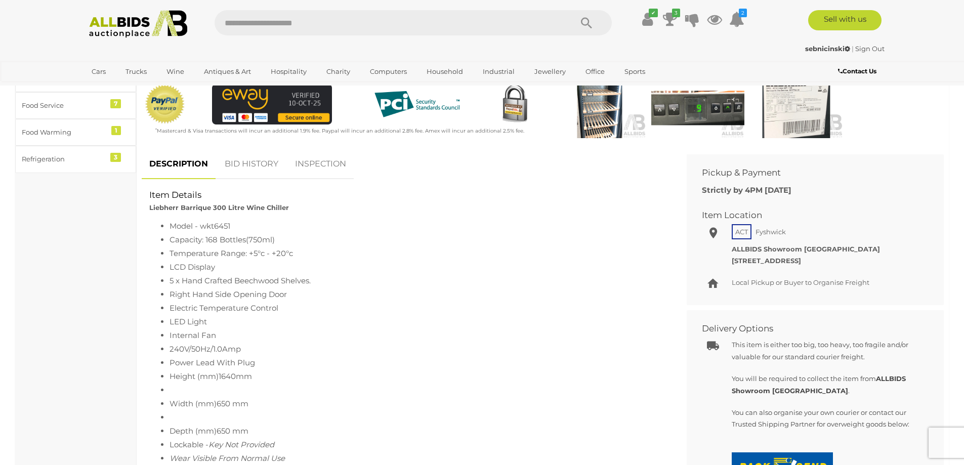
scroll to position [304, 0]
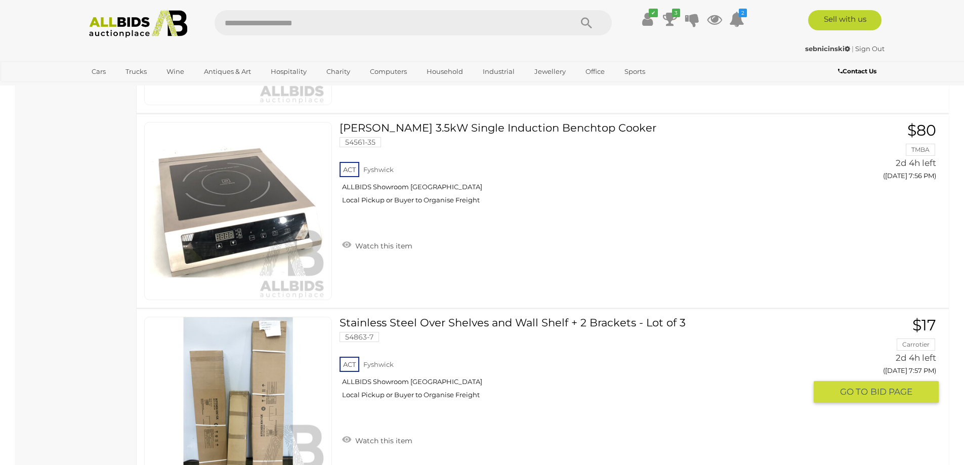
scroll to position [5396, 0]
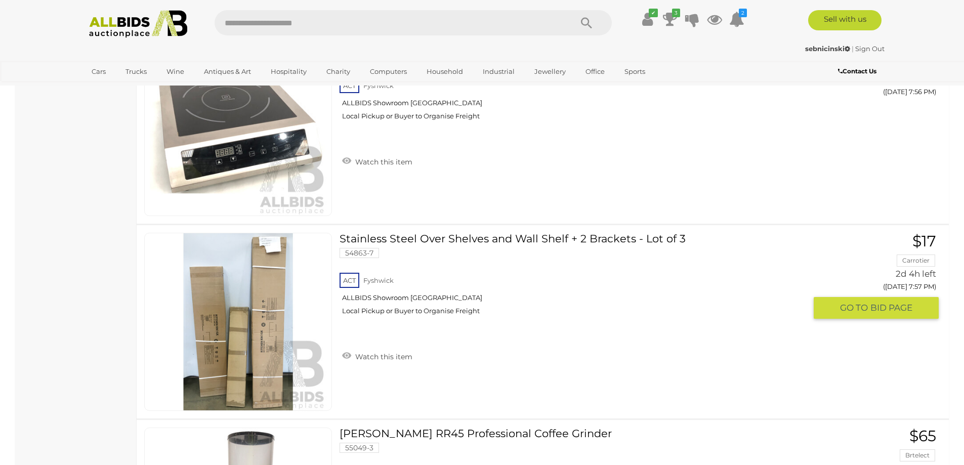
click at [241, 313] on link at bounding box center [238, 322] width 188 height 178
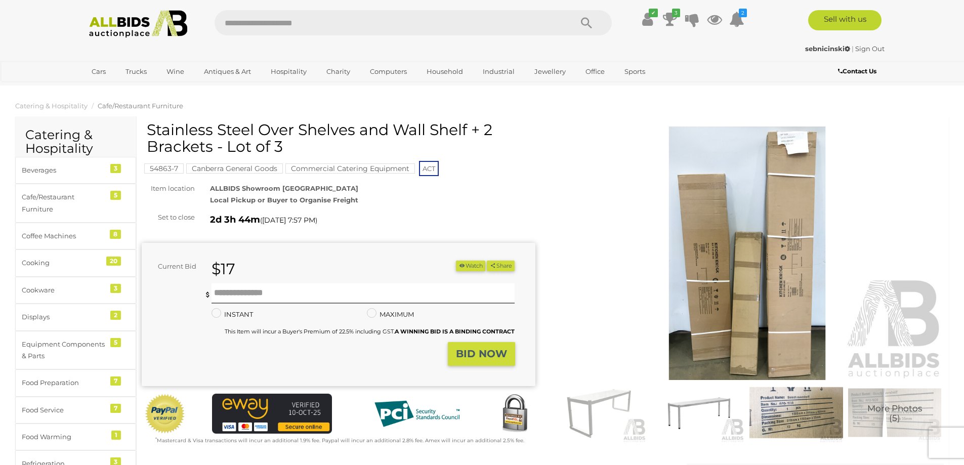
click at [600, 410] on img at bounding box center [599, 413] width 93 height 60
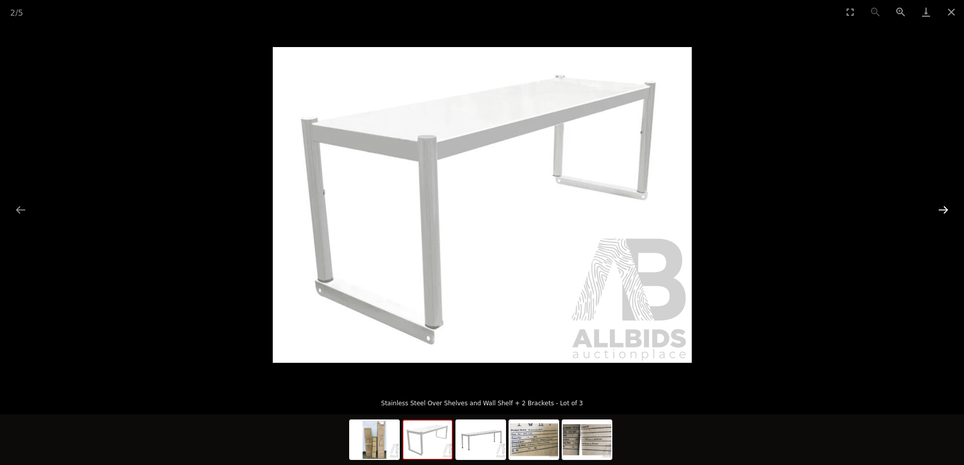
click at [942, 202] on button "Next slide" at bounding box center [943, 210] width 21 height 20
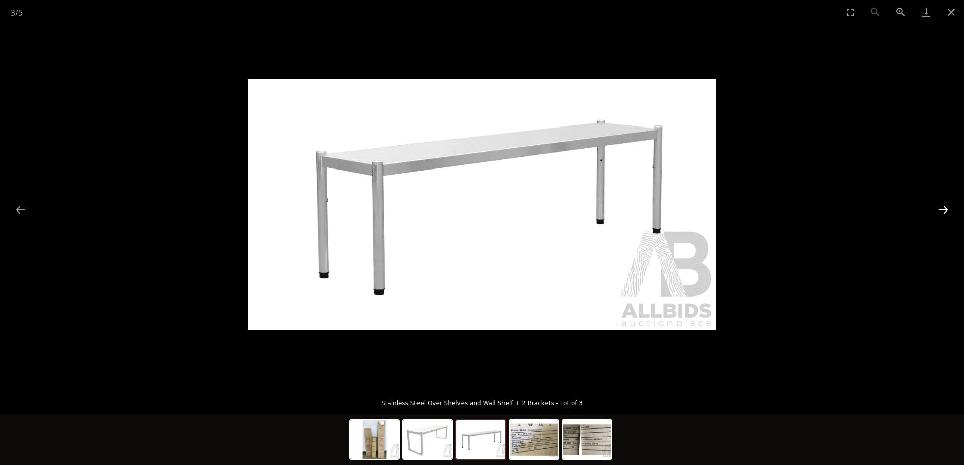
click at [946, 208] on button "Next slide" at bounding box center [943, 210] width 21 height 20
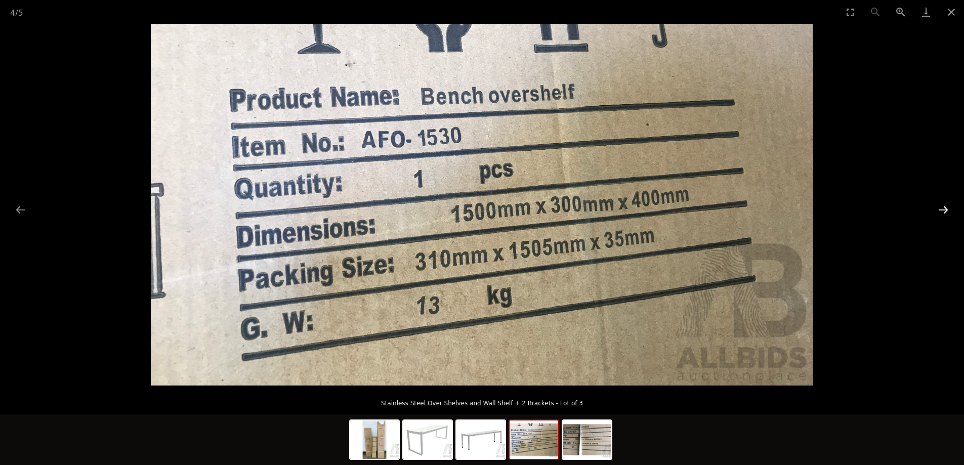
click at [946, 208] on button "Next slide" at bounding box center [943, 210] width 21 height 20
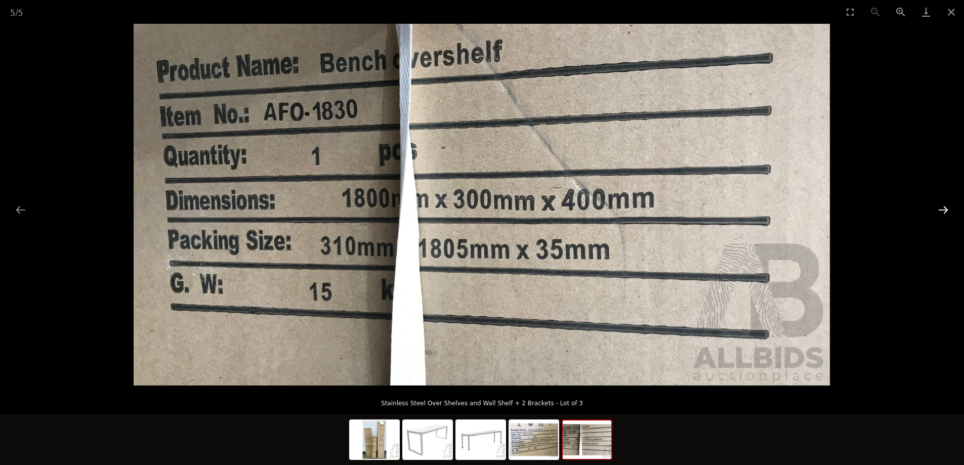
click at [946, 208] on button "Next slide" at bounding box center [943, 210] width 21 height 20
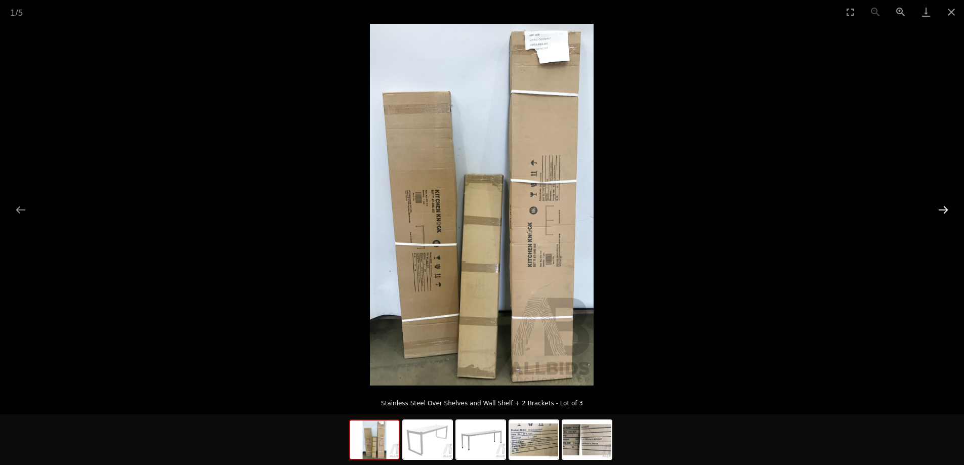
click at [946, 209] on button "Next slide" at bounding box center [943, 210] width 21 height 20
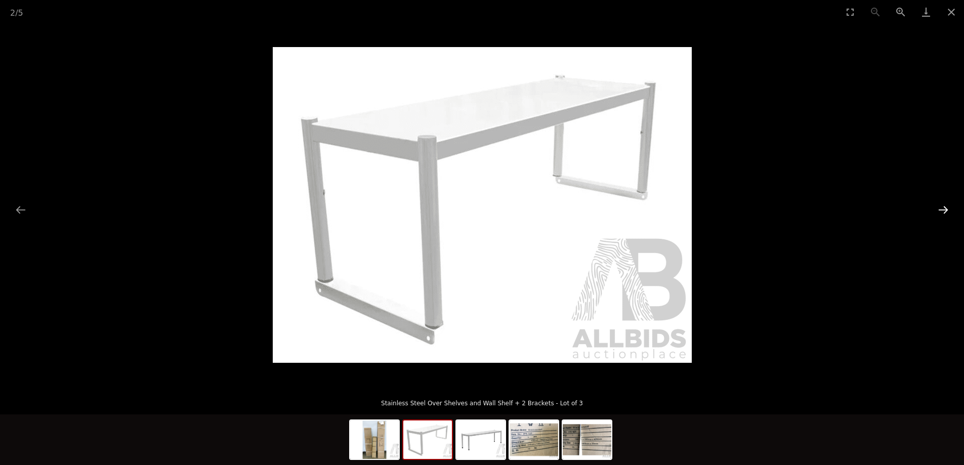
click at [946, 209] on button "Next slide" at bounding box center [943, 210] width 21 height 20
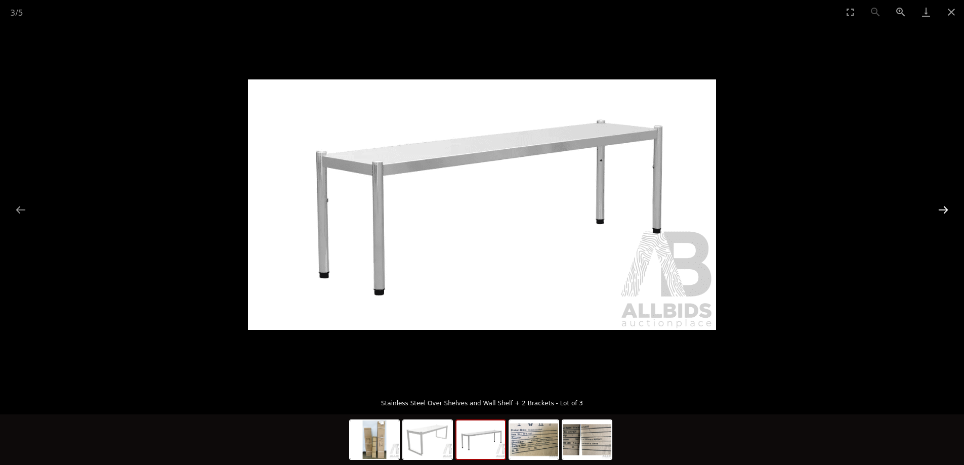
click at [946, 209] on button "Next slide" at bounding box center [943, 210] width 21 height 20
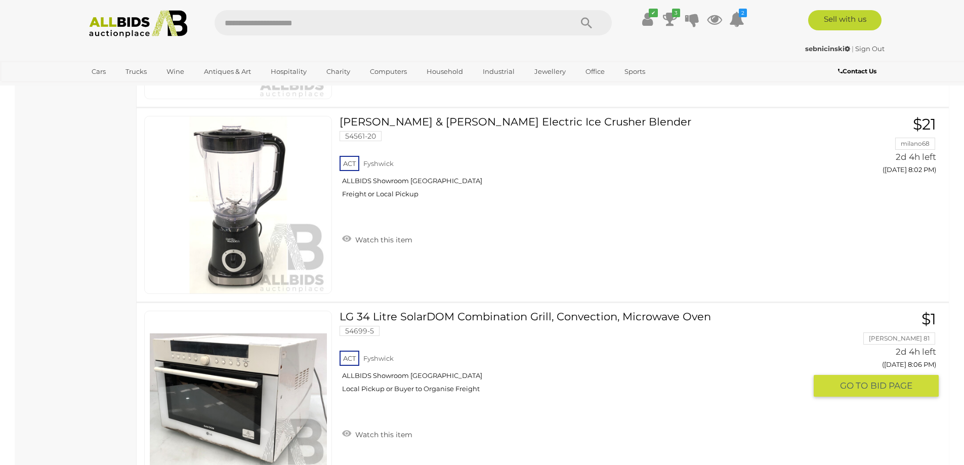
scroll to position [6074, 0]
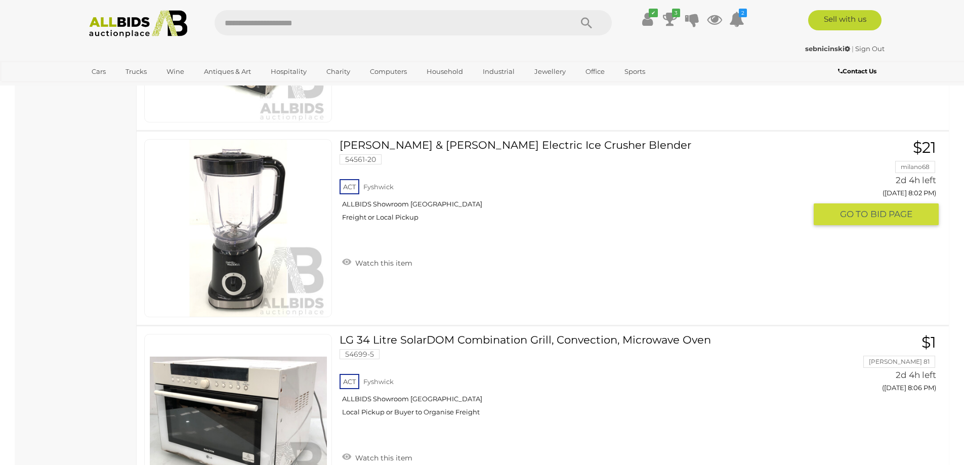
click at [233, 228] on img at bounding box center [238, 228] width 177 height 177
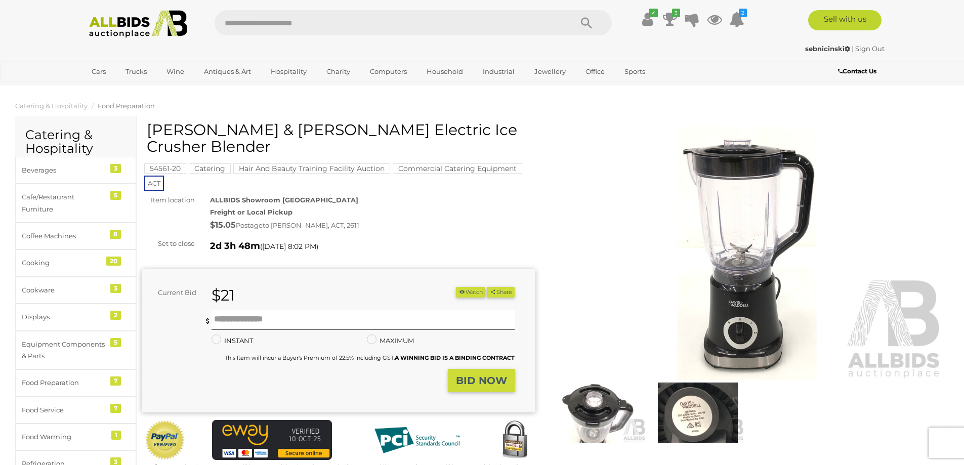
click at [615, 419] on img at bounding box center [599, 413] width 93 height 60
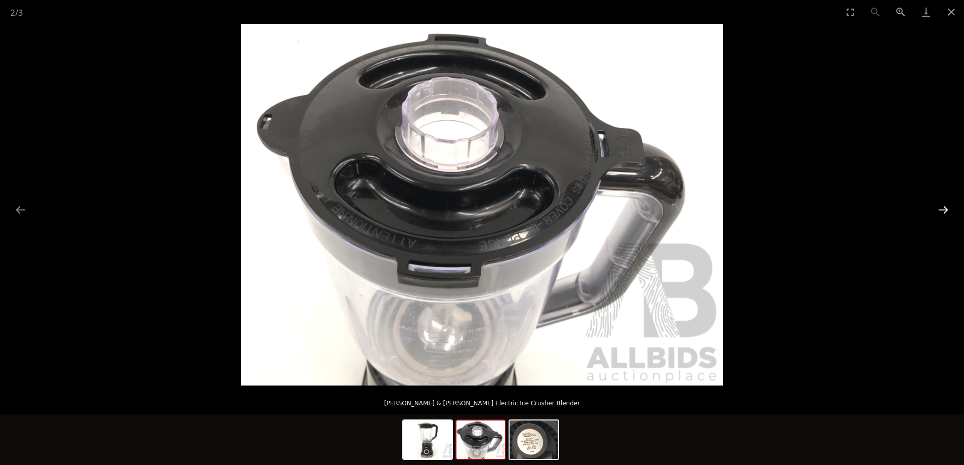
click at [946, 207] on button "Next slide" at bounding box center [943, 210] width 21 height 20
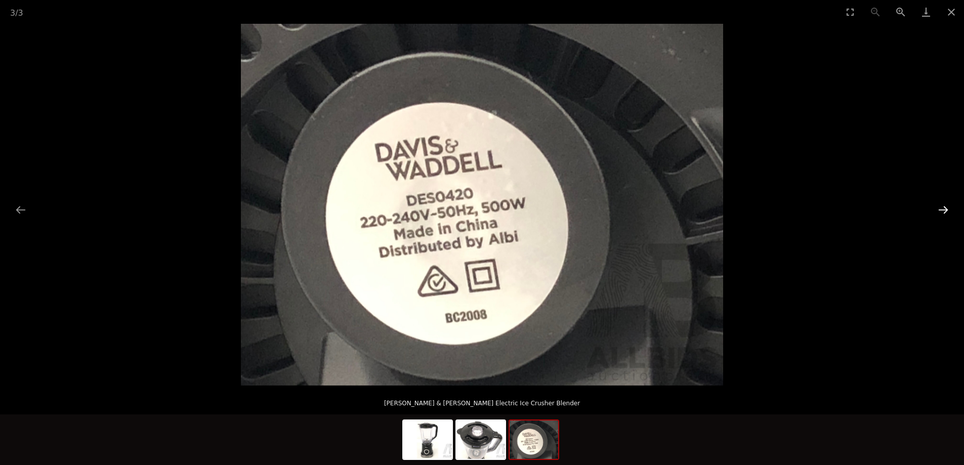
click at [946, 209] on button "Next slide" at bounding box center [943, 210] width 21 height 20
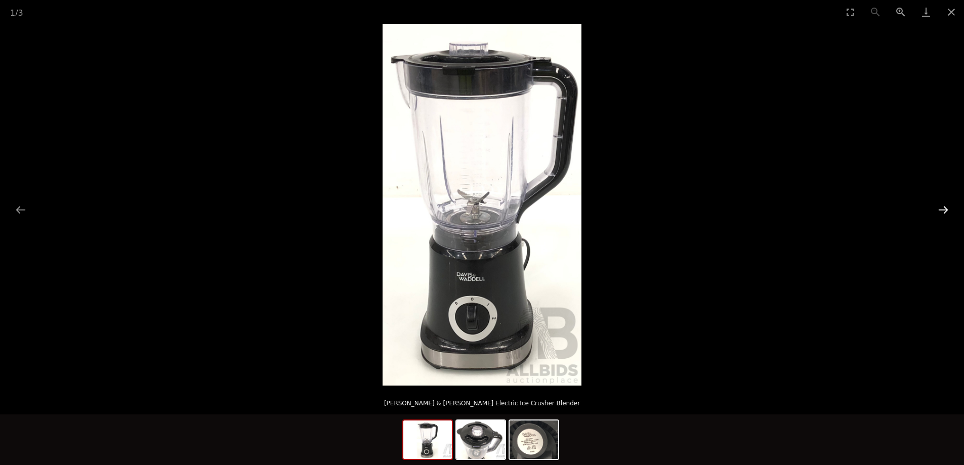
click at [946, 209] on button "Next slide" at bounding box center [943, 210] width 21 height 20
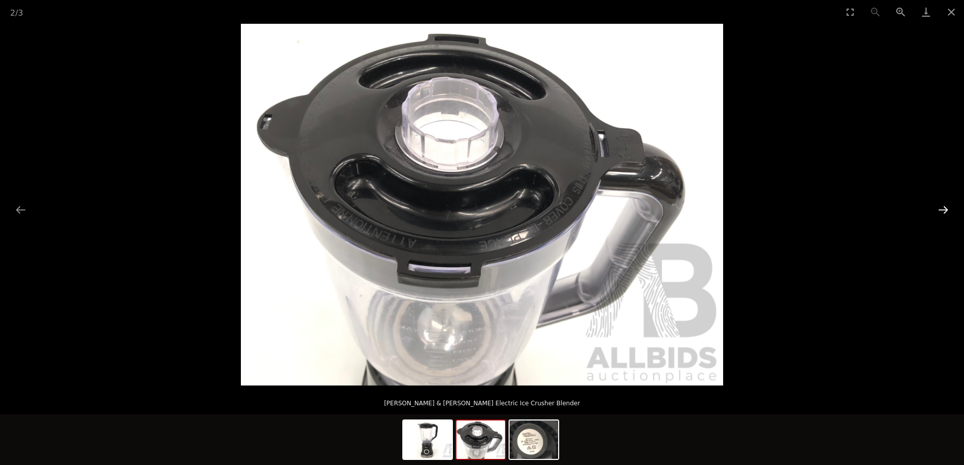
click at [946, 209] on button "Next slide" at bounding box center [943, 210] width 21 height 20
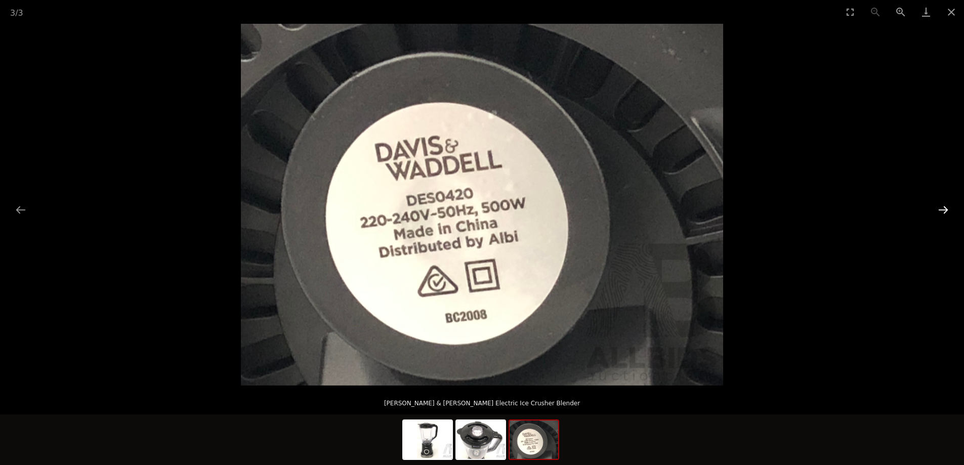
click at [946, 209] on button "Next slide" at bounding box center [943, 210] width 21 height 20
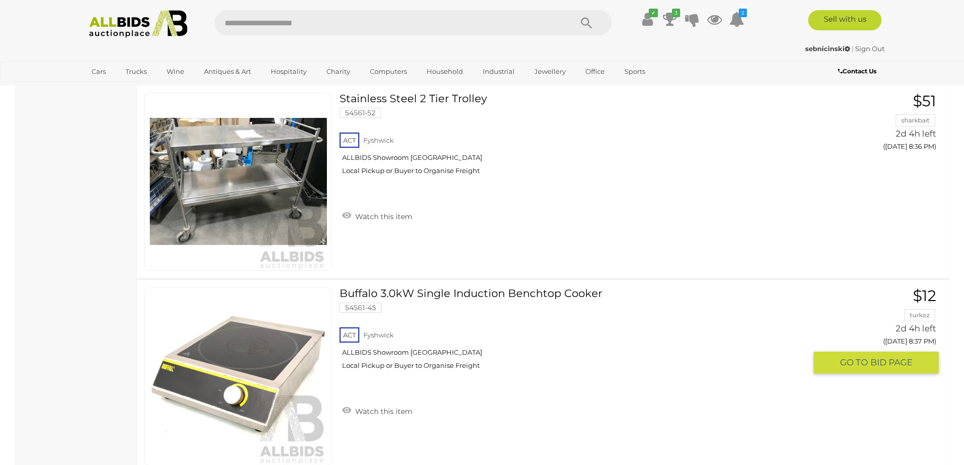
scroll to position [8171, 0]
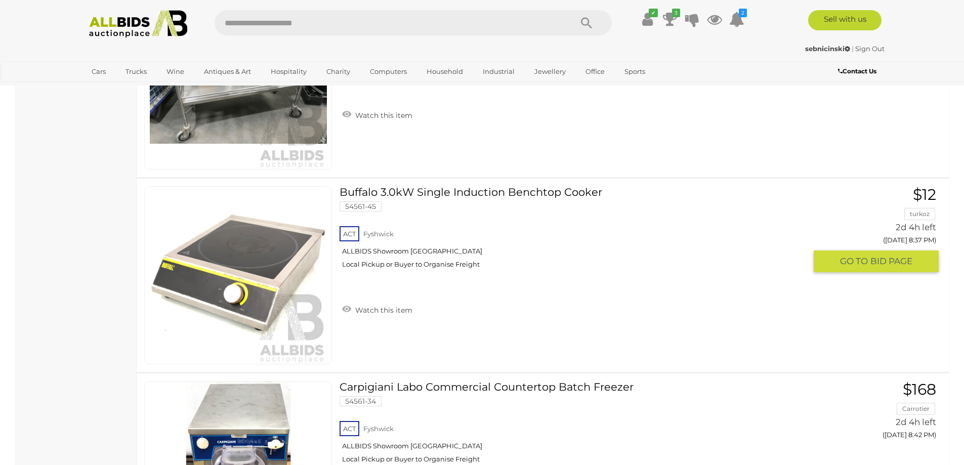
click at [506, 191] on link "Buffalo 3.0kW Single Induction Benchtop Cooker 54561-45 ACT Fyshwick ALLBIDS Sh…" at bounding box center [576, 231] width 459 height 90
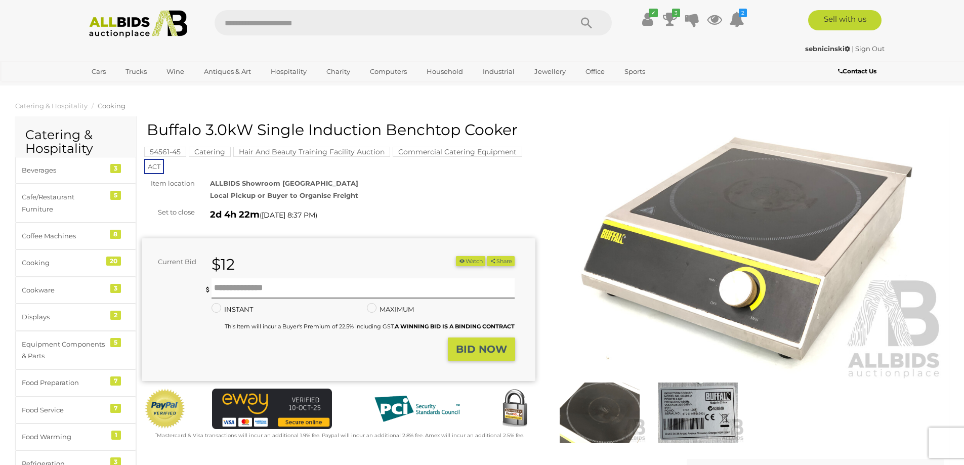
click at [615, 409] on img at bounding box center [599, 413] width 93 height 60
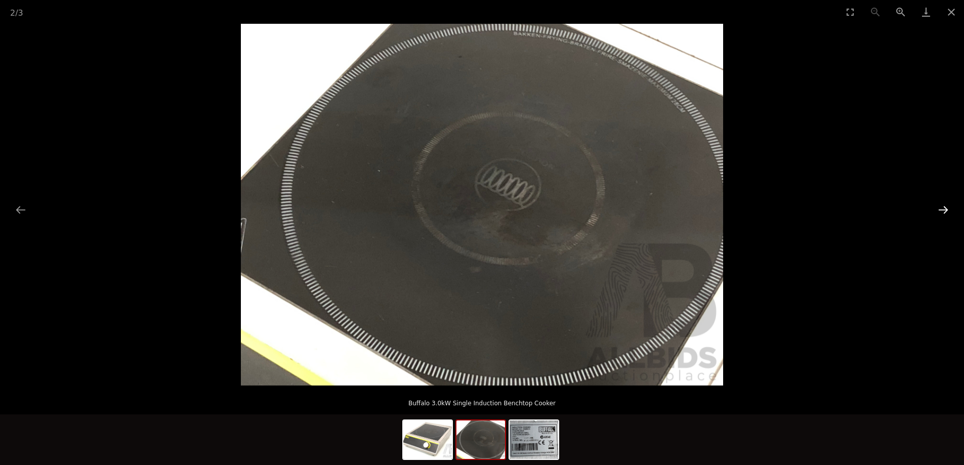
click at [942, 213] on button "Next slide" at bounding box center [943, 210] width 21 height 20
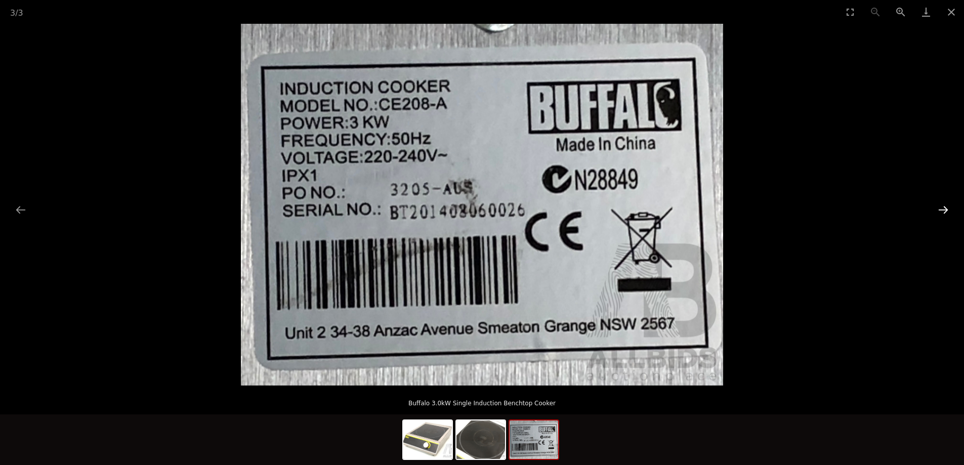
click at [943, 211] on button "Next slide" at bounding box center [943, 210] width 21 height 20
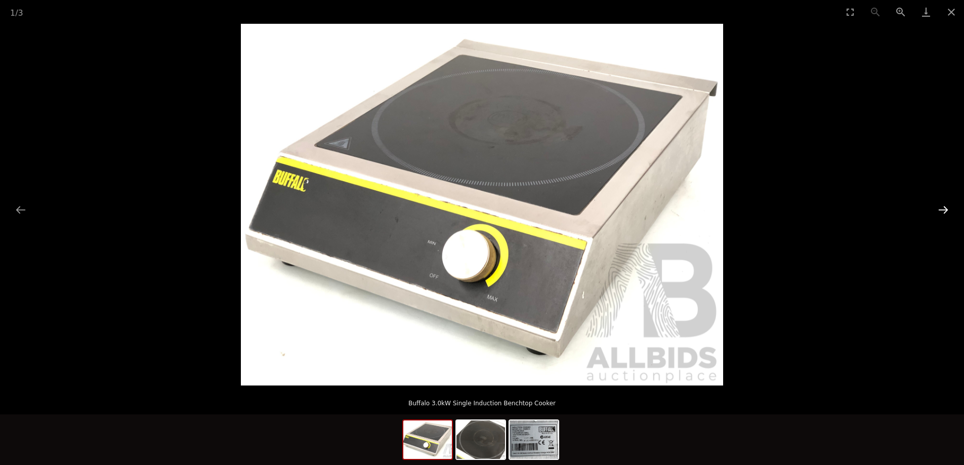
click at [943, 211] on button "Next slide" at bounding box center [943, 210] width 21 height 20
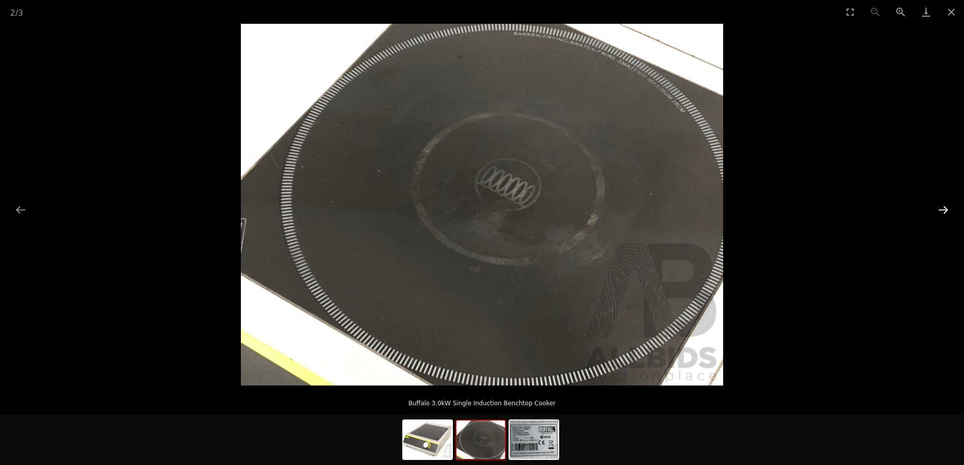
click at [943, 211] on button "Next slide" at bounding box center [943, 210] width 21 height 20
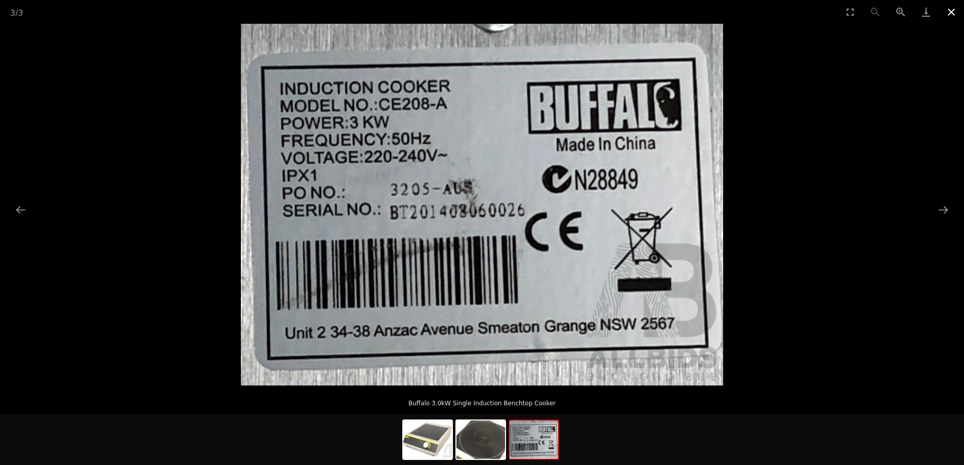
click at [951, 7] on button "Close gallery" at bounding box center [951, 12] width 25 height 24
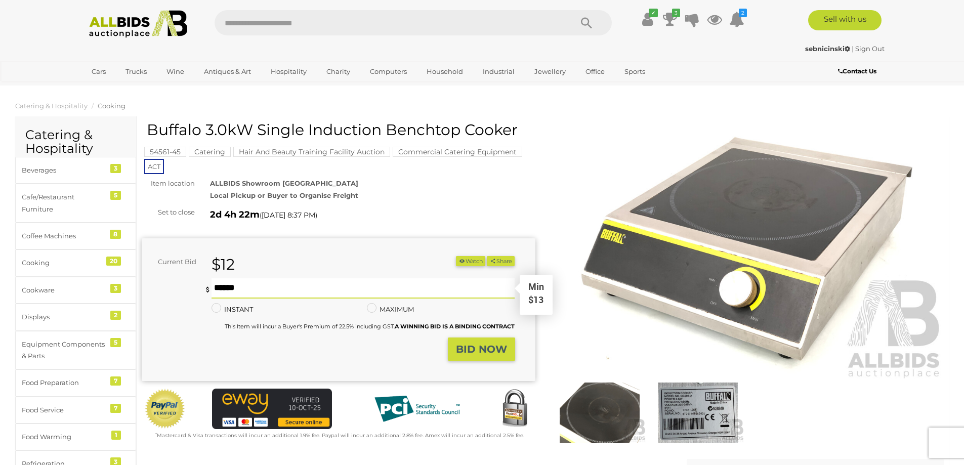
click at [249, 293] on input "text" at bounding box center [364, 288] width 304 height 20
type input "**"
click at [481, 350] on strong "BID NOW" at bounding box center [481, 349] width 51 height 12
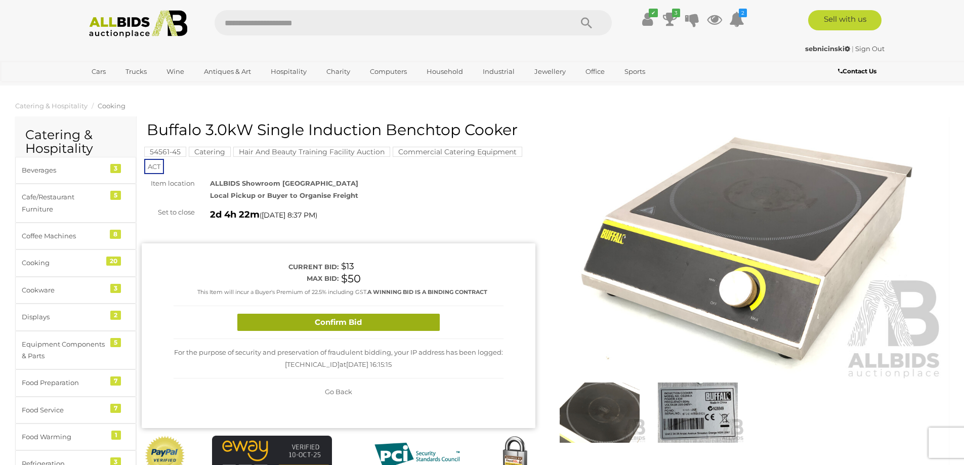
click at [381, 321] on button "Confirm Bid" at bounding box center [338, 323] width 202 height 18
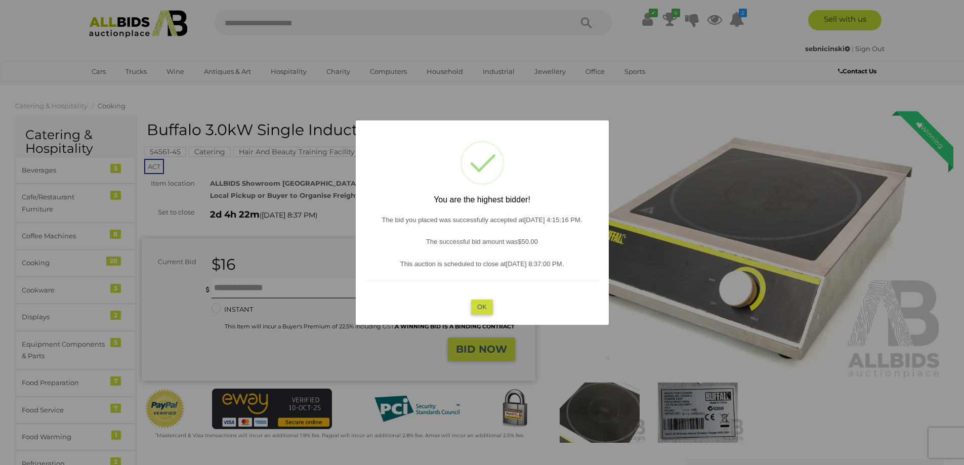
click at [485, 311] on button "OK" at bounding box center [482, 307] width 22 height 15
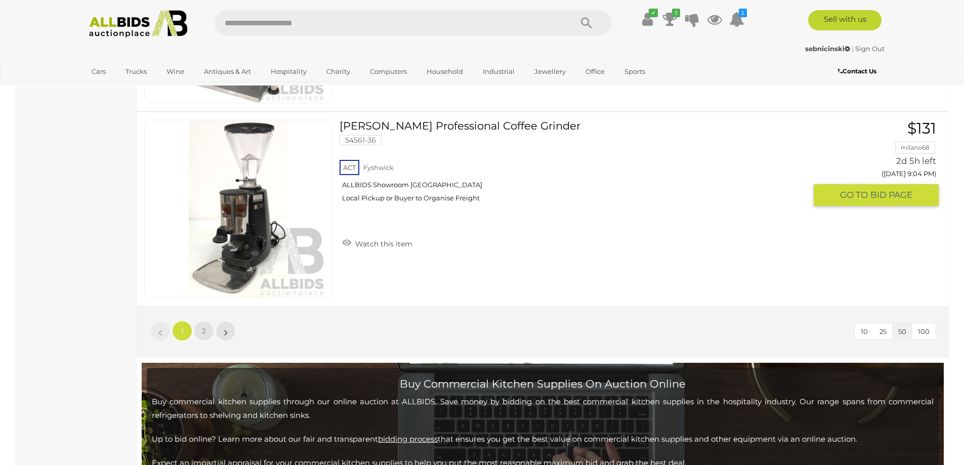
scroll to position [9823, 0]
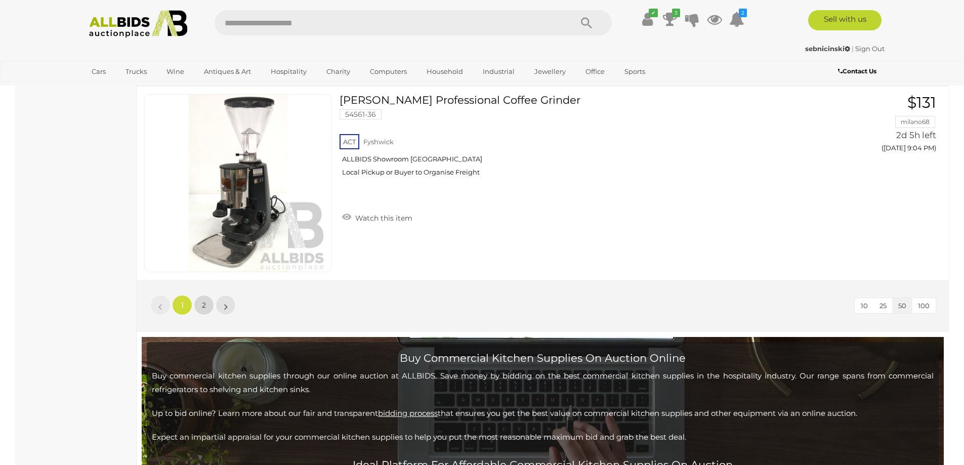
click at [202, 302] on span "2" at bounding box center [204, 305] width 4 height 9
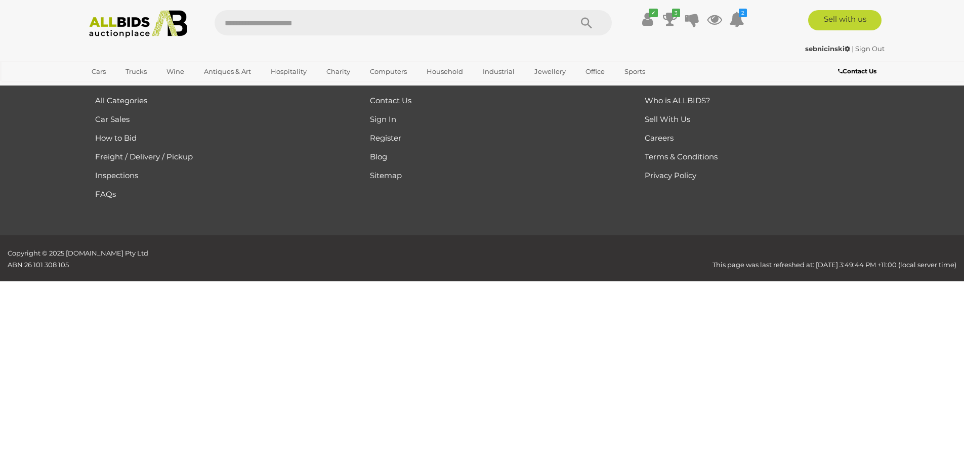
scroll to position [256, 0]
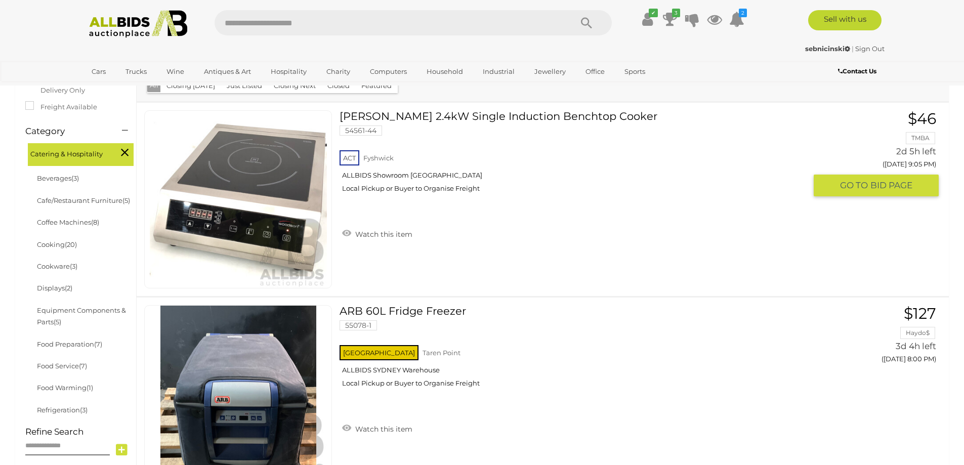
click at [275, 169] on link at bounding box center [238, 199] width 188 height 178
